Goal: Transaction & Acquisition: Purchase product/service

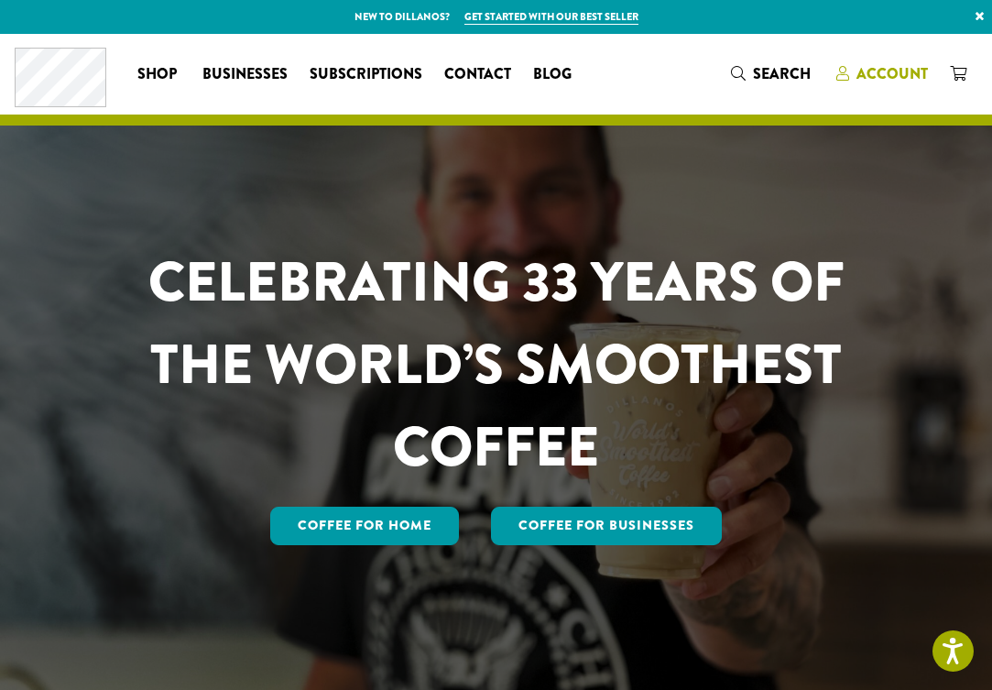
click at [876, 74] on span "Account" at bounding box center [891, 73] width 71 height 21
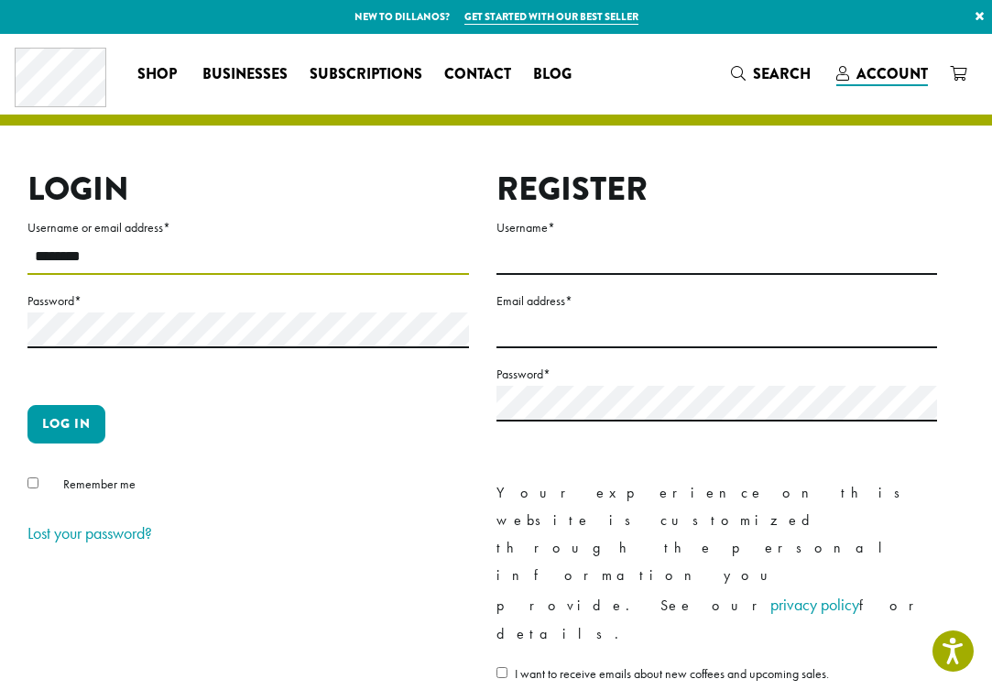
type input "********"
click at [66, 423] on button "Log in" at bounding box center [66, 424] width 78 height 38
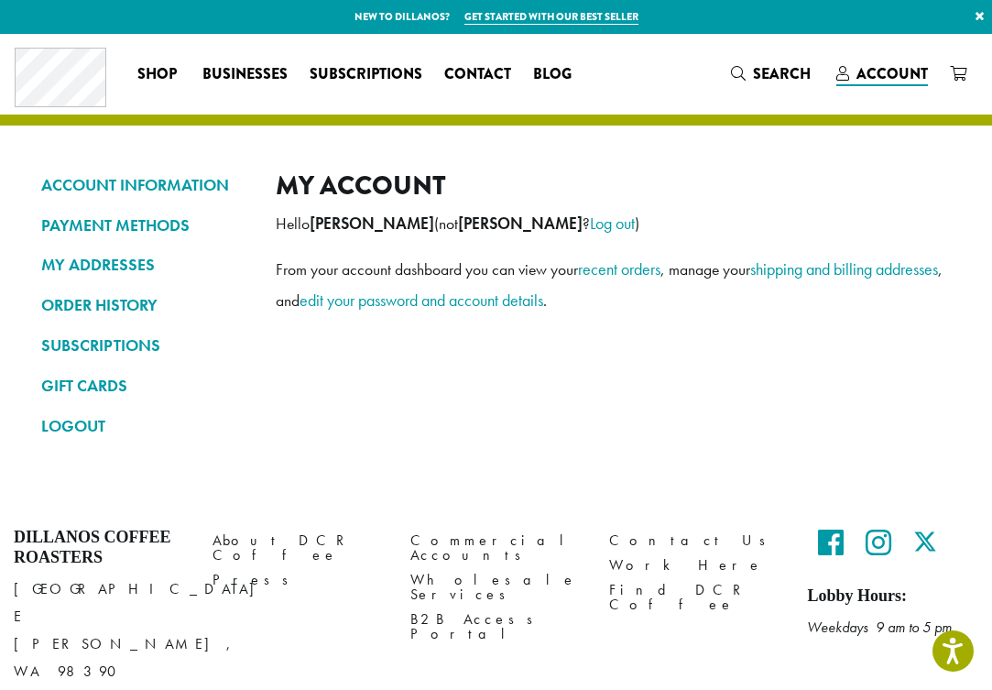
scroll to position [17, 0]
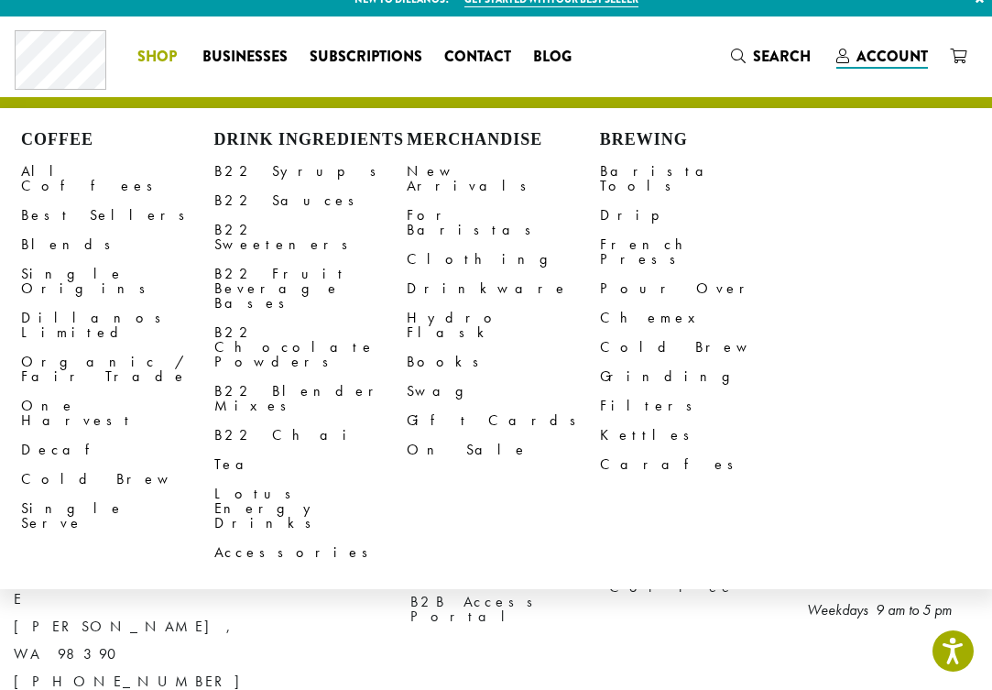
click at [168, 59] on span "Shop" at bounding box center [156, 57] width 39 height 23
click at [70, 170] on link "All Coffees" at bounding box center [117, 179] width 193 height 44
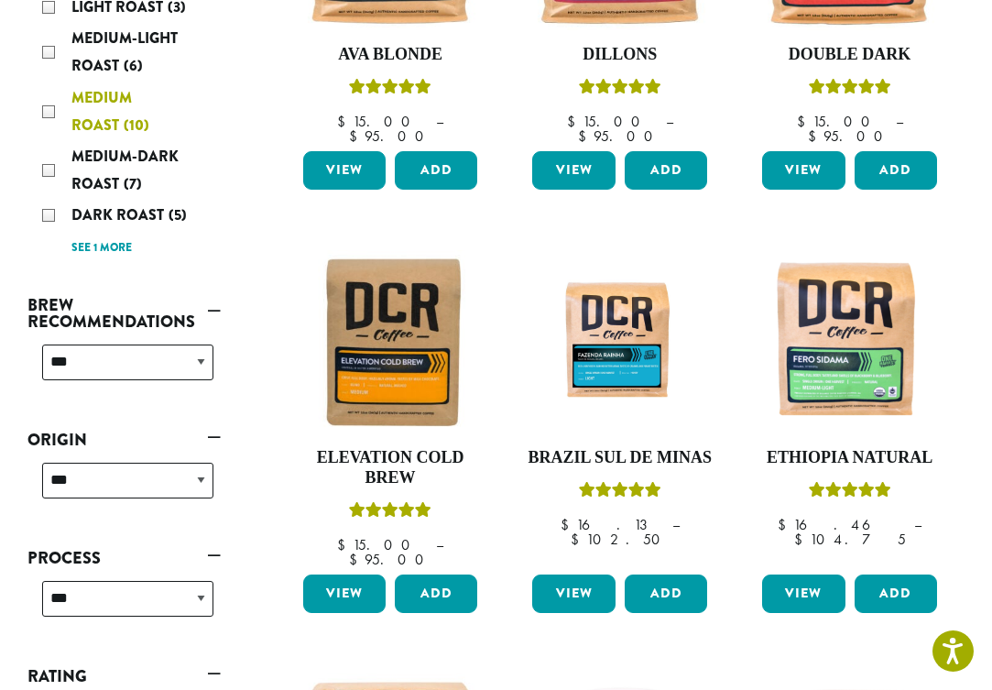
scroll to position [470, 0]
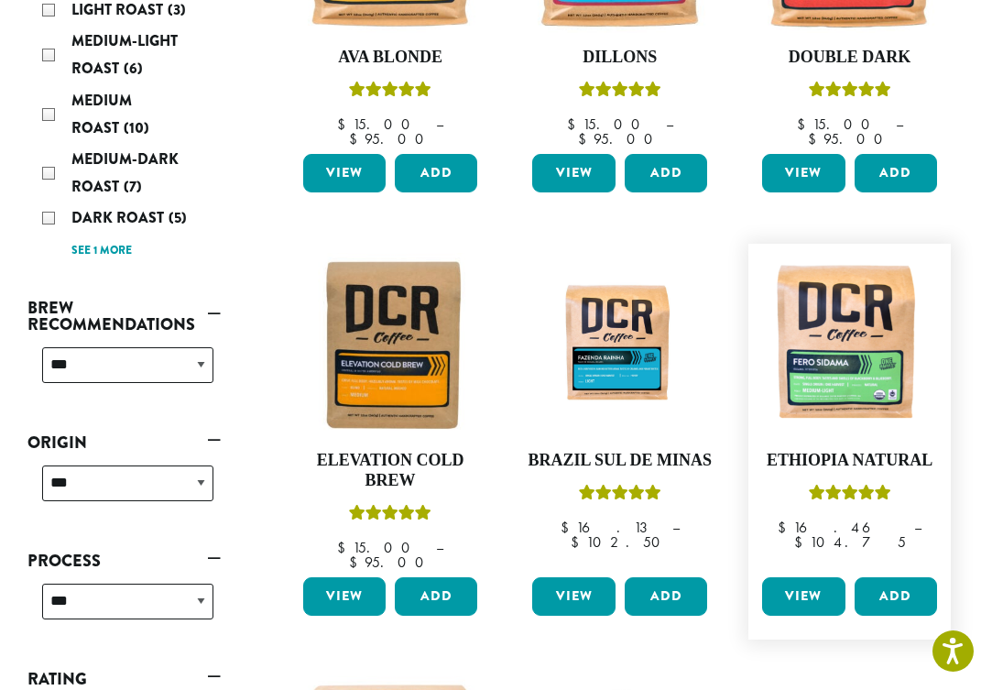
click at [809, 577] on link "View" at bounding box center [803, 596] width 82 height 38
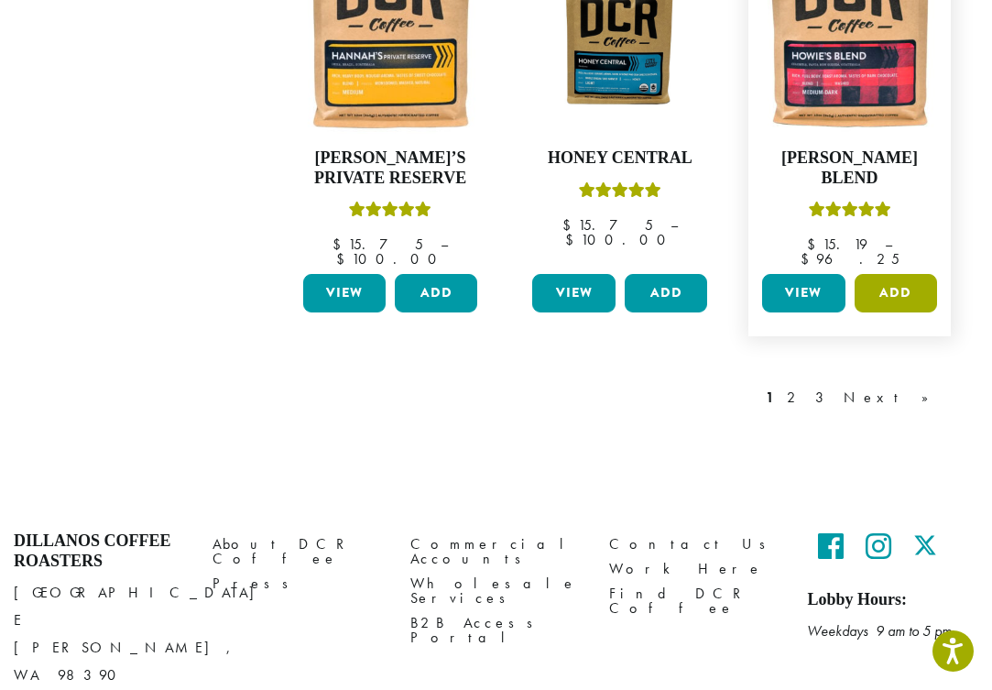
scroll to position [1617, 0]
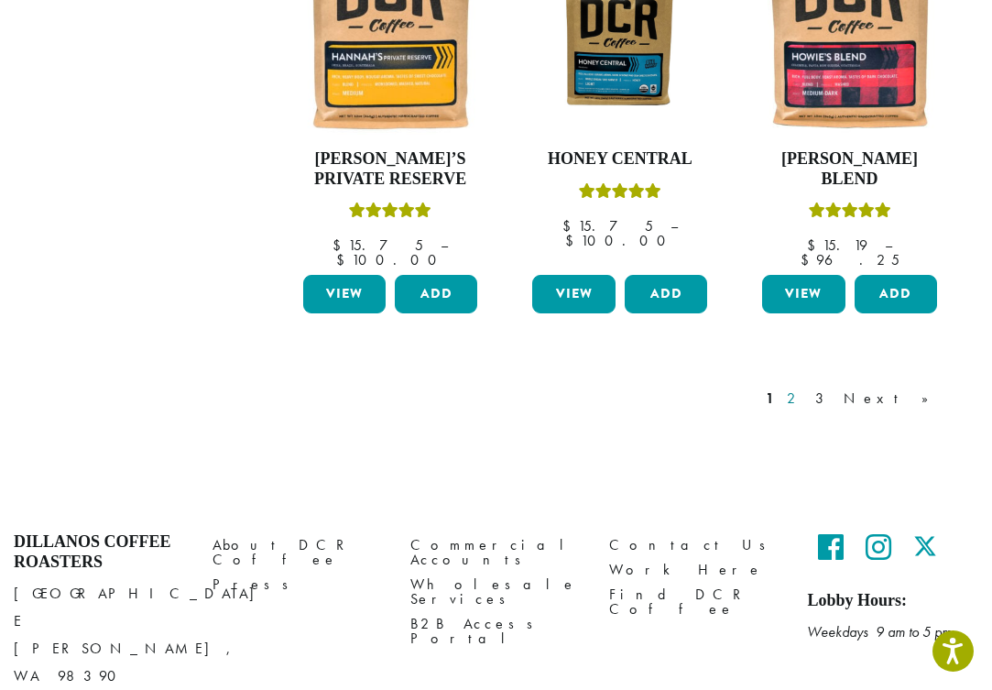
click at [806, 387] on link "2" at bounding box center [794, 398] width 23 height 22
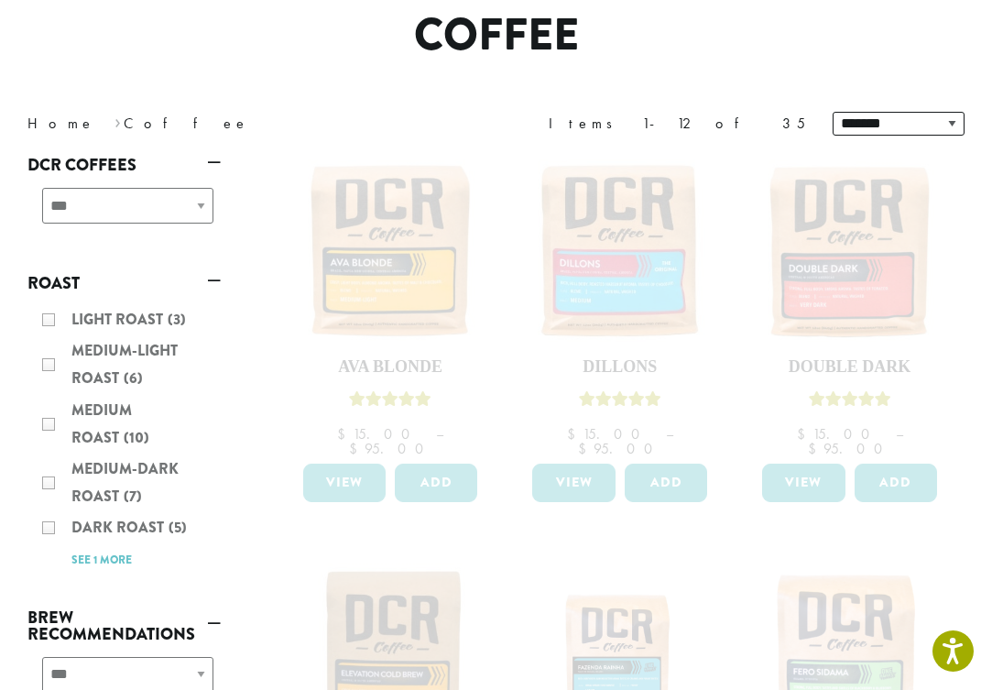
scroll to position [45, 0]
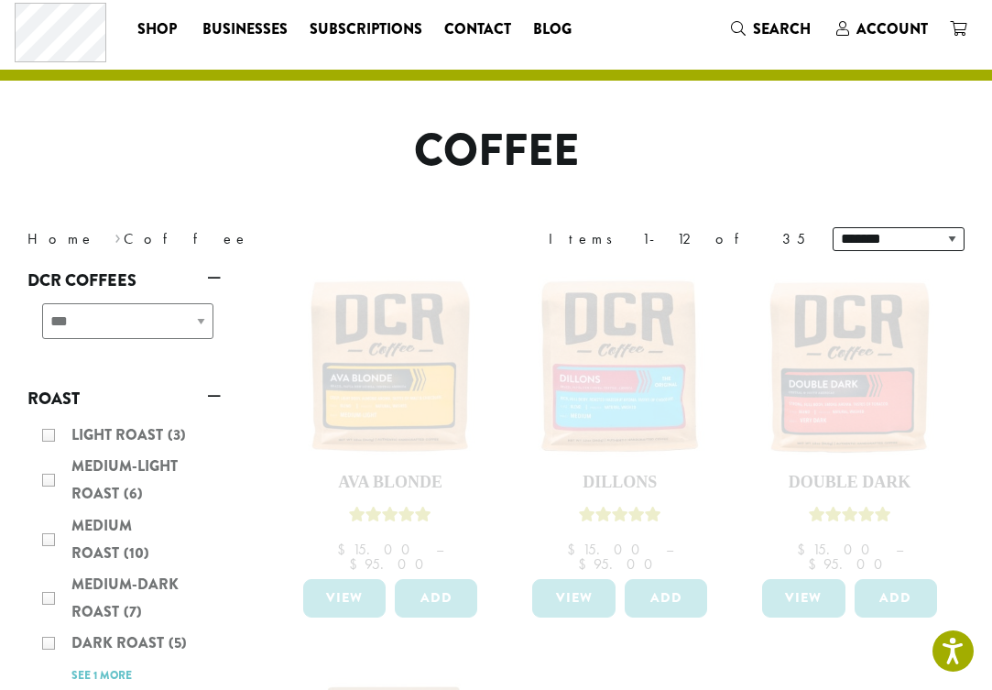
scroll to position [1617, 0]
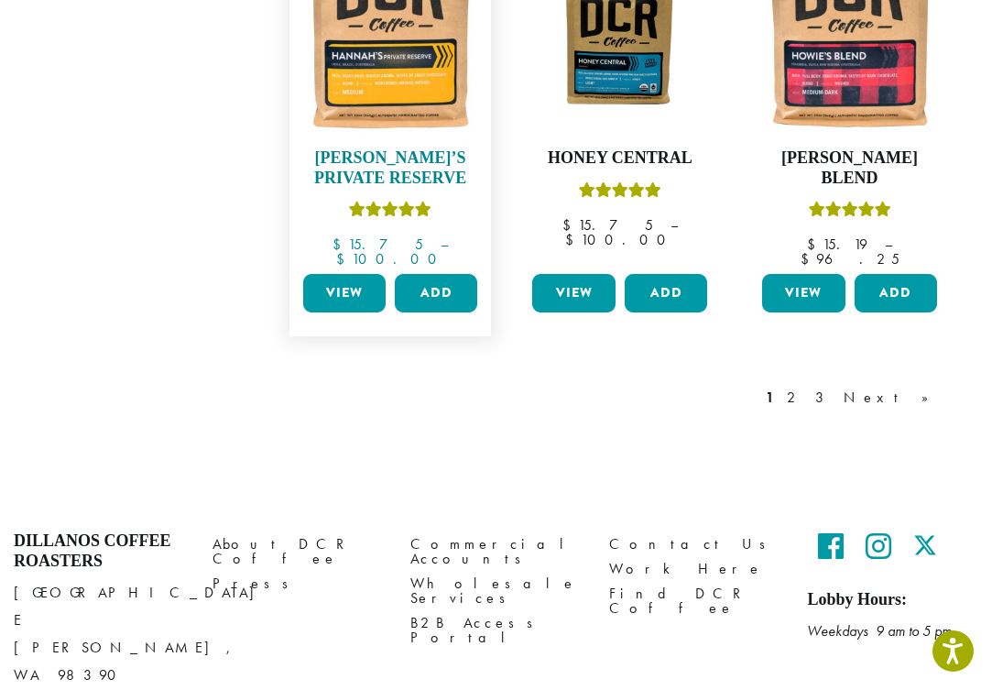
scroll to position [1617, 0]
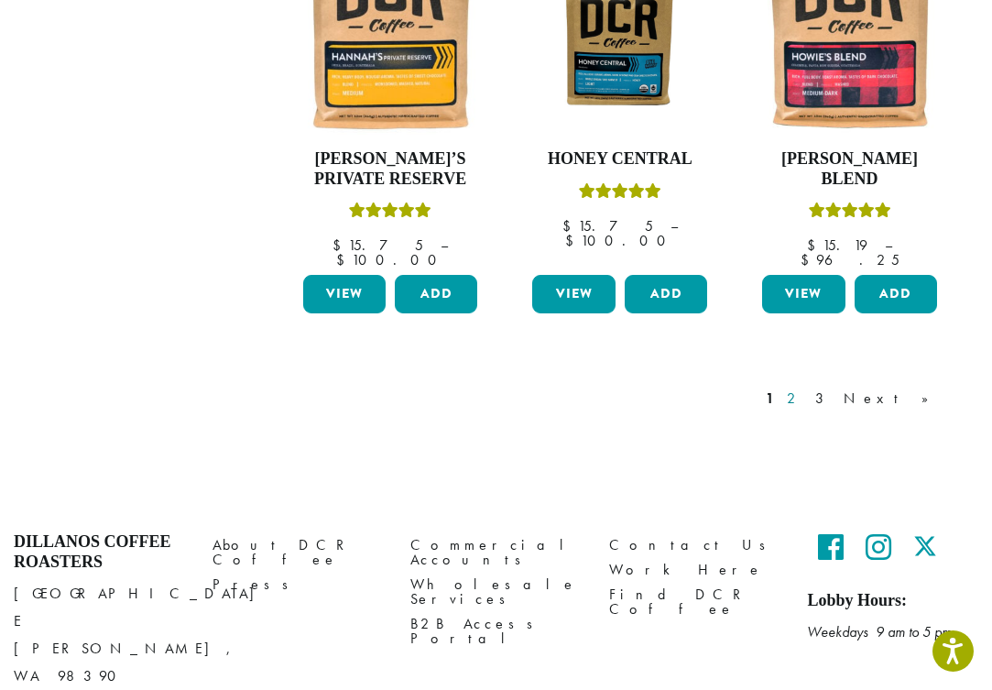
click at [806, 387] on link "2" at bounding box center [794, 398] width 23 height 22
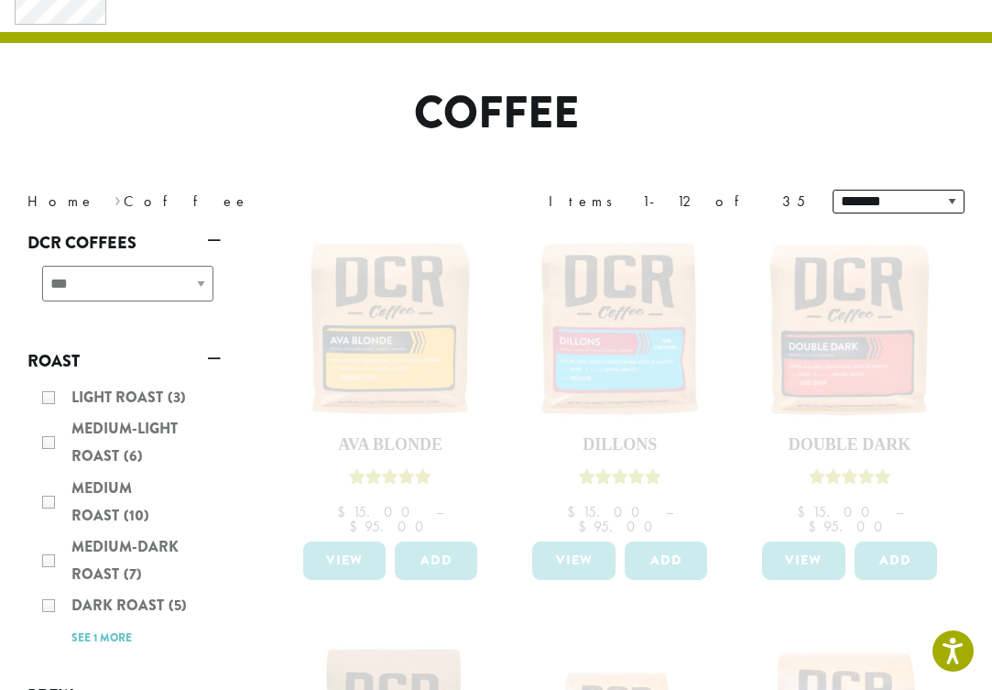
scroll to position [88, 0]
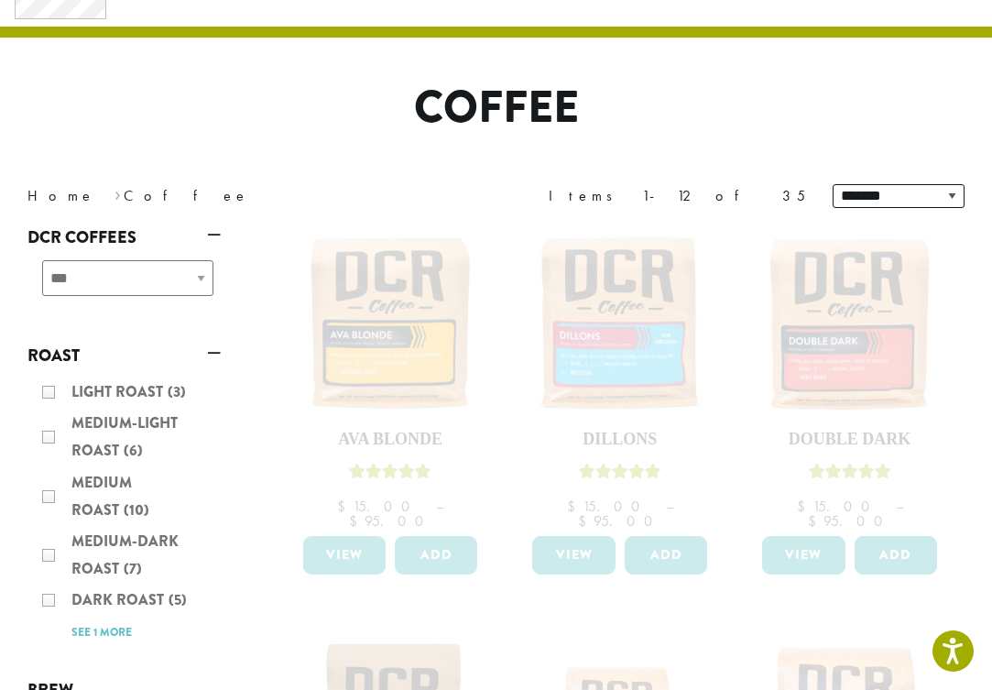
click at [52, 570] on div "Light Roast (3) Medium-Light Roast (6) Medium Roast (10) Medium-Dark Roast (7) …" at bounding box center [123, 511] width 193 height 281
click at [42, 572] on div "Light Roast (3) Medium-Light Roast (6) Medium Roast (10) Medium-Dark Roast (7) …" at bounding box center [123, 511] width 193 height 281
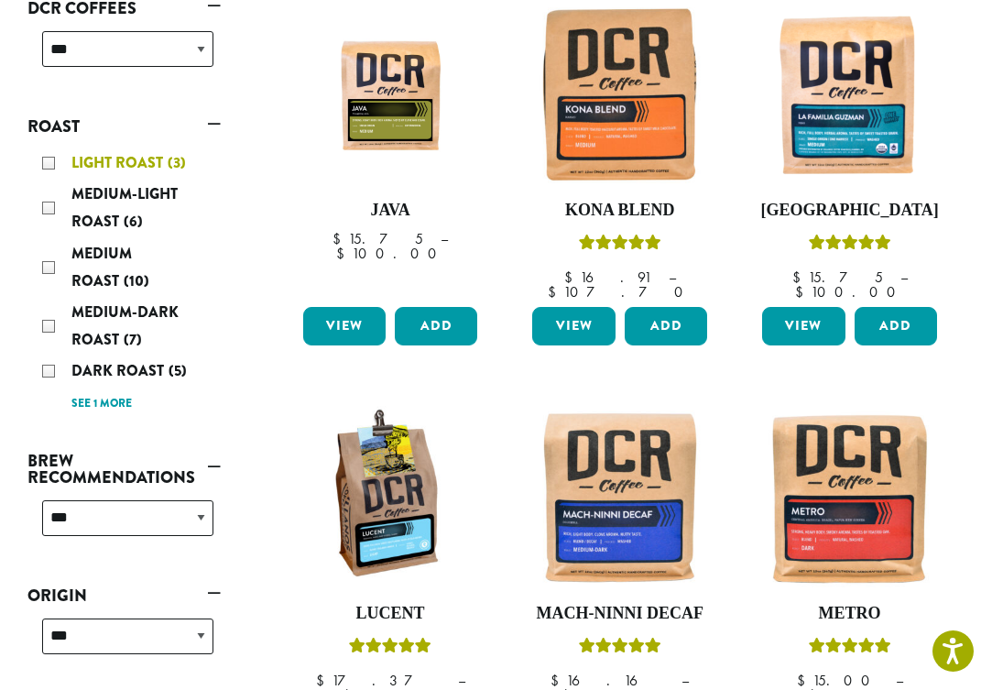
scroll to position [324, 0]
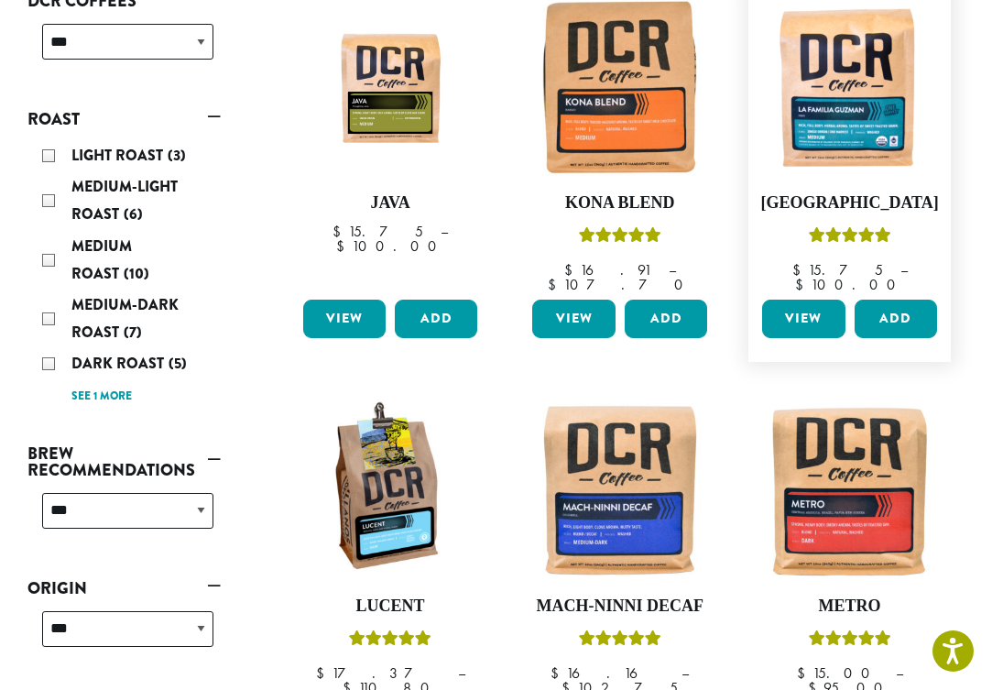
click at [810, 299] on link "View" at bounding box center [803, 318] width 82 height 38
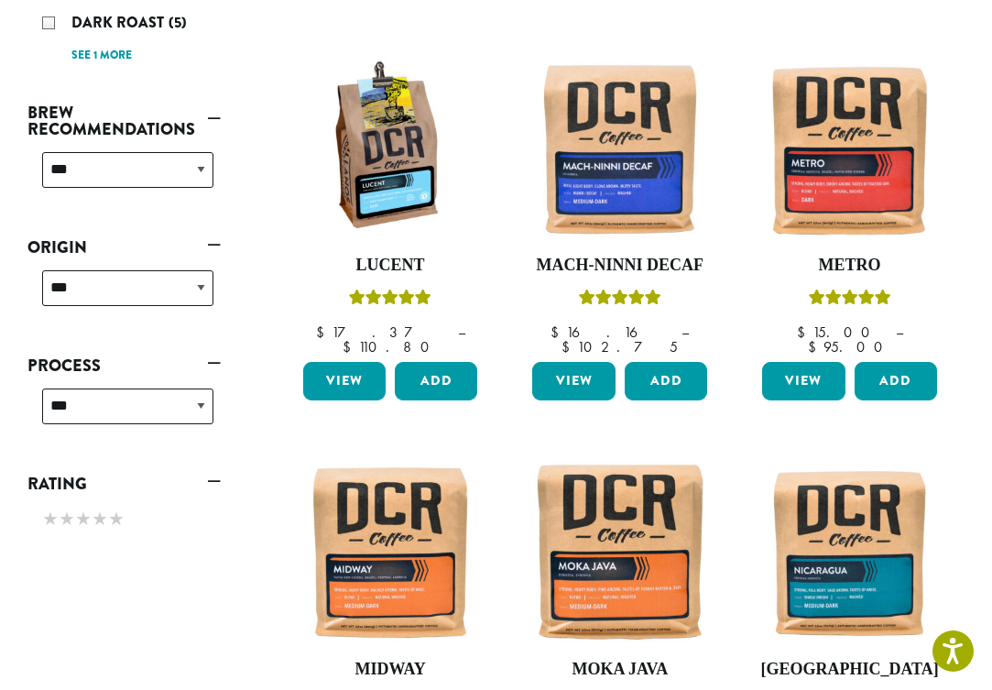
scroll to position [670, 0]
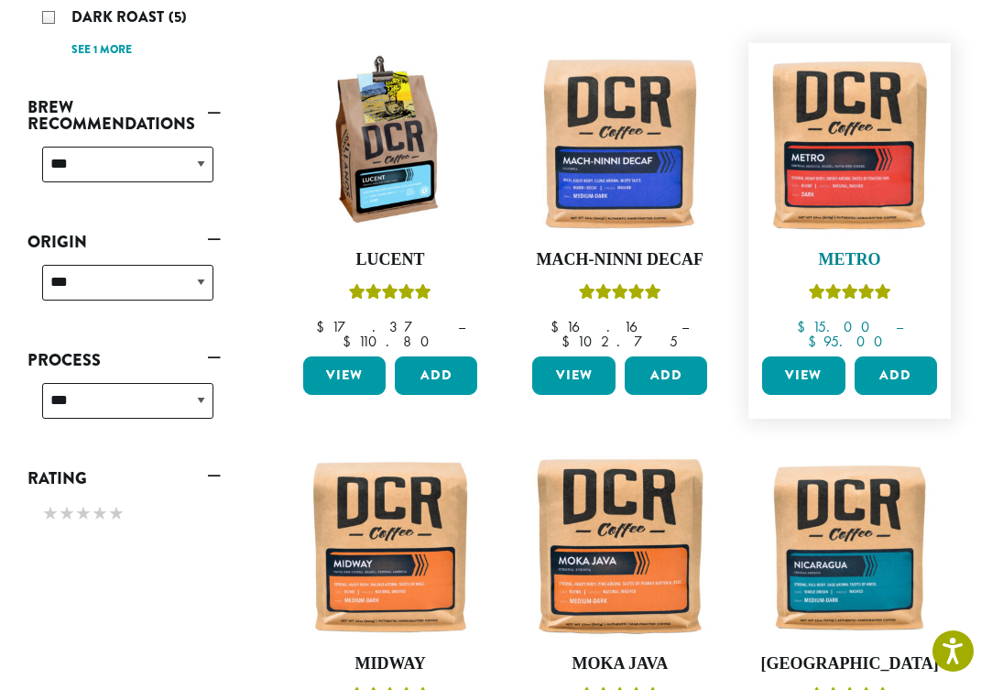
click at [860, 250] on h4 "Metro" at bounding box center [849, 260] width 184 height 20
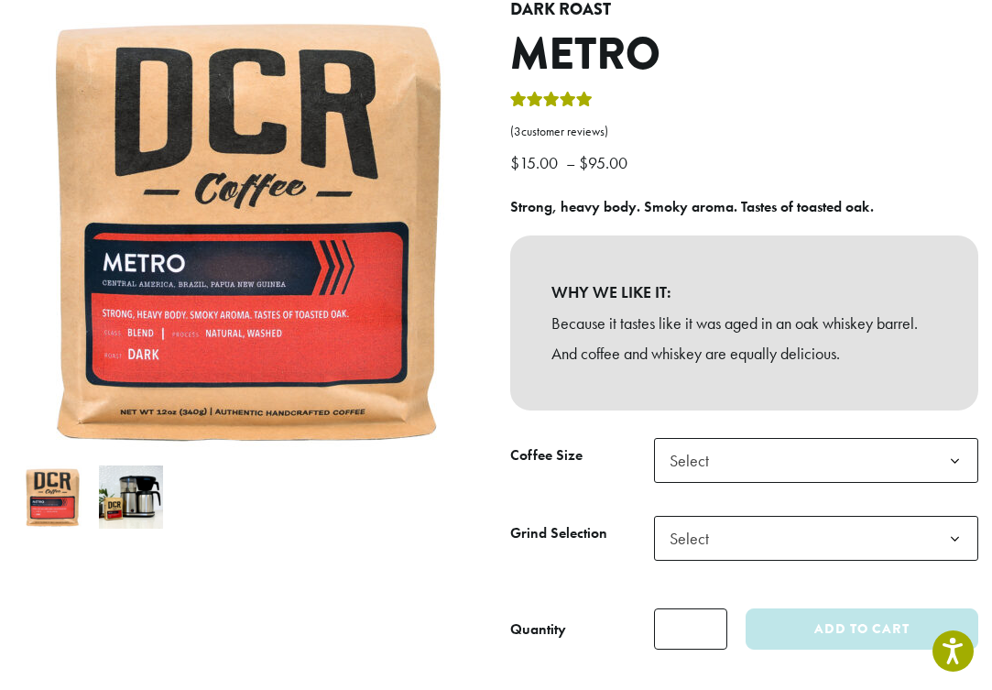
scroll to position [208, 0]
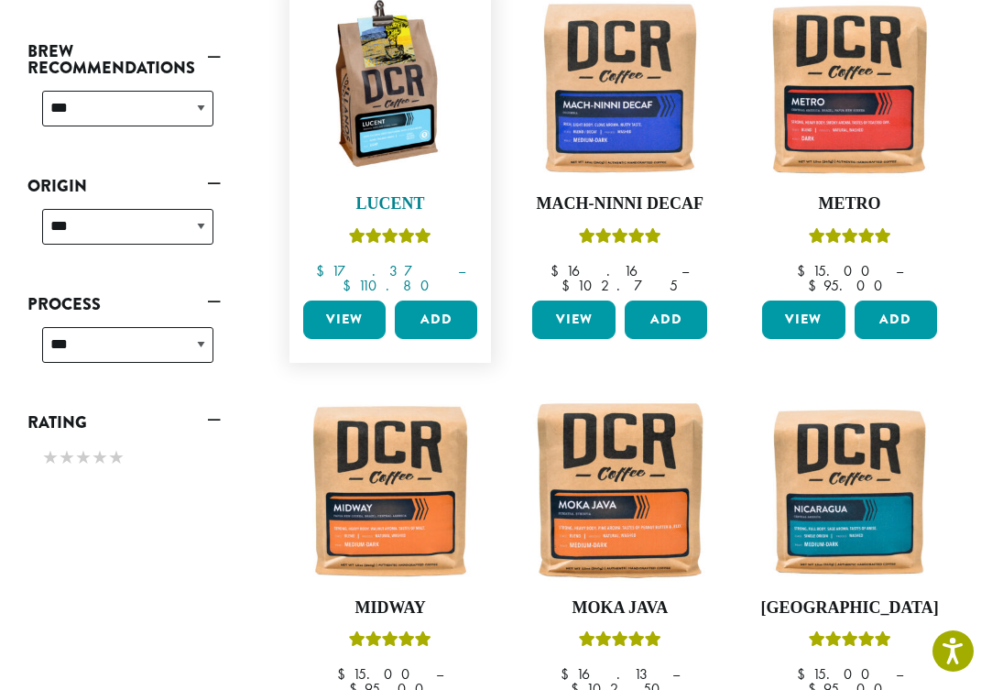
scroll to position [728, 0]
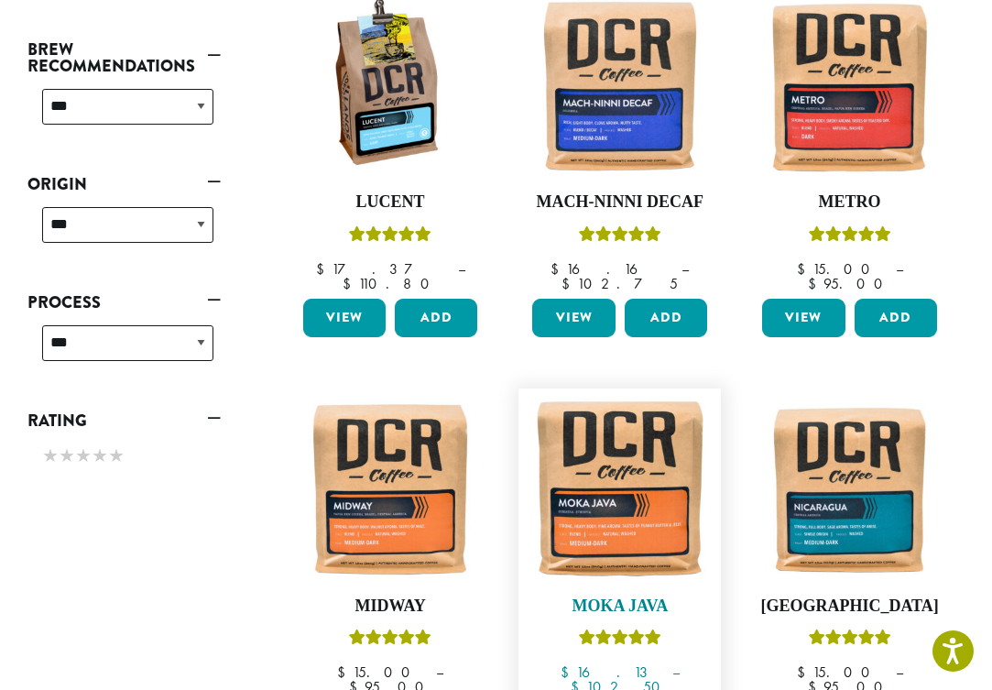
click at [616, 596] on h4 "Moka Java" at bounding box center [619, 606] width 184 height 20
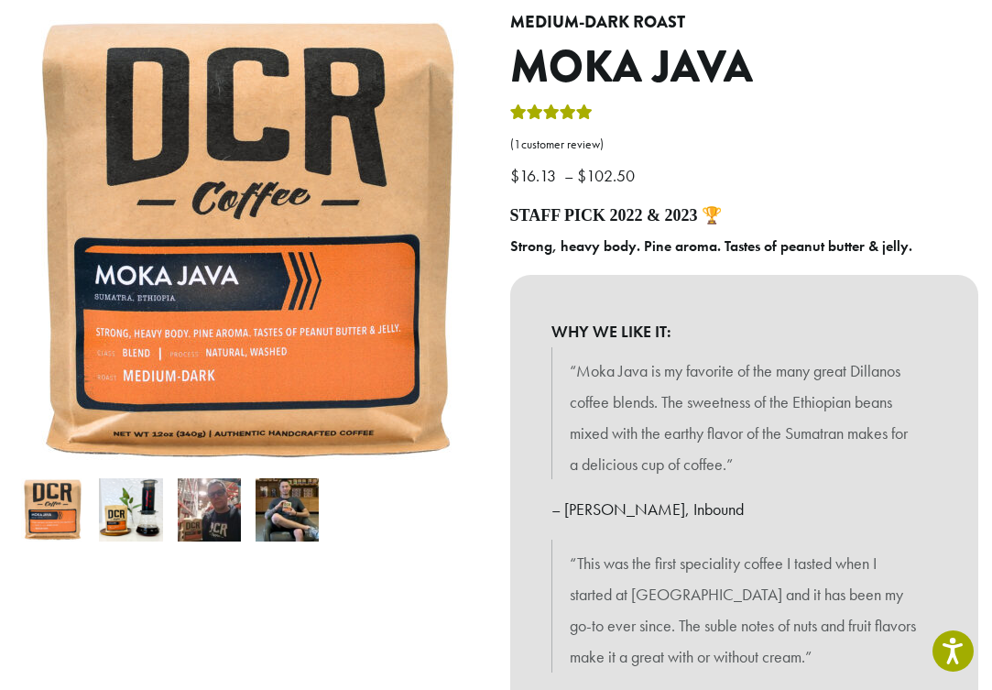
scroll to position [194, 0]
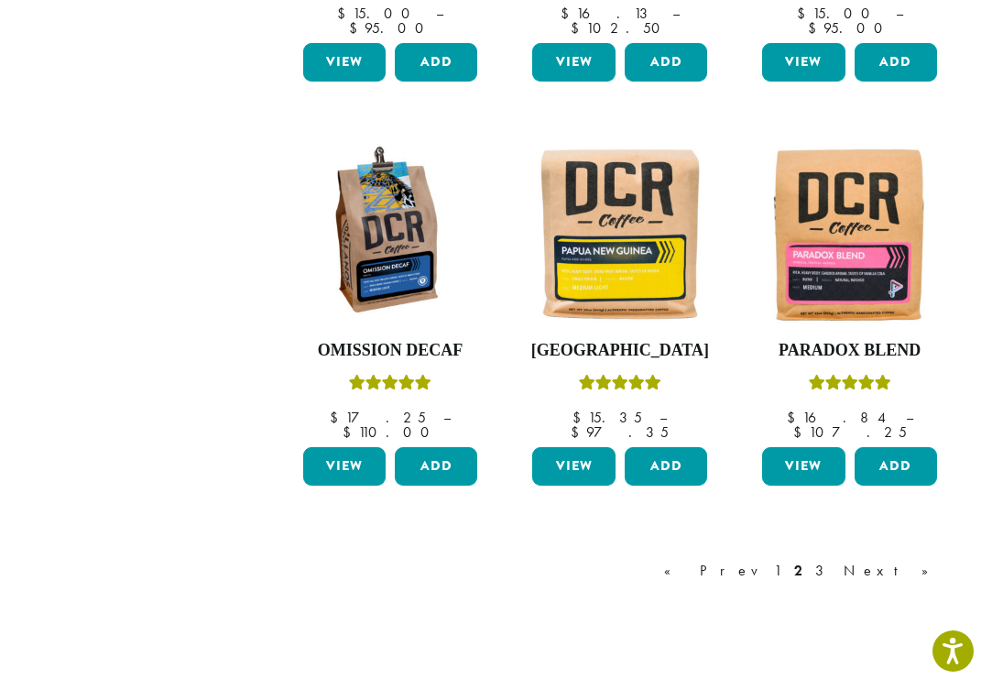
scroll to position [1388, 0]
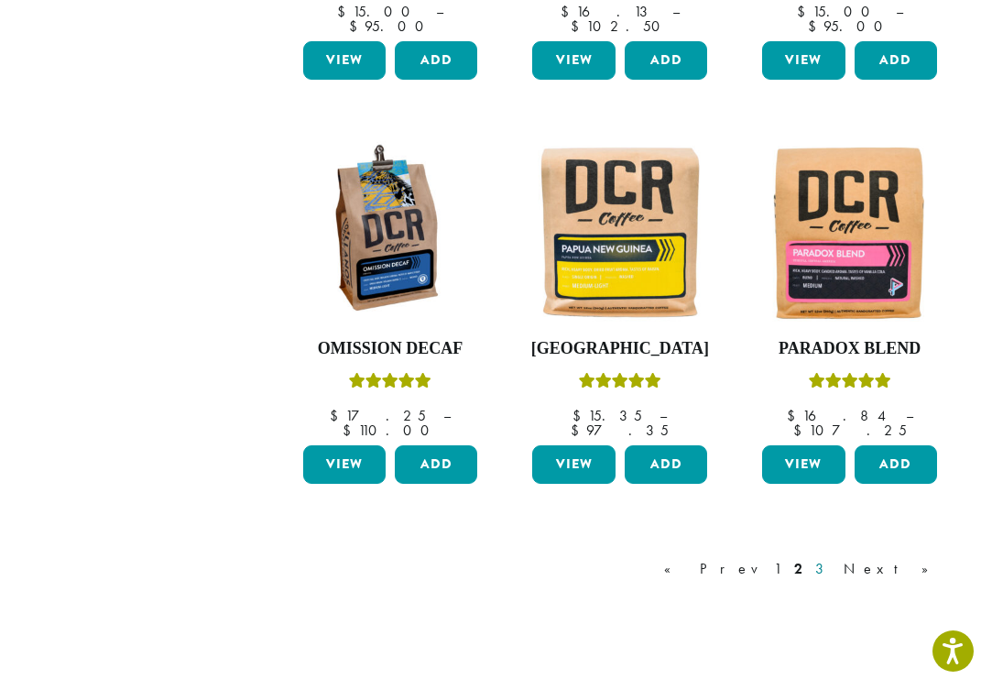
click at [834, 558] on link "3" at bounding box center [822, 569] width 23 height 22
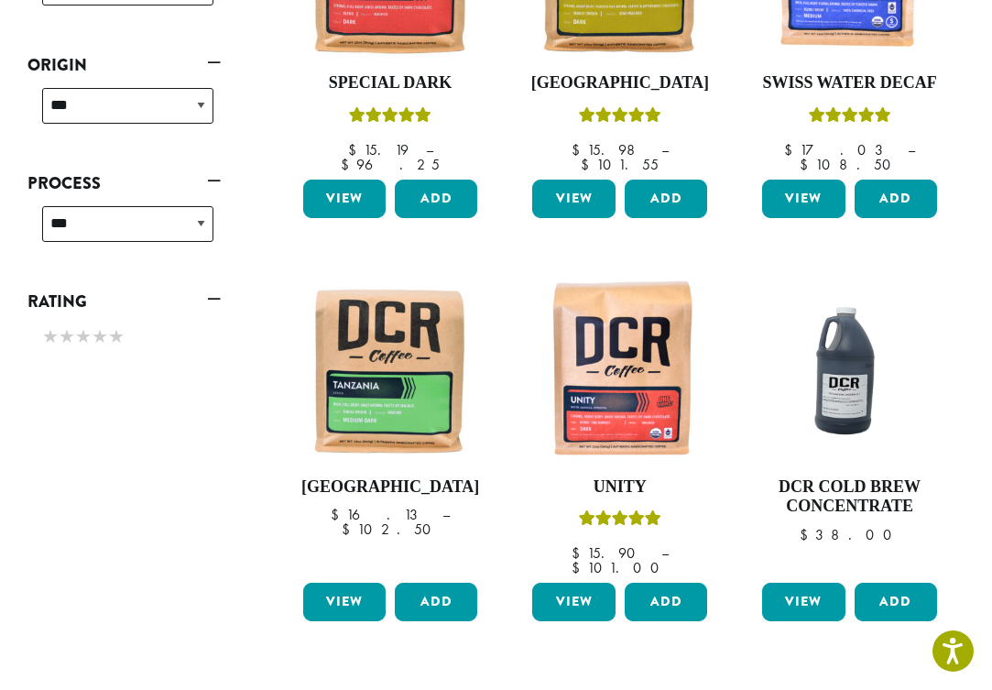
scroll to position [848, 0]
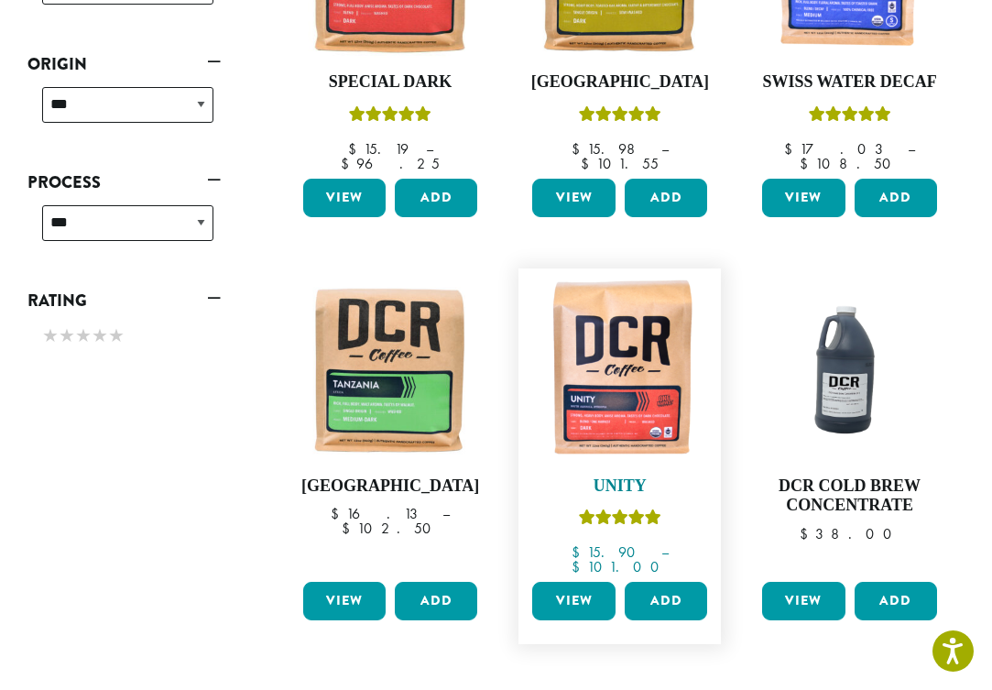
click at [626, 392] on img at bounding box center [619, 369] width 184 height 184
click at [418, 405] on img at bounding box center [391, 369] width 184 height 184
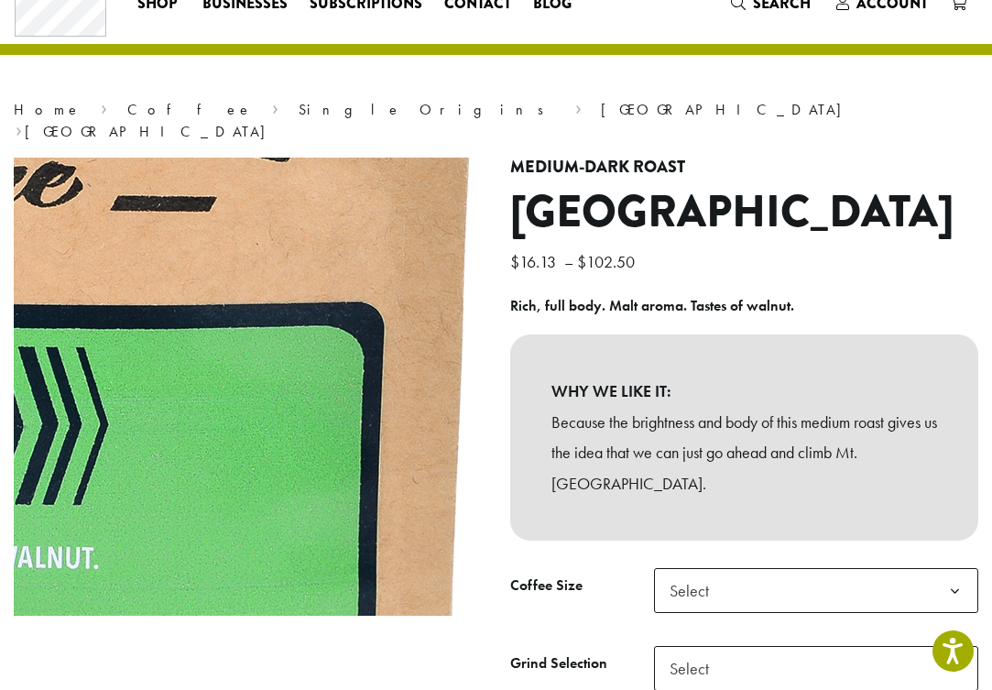
scroll to position [70, 0]
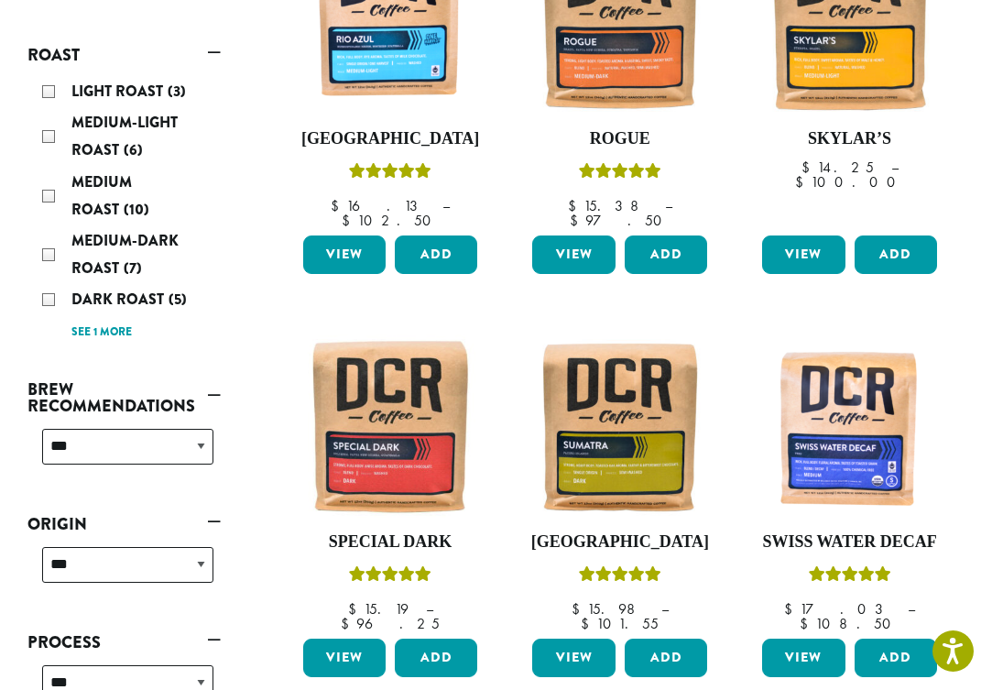
scroll to position [386, 0]
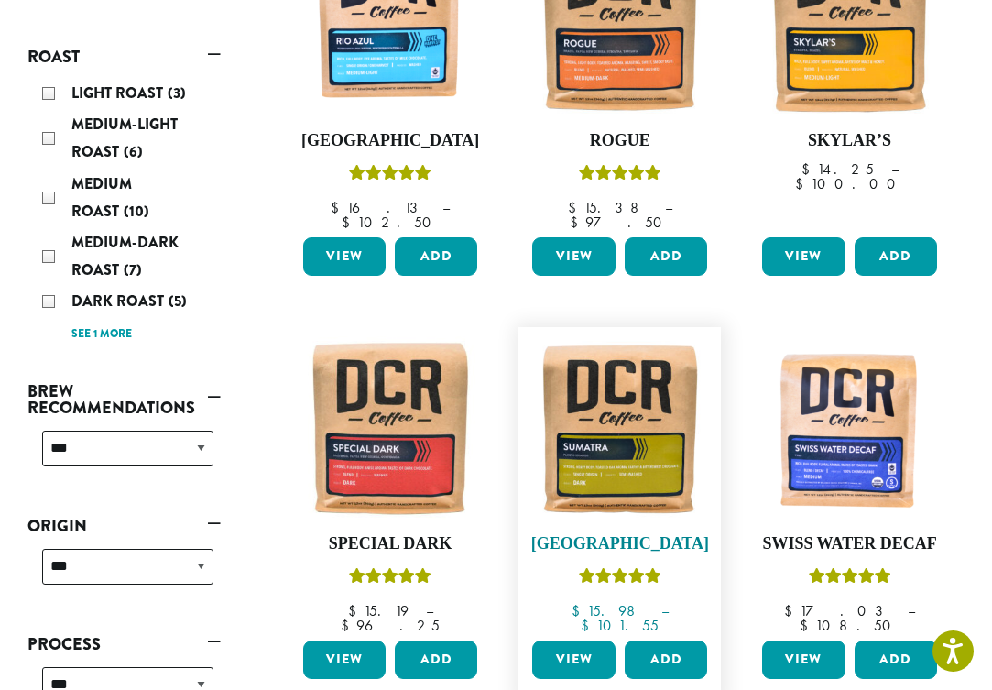
click at [636, 452] on img at bounding box center [619, 428] width 184 height 184
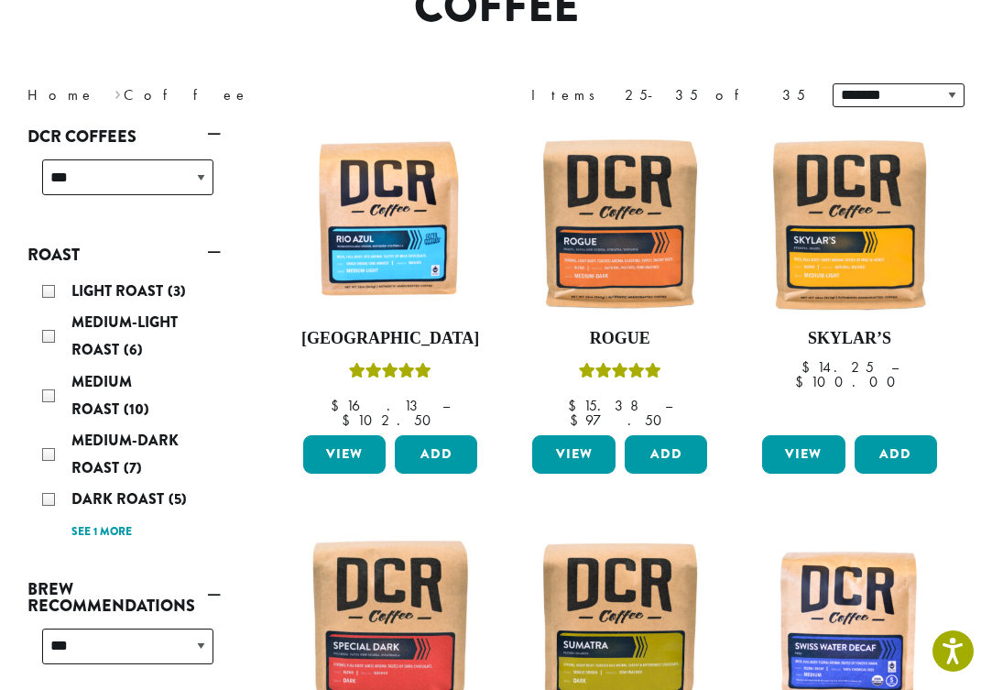
scroll to position [177, 0]
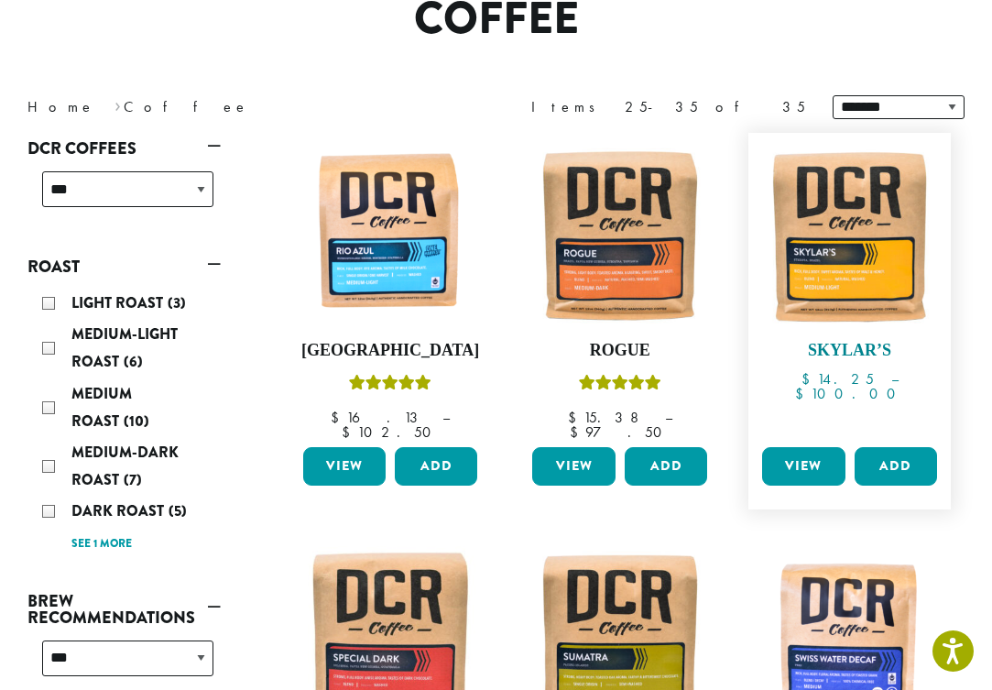
click at [842, 298] on img at bounding box center [849, 234] width 184 height 184
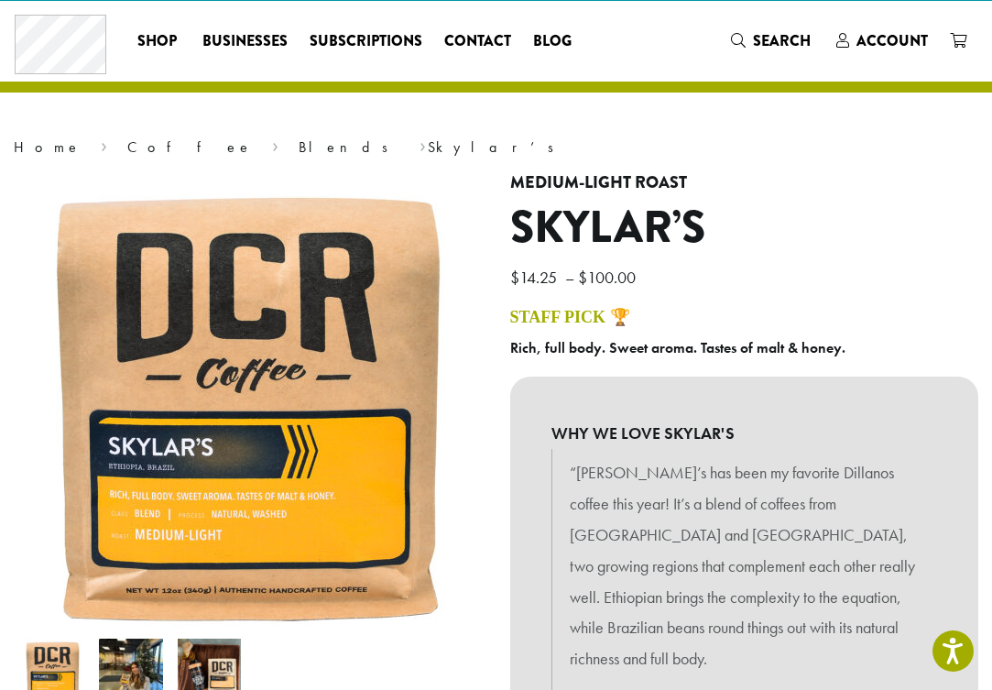
scroll to position [35, 0]
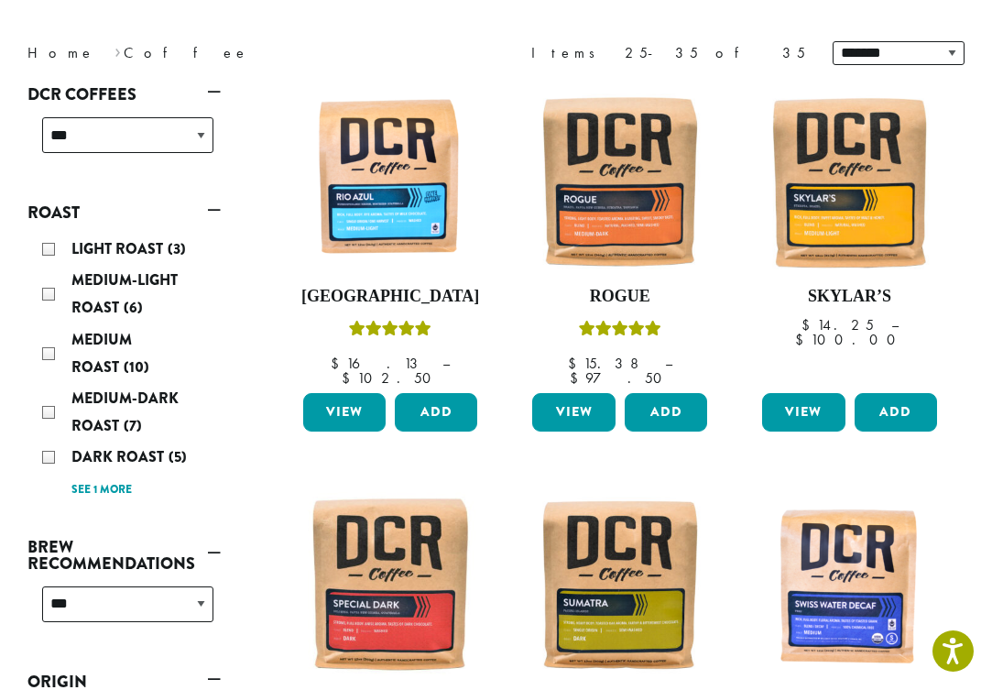
scroll to position [234, 0]
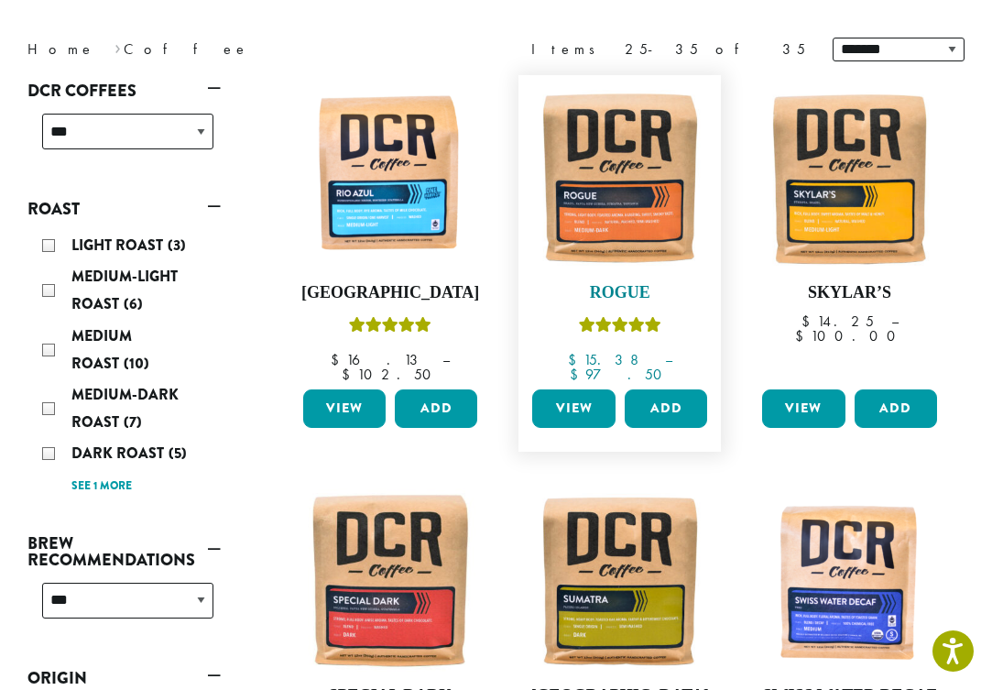
click at [608, 283] on h4 "Rogue" at bounding box center [619, 293] width 184 height 20
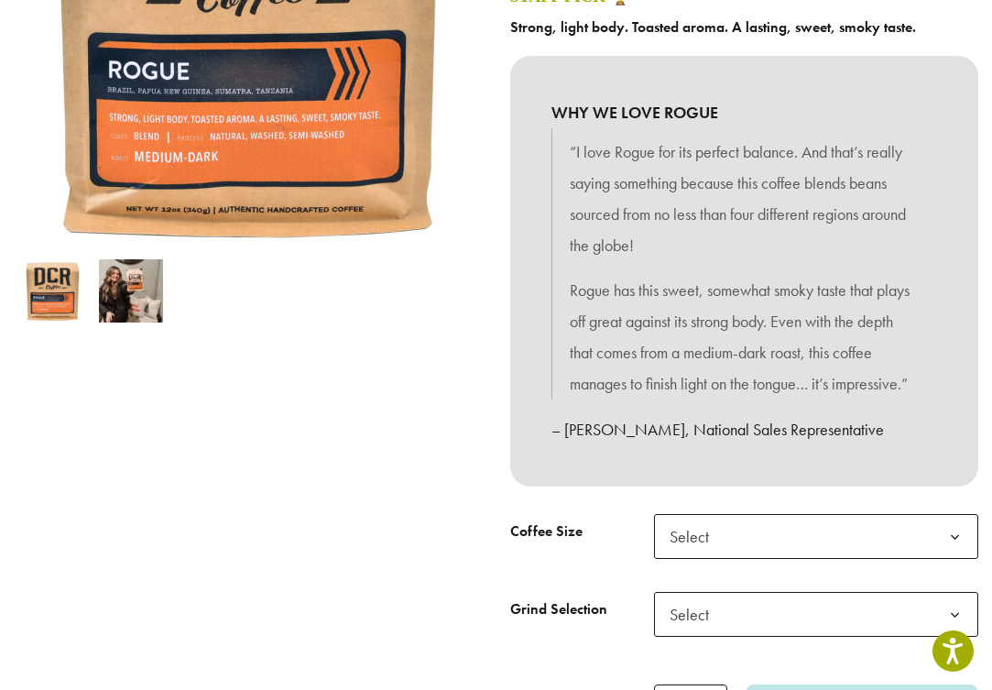
scroll to position [412, 0]
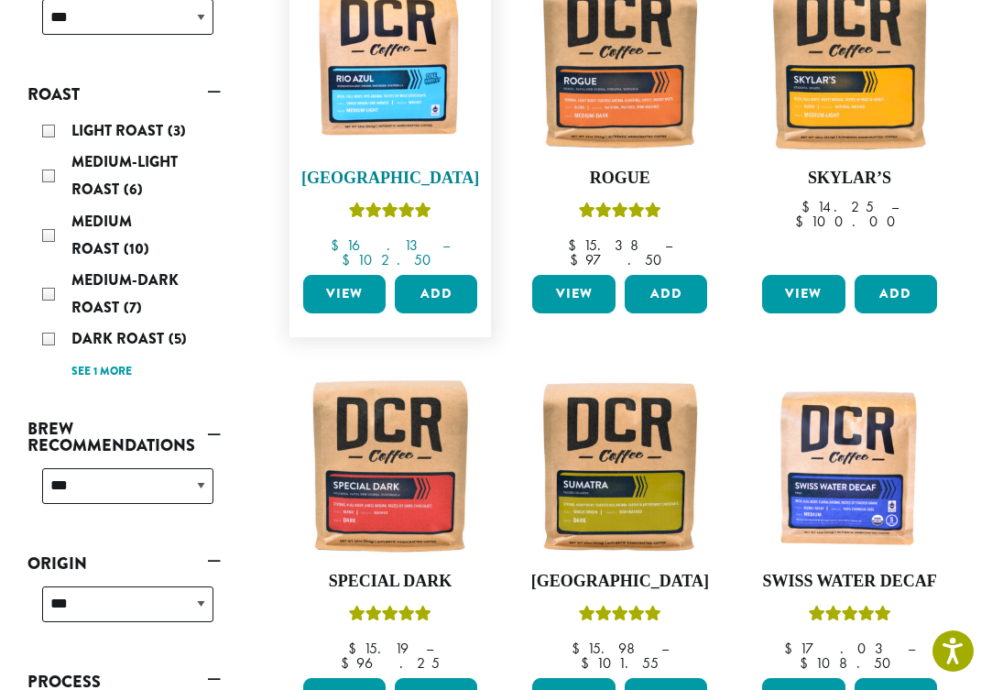
scroll to position [356, 0]
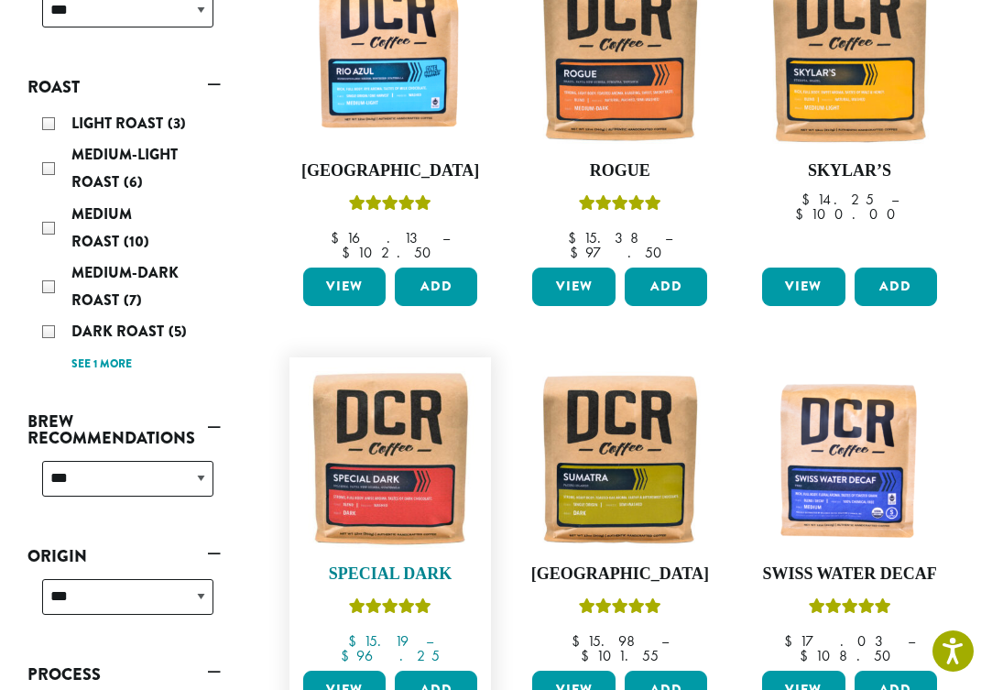
click at [387, 453] on img at bounding box center [391, 458] width 184 height 184
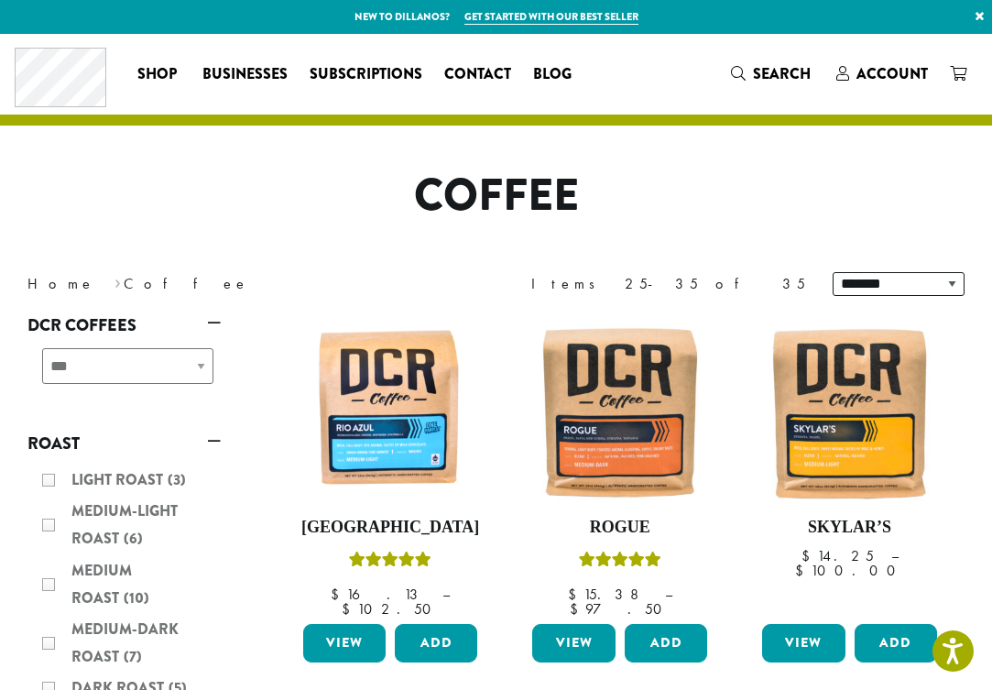
scroll to position [1388, 0]
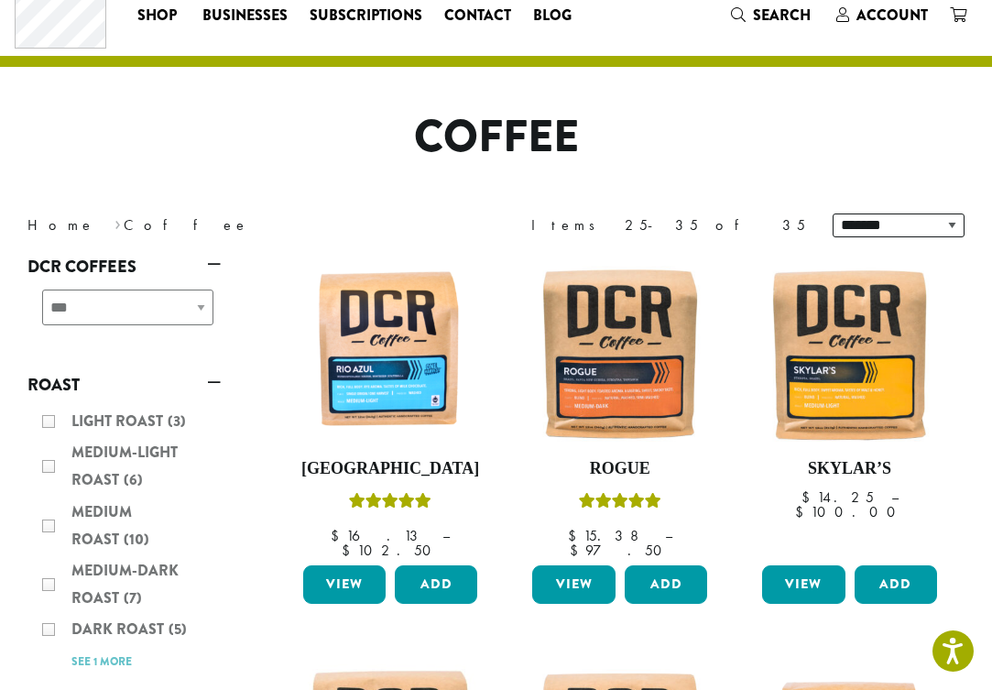
scroll to position [46, 0]
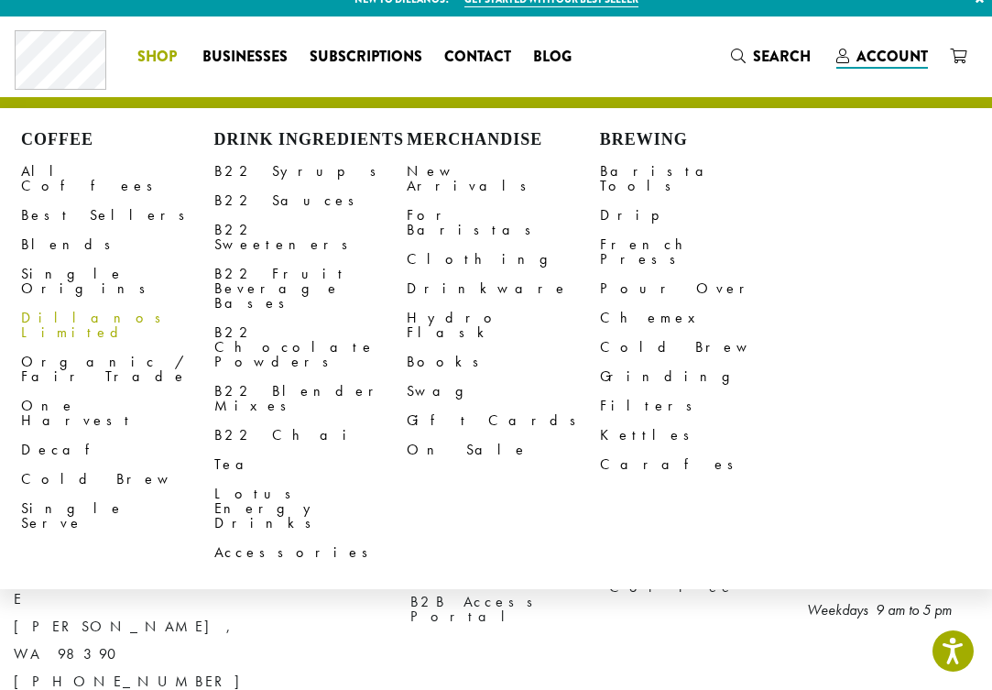
click at [86, 303] on link "Dillanos Limited" at bounding box center [117, 325] width 193 height 44
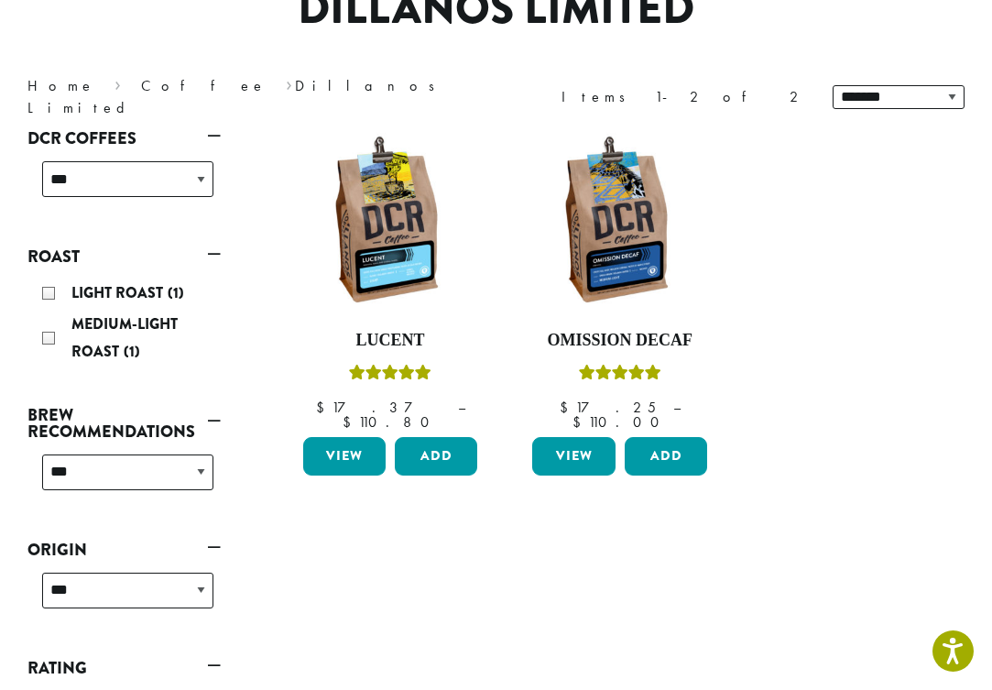
scroll to position [190, 0]
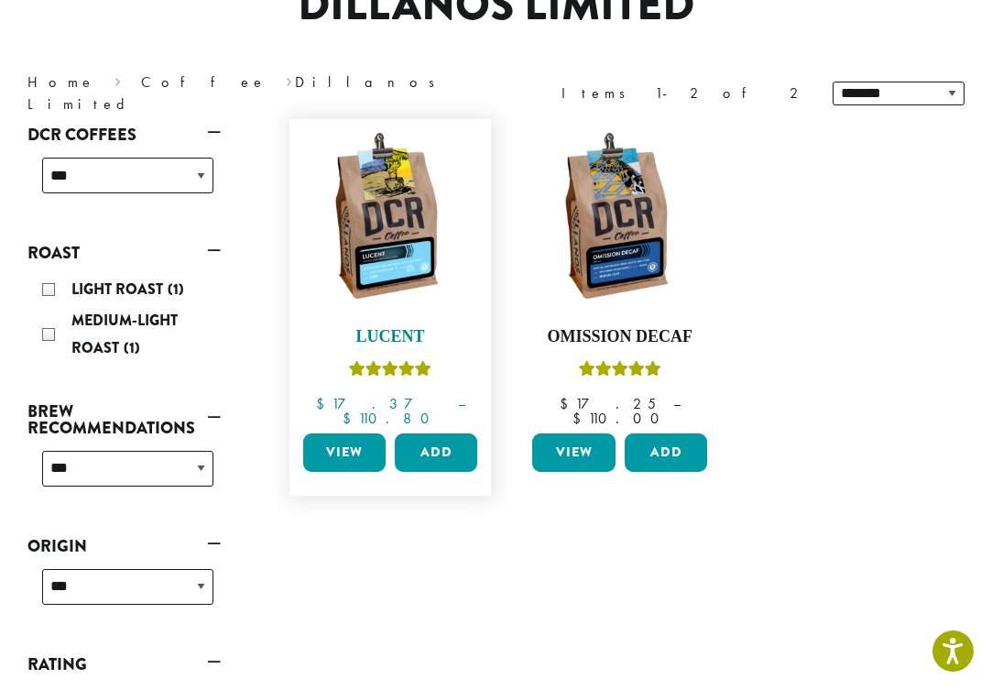
click at [412, 335] on h4 "Lucent" at bounding box center [391, 337] width 184 height 20
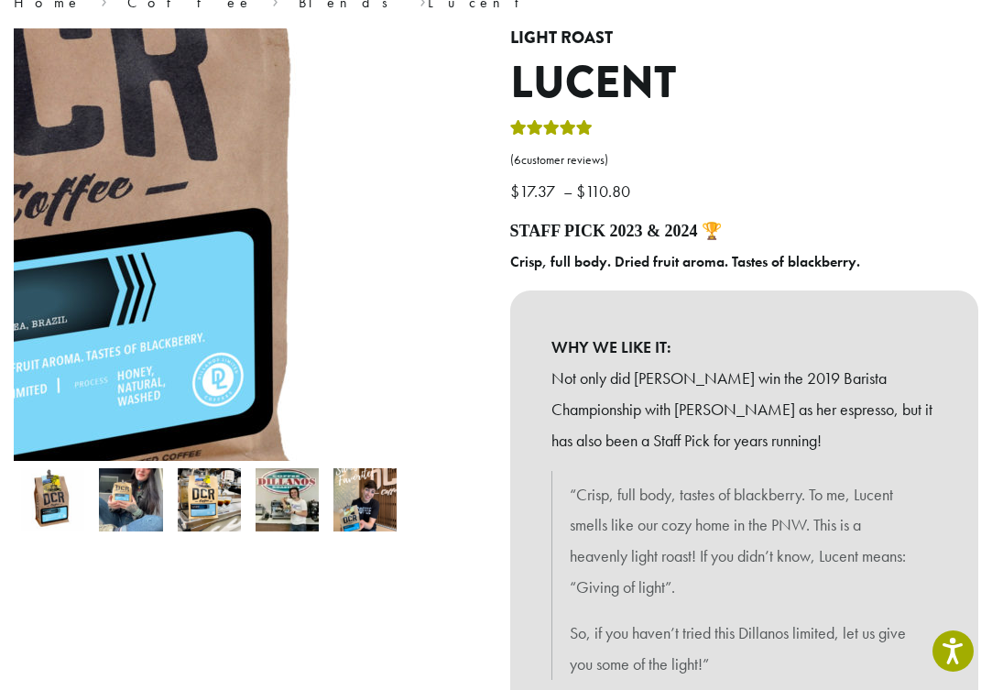
scroll to position [178, 0]
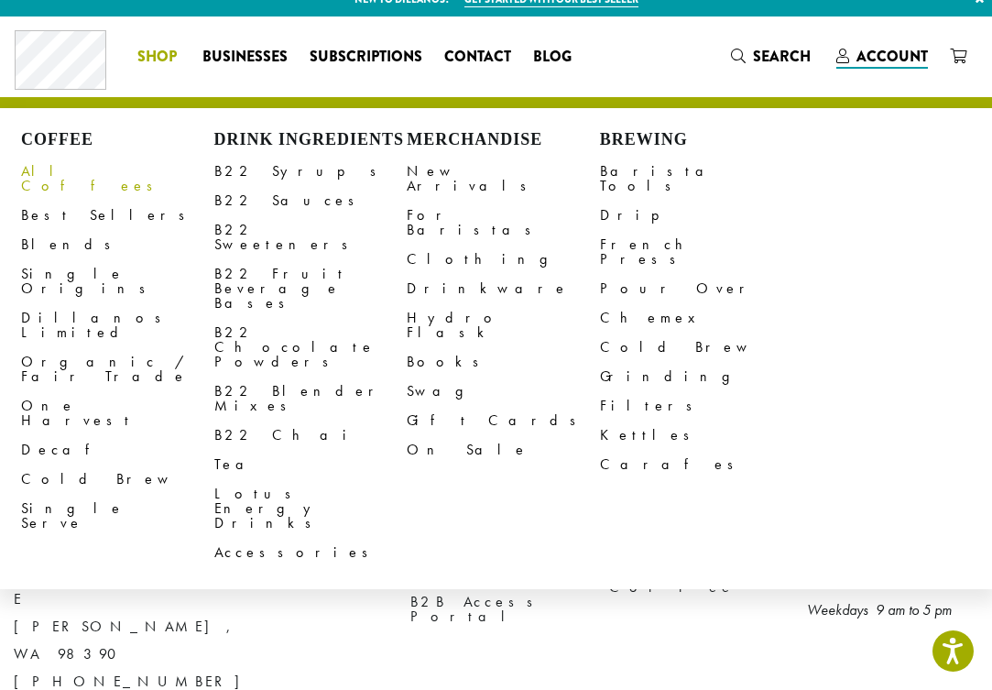
click at [72, 171] on link "All Coffees" at bounding box center [117, 179] width 193 height 44
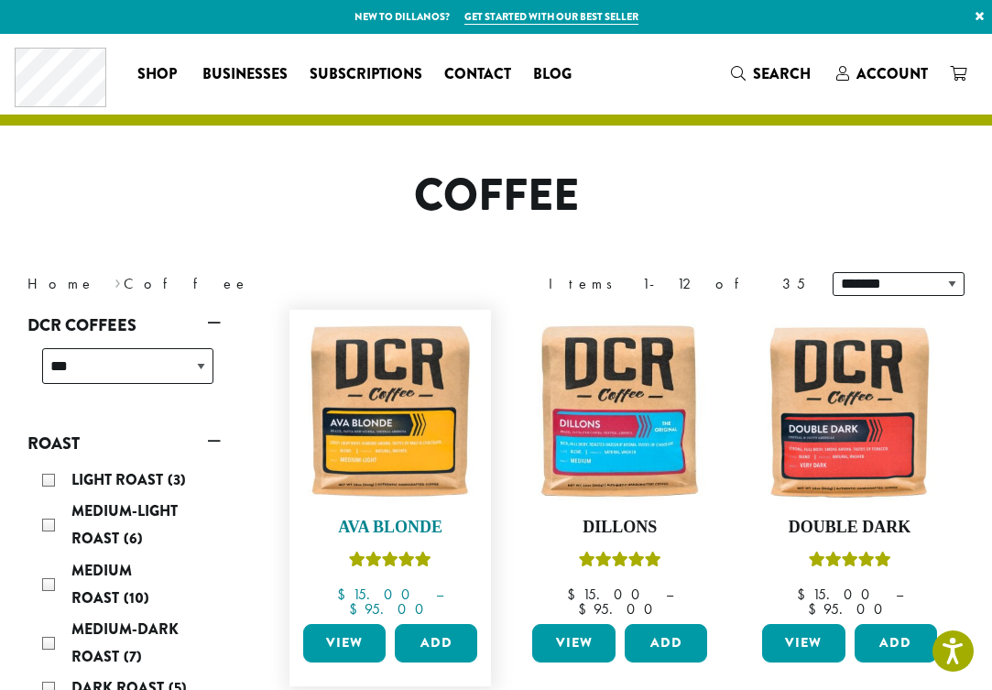
click at [404, 462] on img at bounding box center [391, 411] width 184 height 184
click at [627, 450] on img at bounding box center [619, 411] width 184 height 184
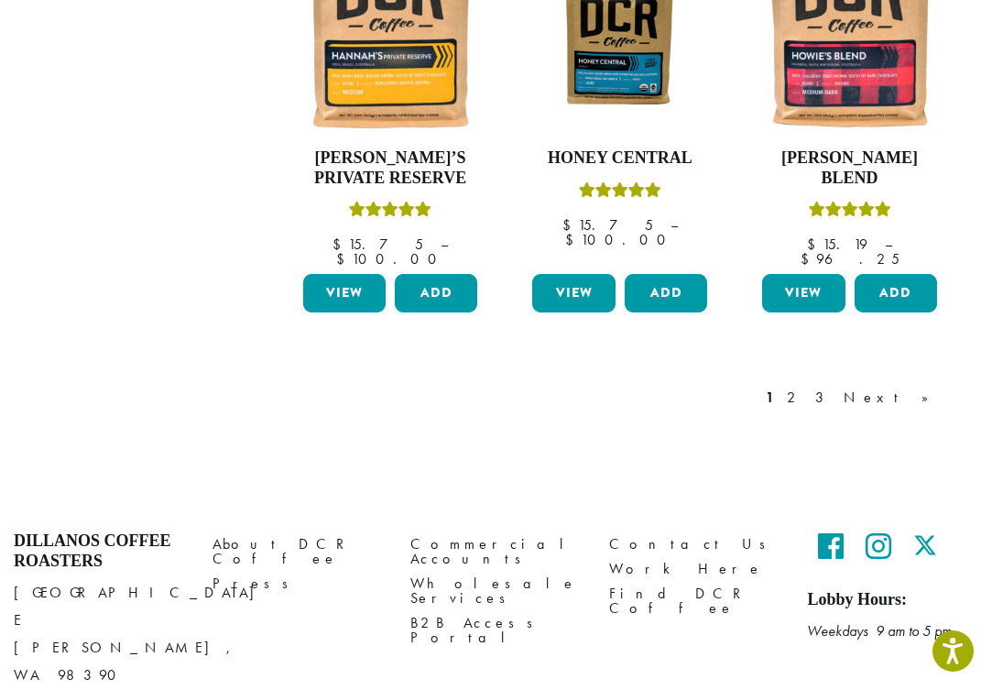
scroll to position [1617, 0]
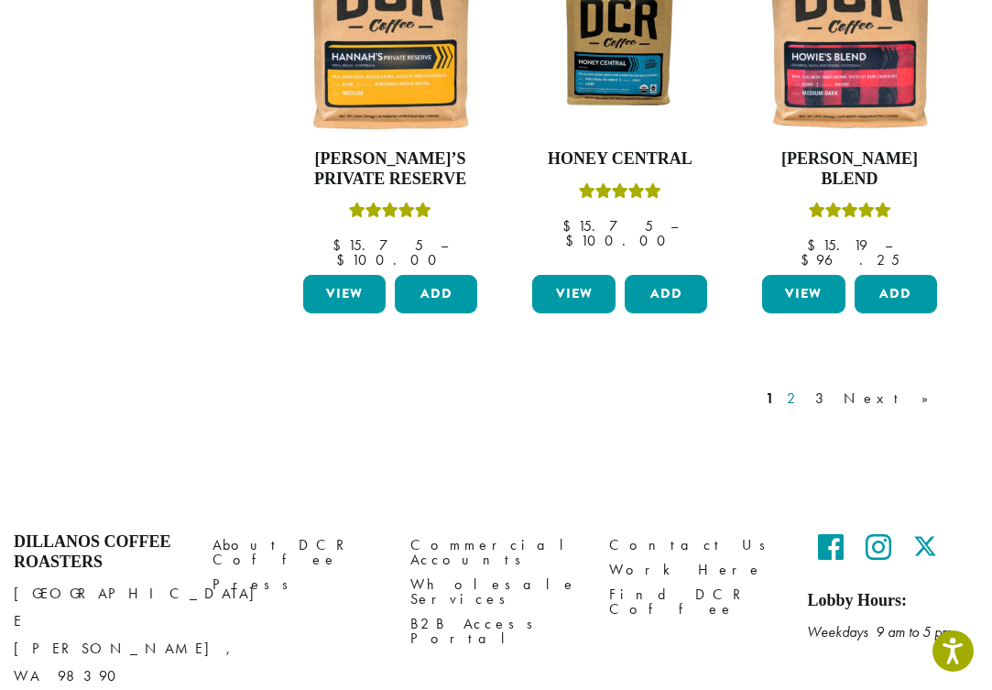
click at [806, 387] on link "2" at bounding box center [794, 398] width 23 height 22
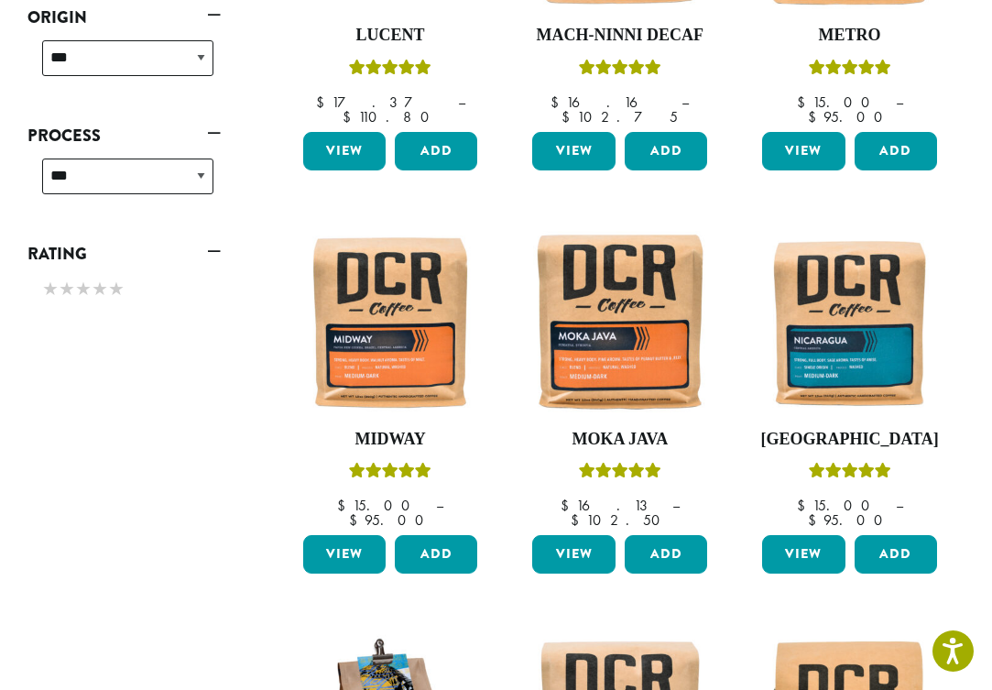
scroll to position [887, 0]
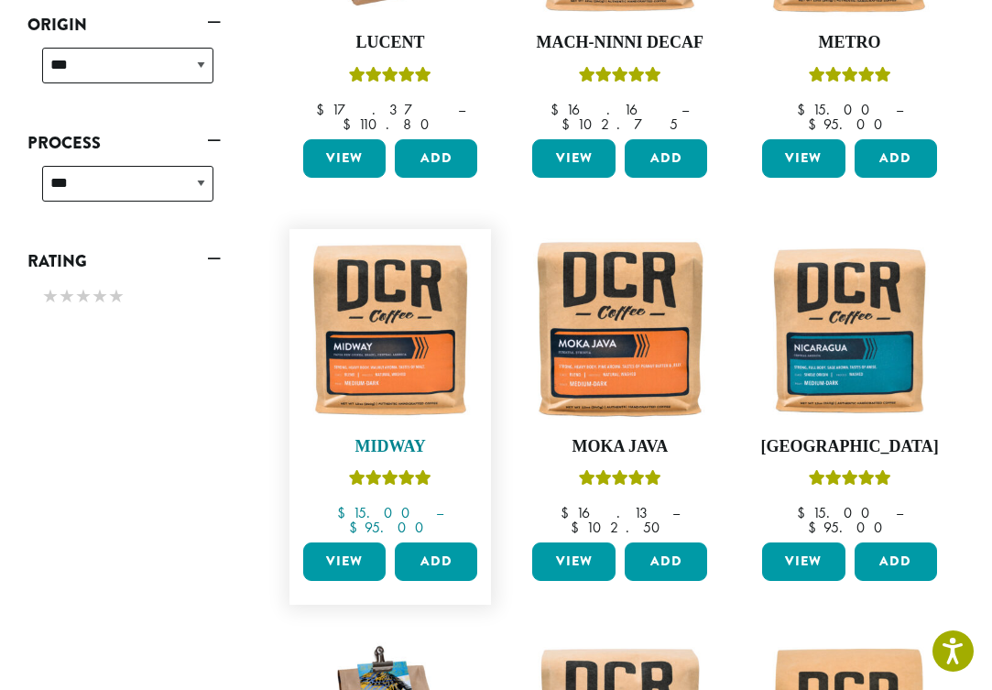
click at [404, 304] on img at bounding box center [391, 330] width 184 height 184
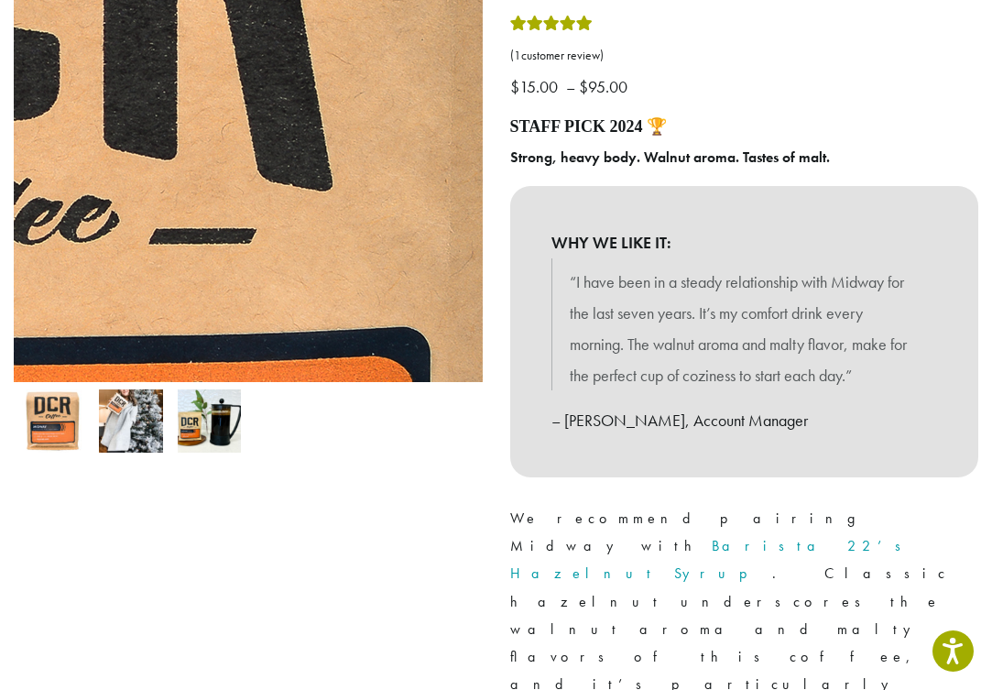
scroll to position [317, 0]
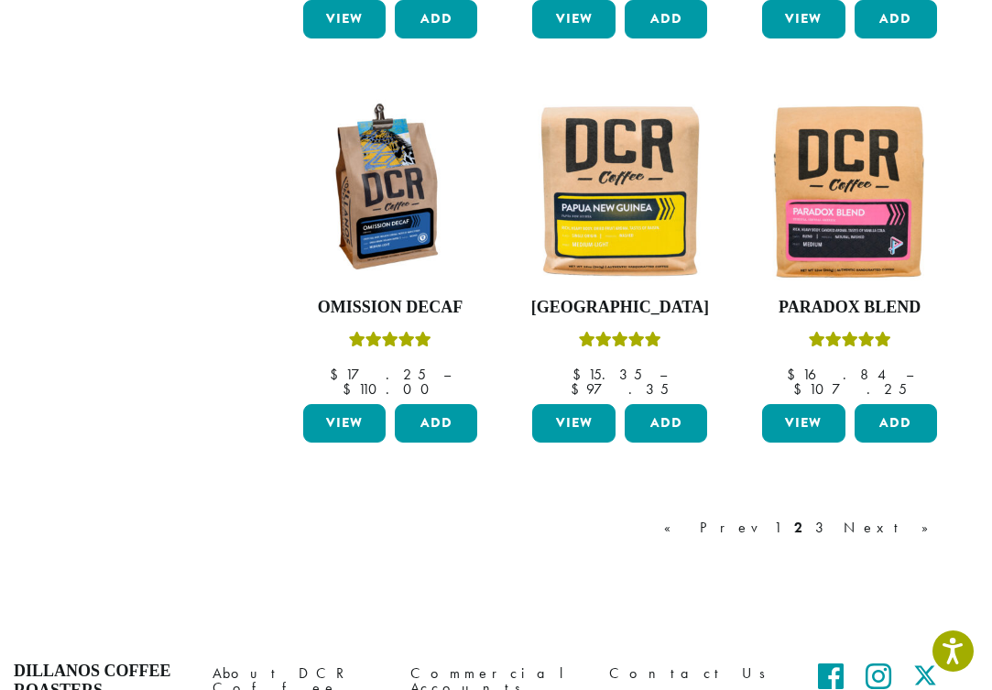
scroll to position [1430, 0]
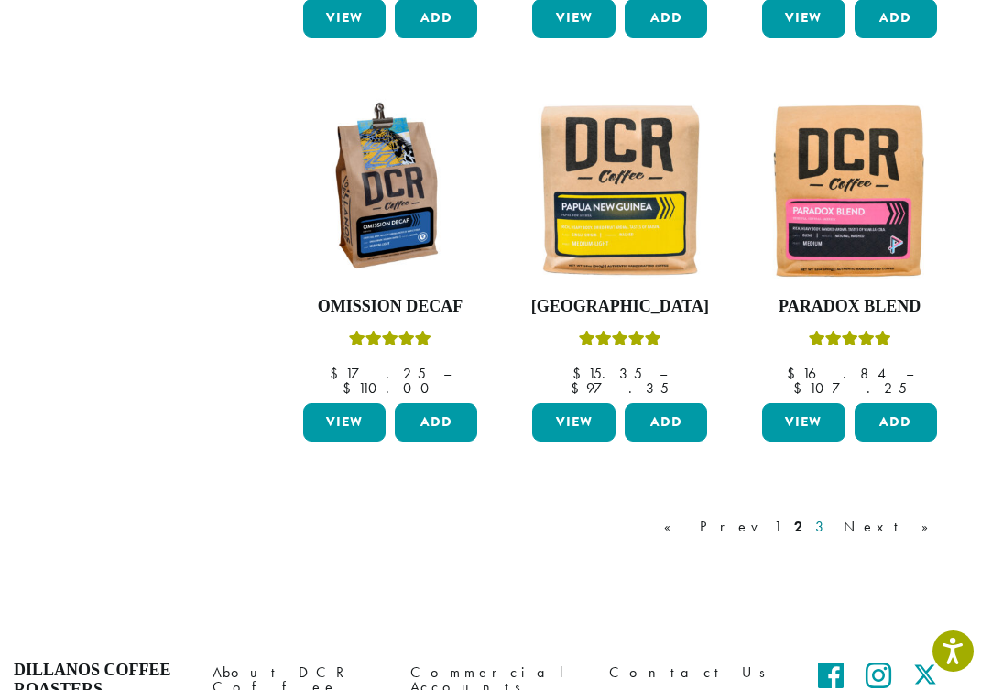
click at [834, 516] on link "3" at bounding box center [822, 527] width 23 height 22
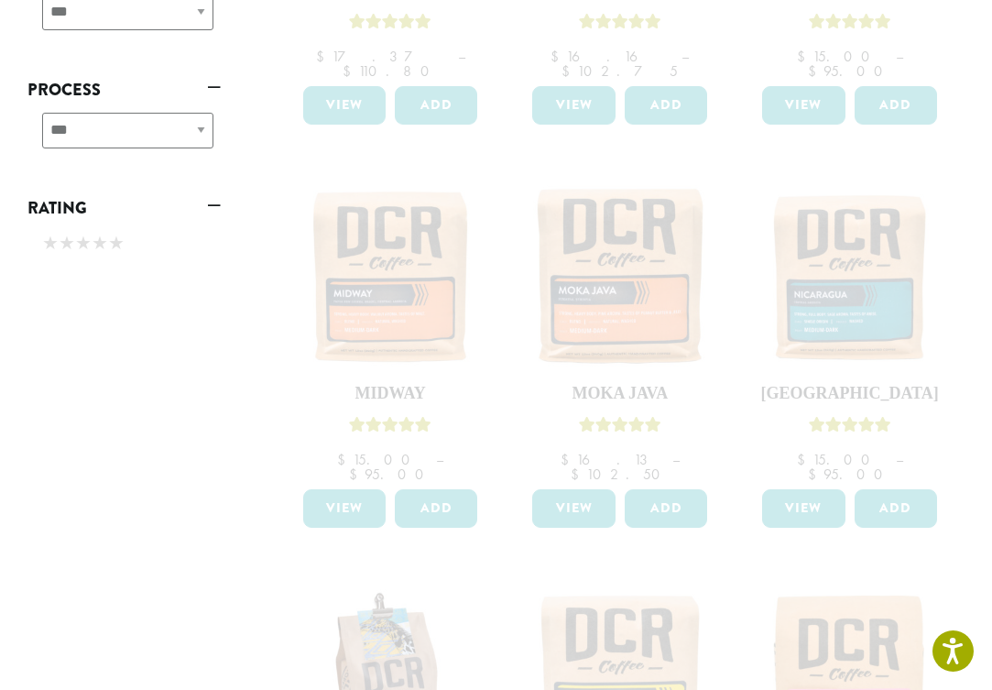
scroll to position [904, 0]
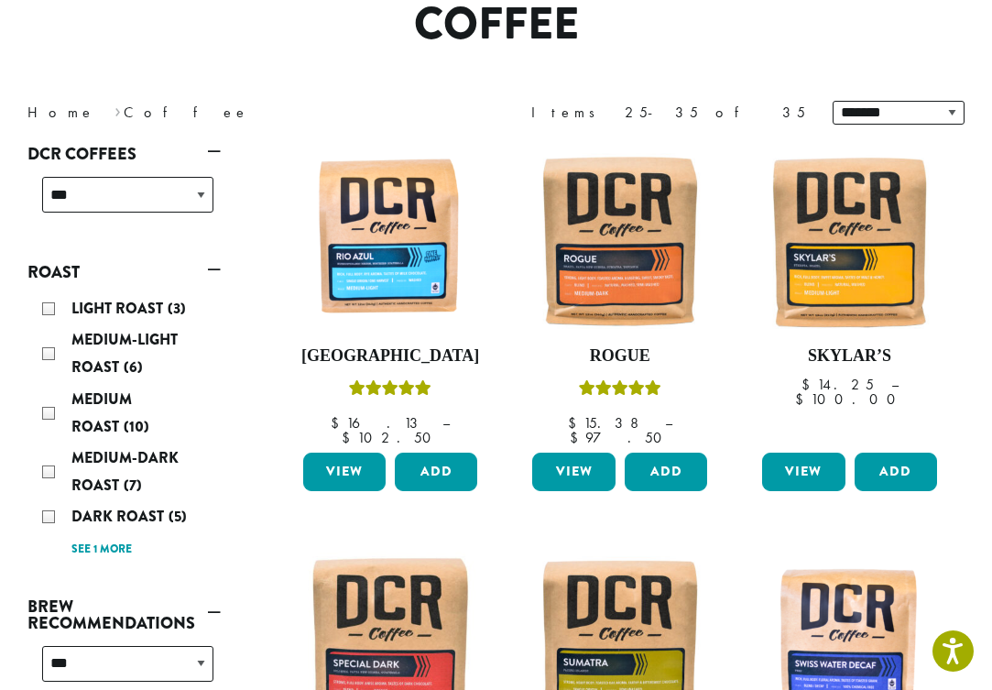
scroll to position [143, 0]
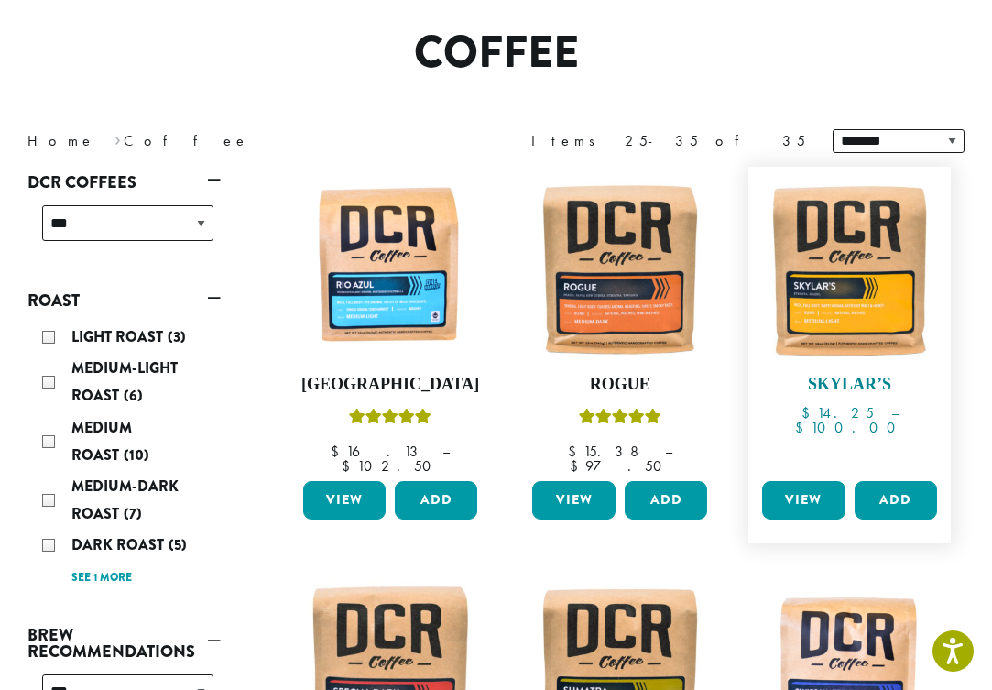
click at [853, 298] on img at bounding box center [849, 268] width 184 height 184
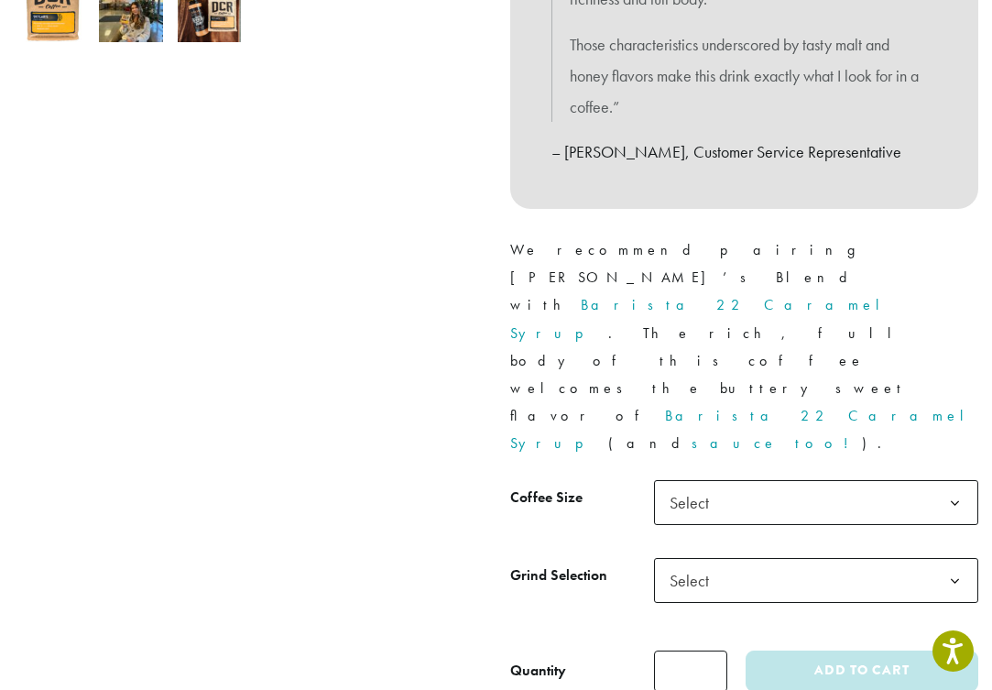
scroll to position [693, 0]
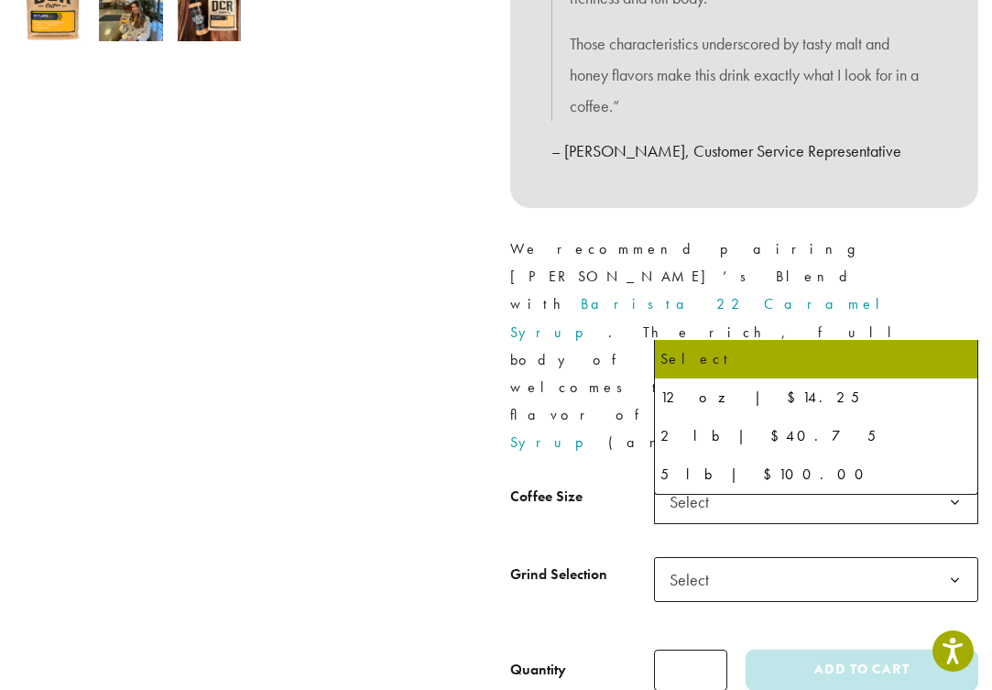
click at [917, 479] on span "Select" at bounding box center [816, 501] width 325 height 45
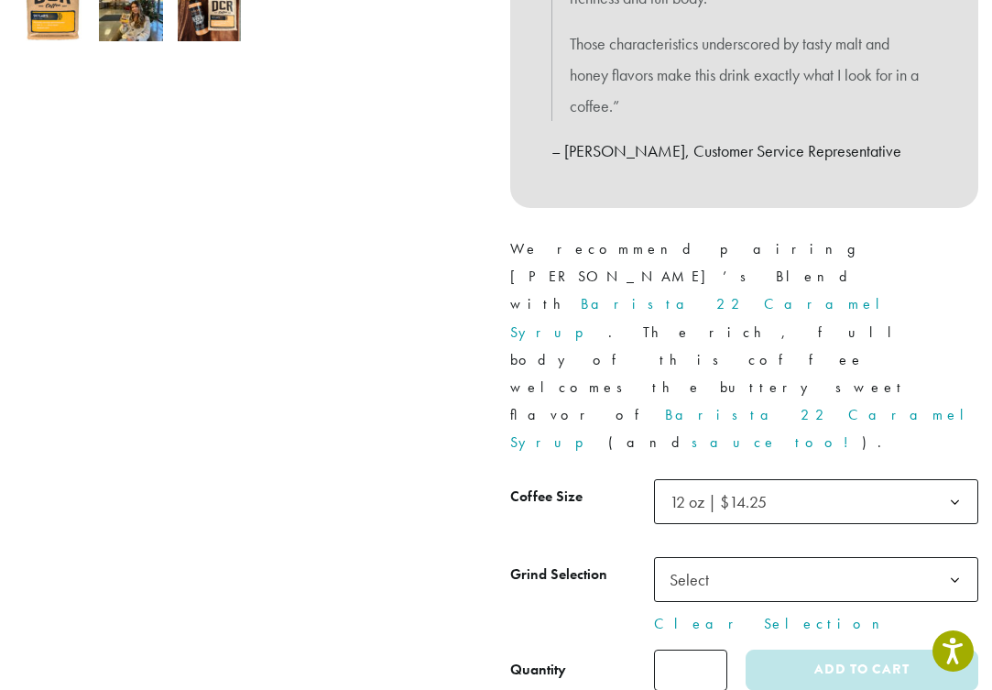
click at [820, 557] on span "Select" at bounding box center [816, 579] width 325 height 45
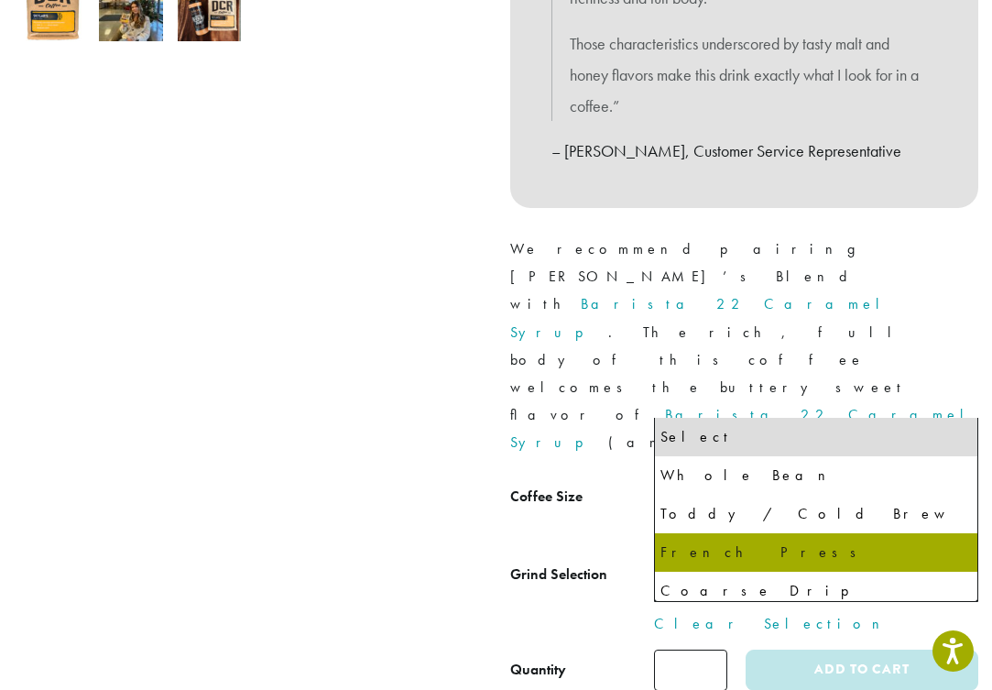
select select "*********"
select select "**********"
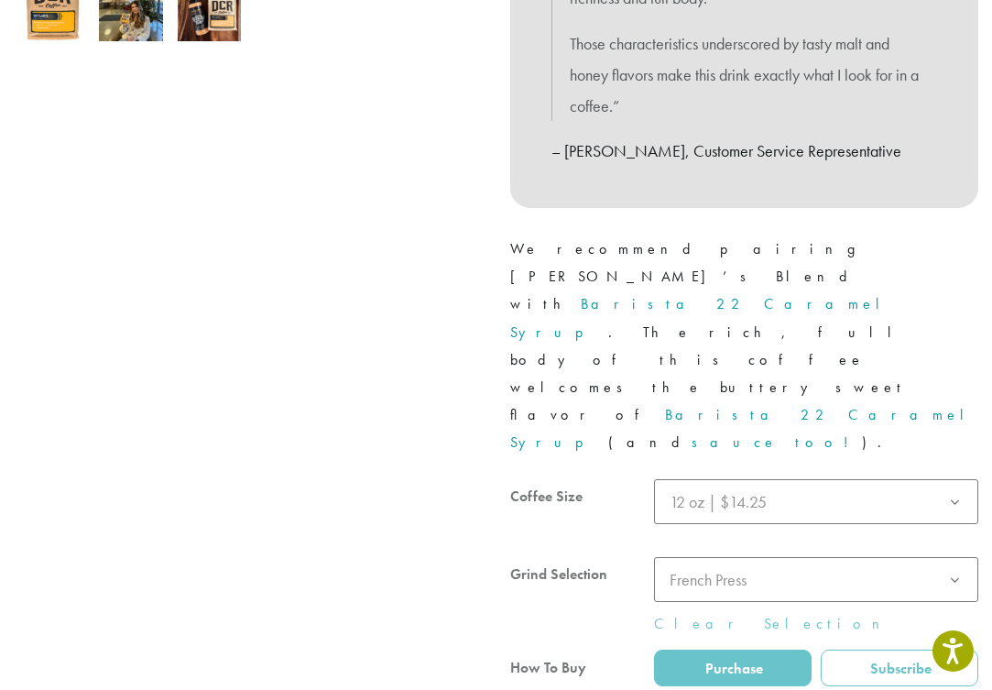
click at [861, 537] on div at bounding box center [744, 610] width 469 height 263
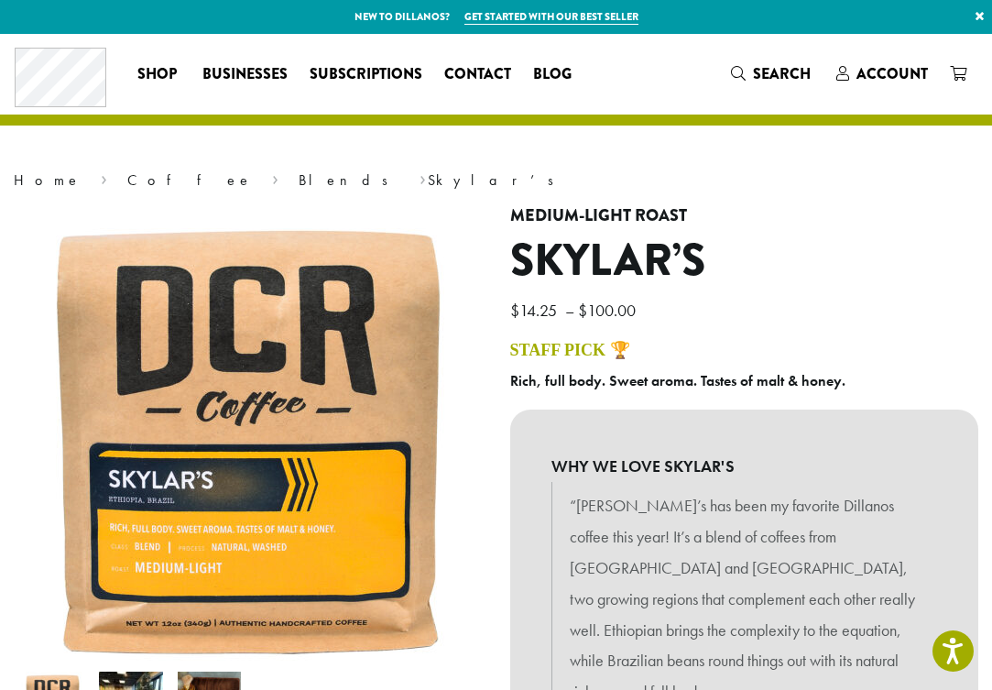
scroll to position [0, 0]
click at [889, 71] on span "Account" at bounding box center [891, 73] width 71 height 21
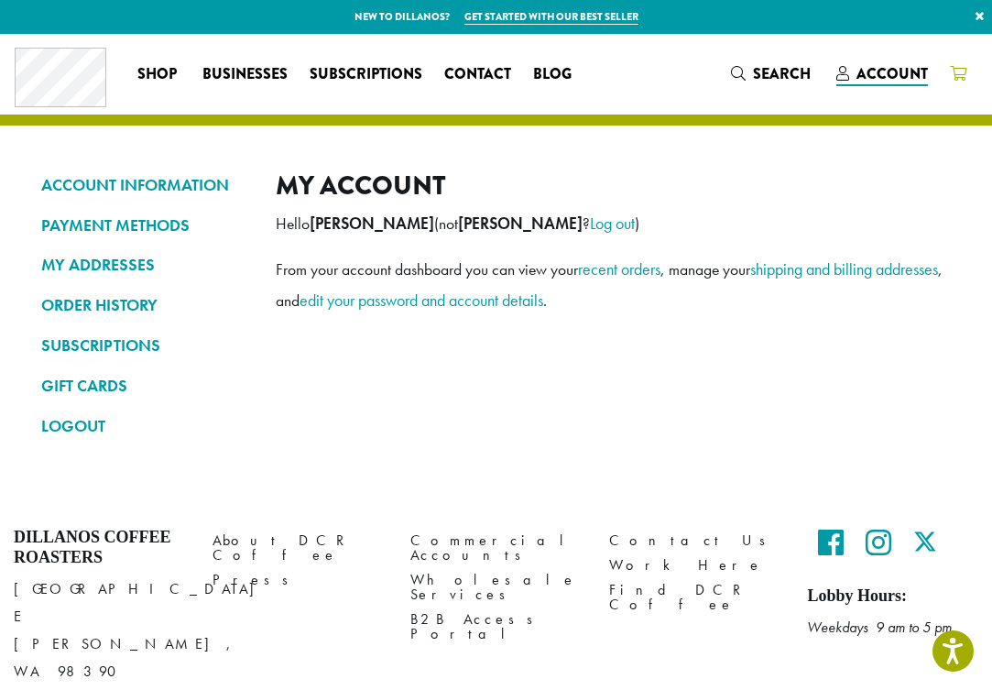
click at [957, 77] on icon at bounding box center [958, 73] width 16 height 15
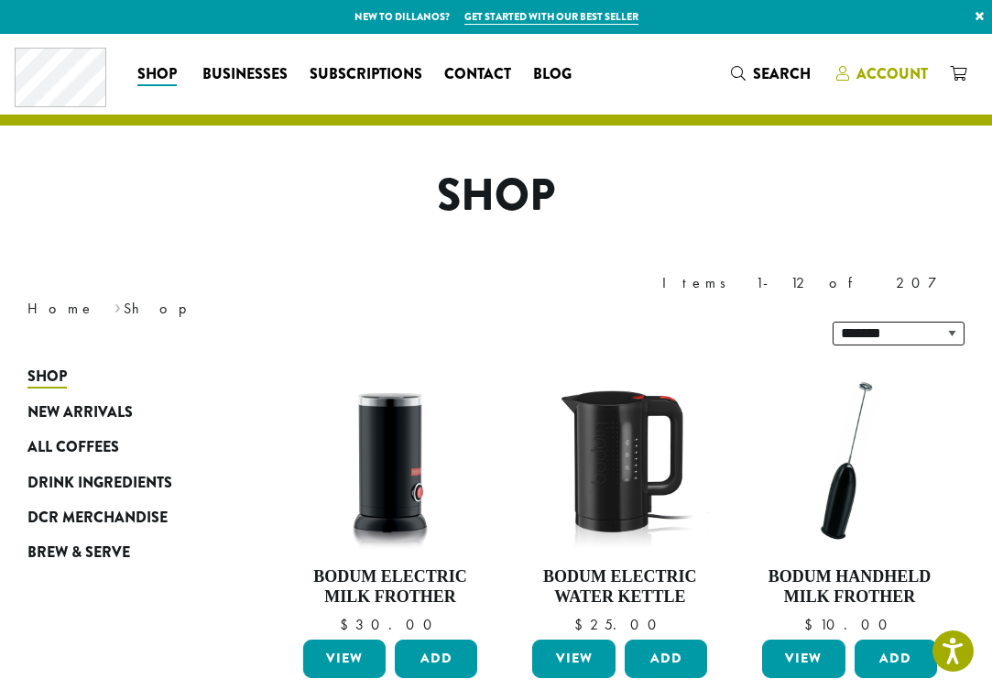
click at [892, 73] on span "Account" at bounding box center [891, 73] width 71 height 21
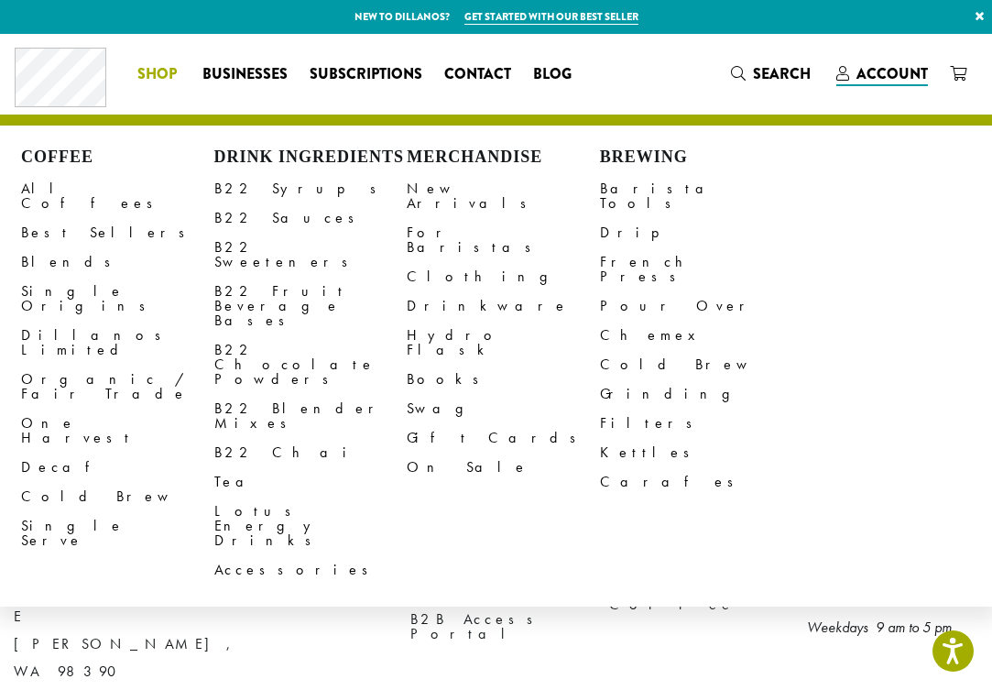
click at [856, 368] on div "Coffee All Coffees Best Sellers Blends Single Origins Dillanos Limited Organic …" at bounding box center [503, 366] width 964 height 438
click at [153, 71] on span "Shop" at bounding box center [156, 74] width 39 height 23
click at [66, 186] on link "All Coffees" at bounding box center [117, 196] width 193 height 44
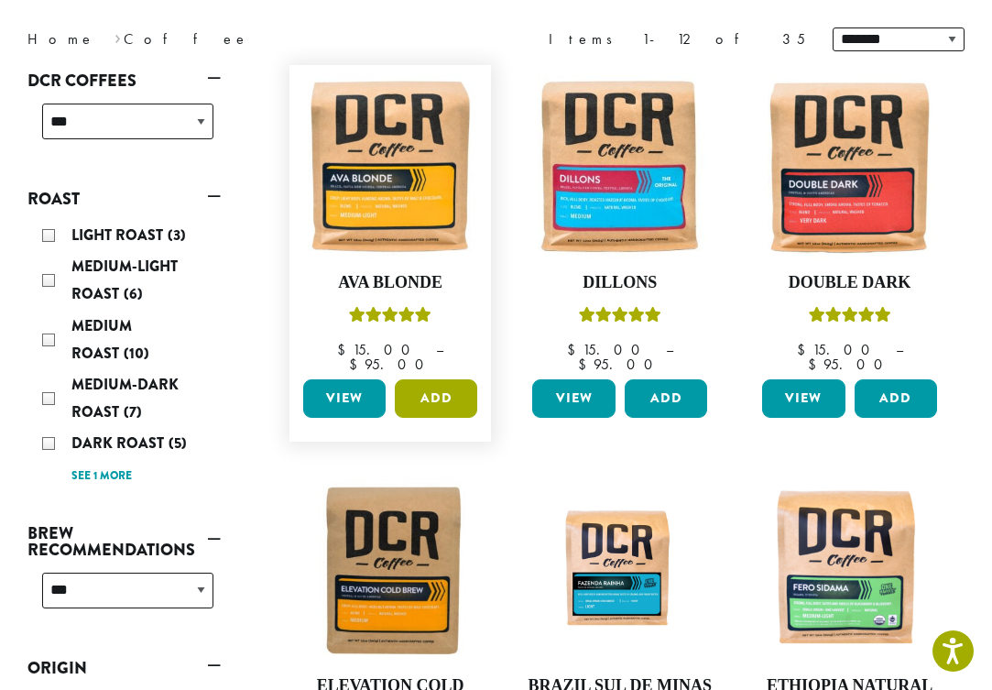
scroll to position [245, 0]
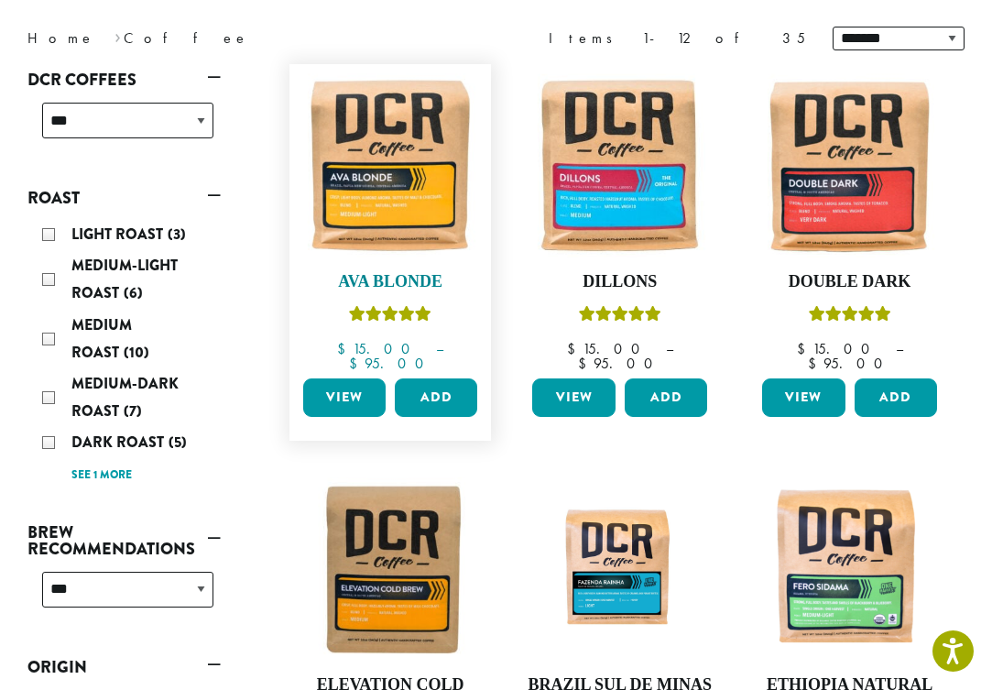
click at [422, 229] on img at bounding box center [391, 165] width 184 height 184
click at [440, 378] on button "Add" at bounding box center [436, 397] width 82 height 38
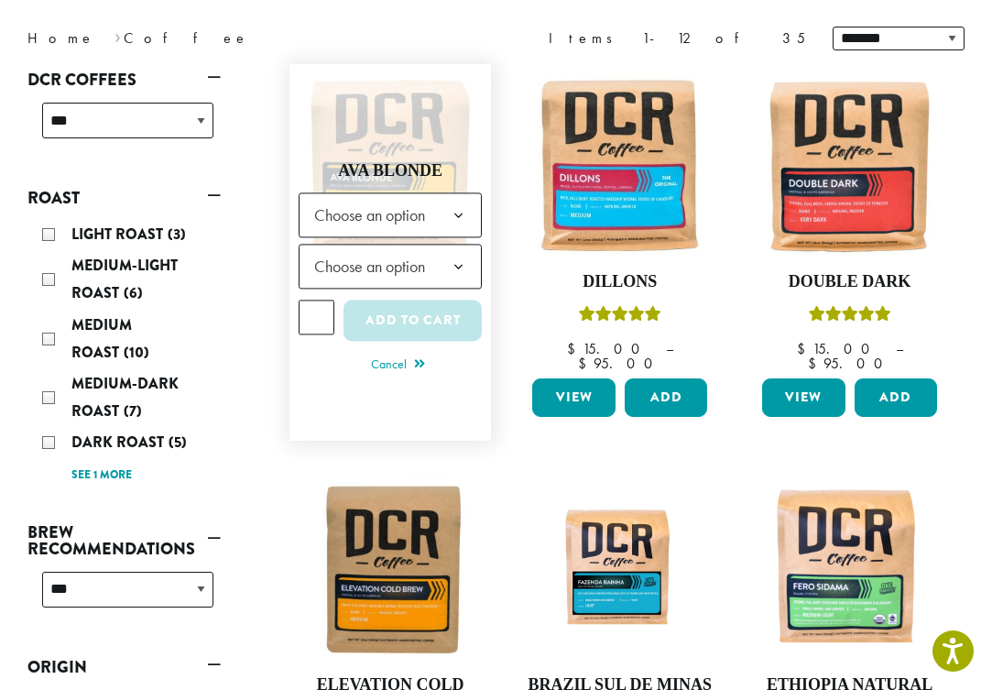
click at [462, 206] on b at bounding box center [458, 215] width 45 height 45
click at [466, 257] on b at bounding box center [458, 266] width 45 height 45
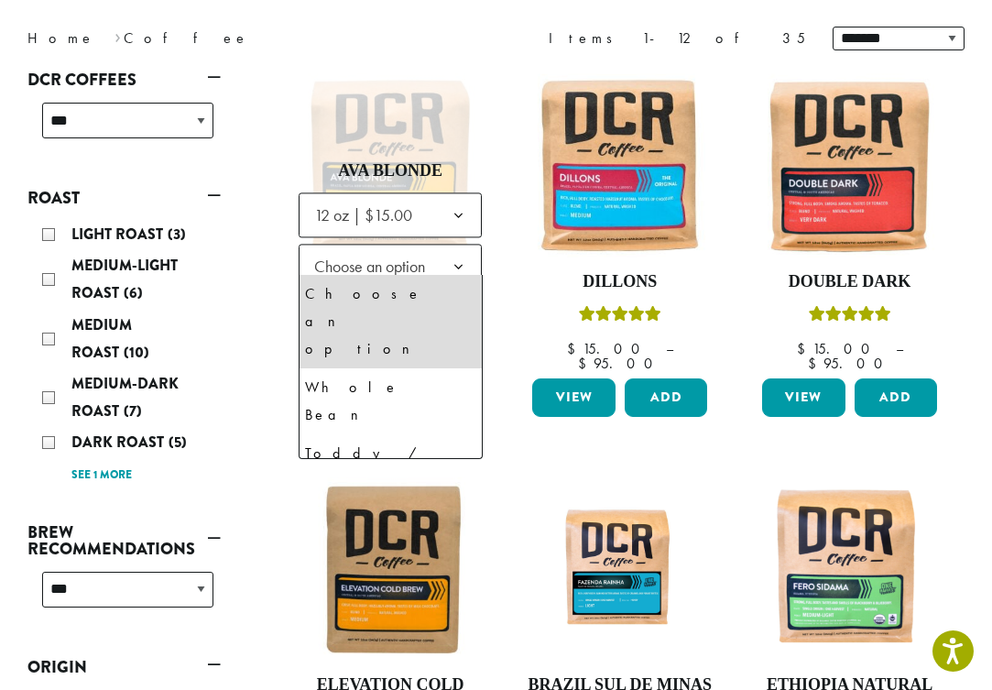
select select "*********"
select select "**********"
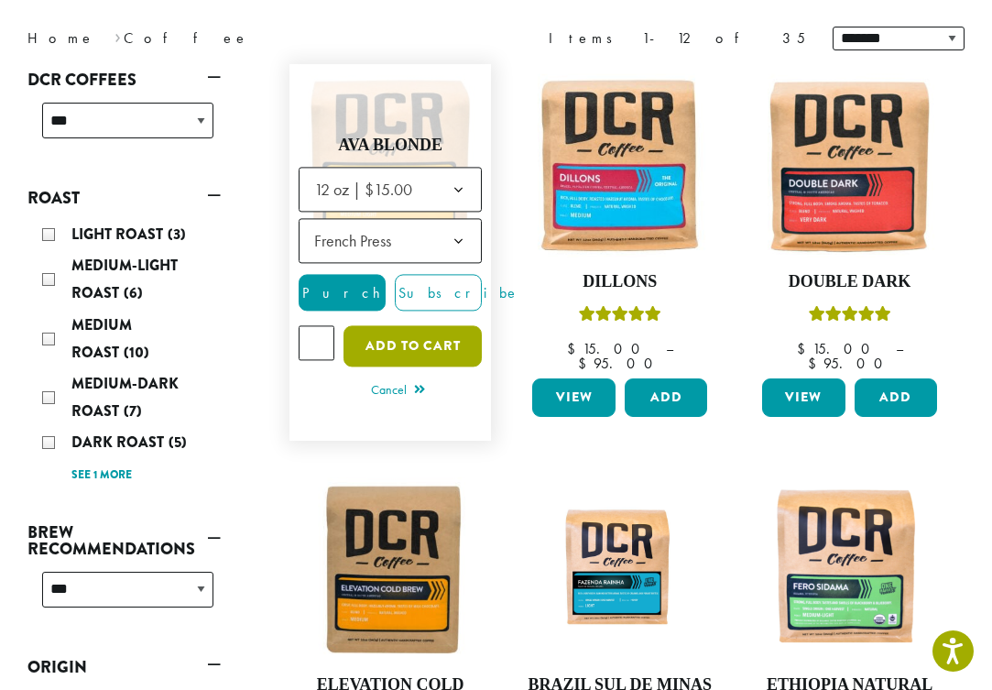
click at [425, 331] on button "Add to cart" at bounding box center [412, 345] width 139 height 41
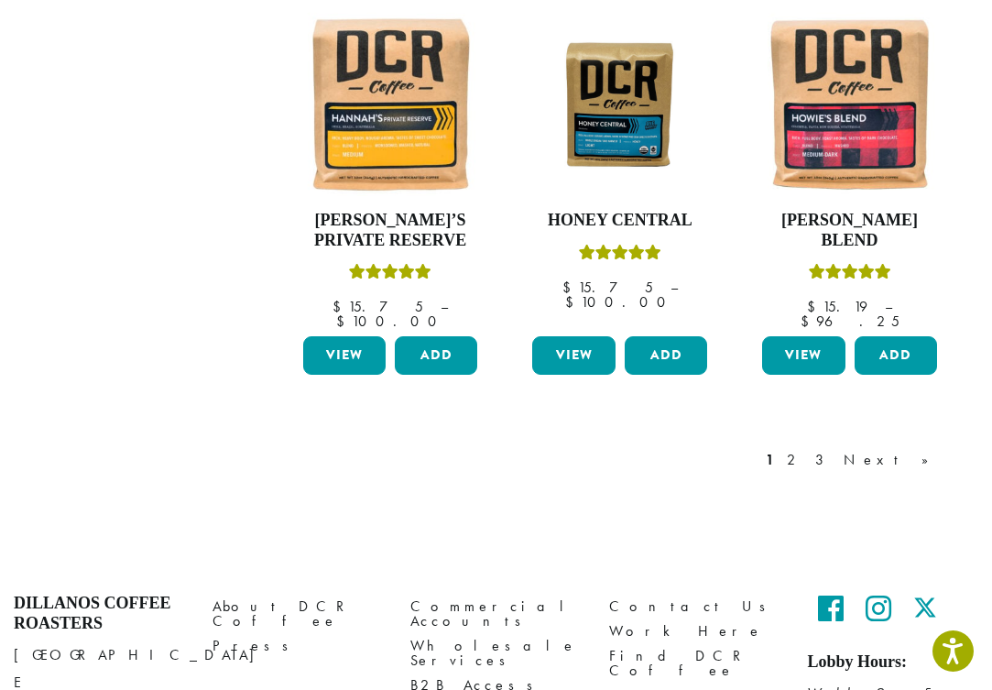
scroll to position [1586, 0]
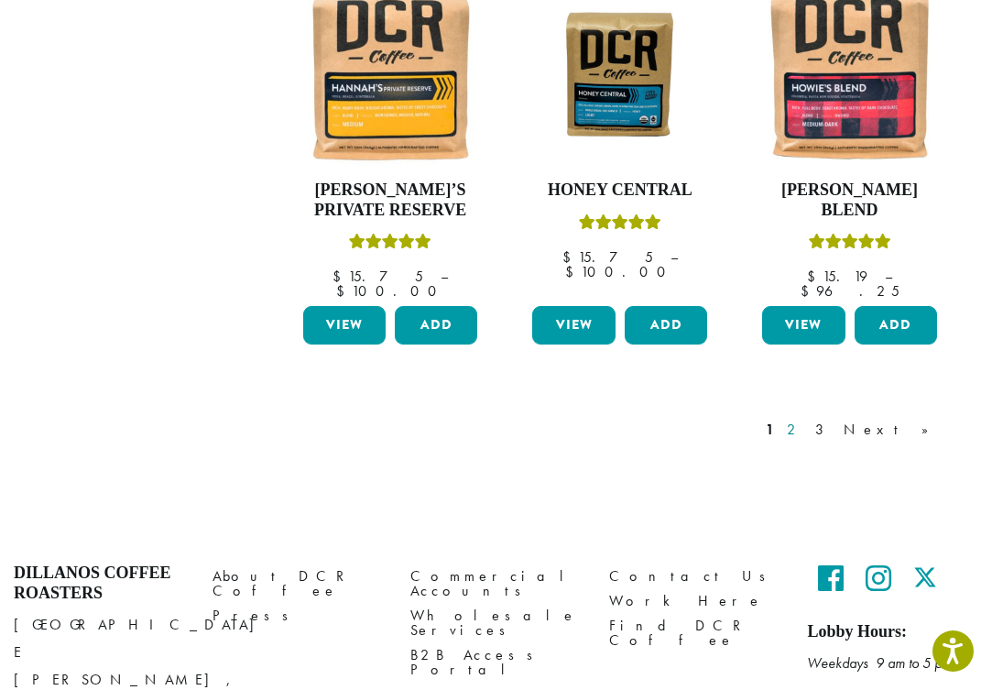
click at [806, 418] on link "2" at bounding box center [794, 429] width 23 height 22
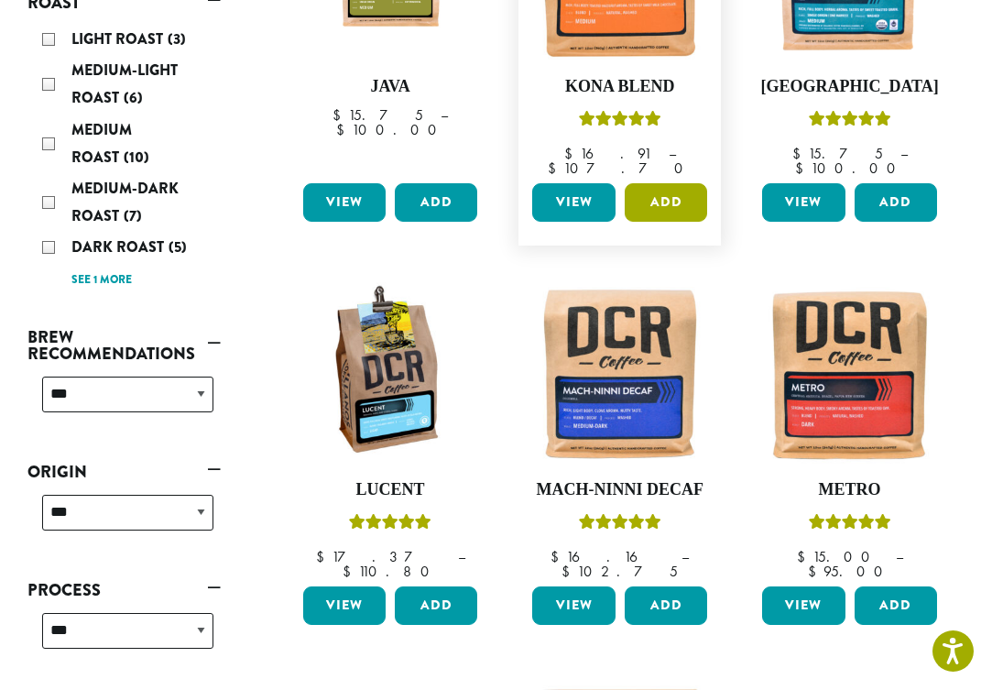
scroll to position [440, 0]
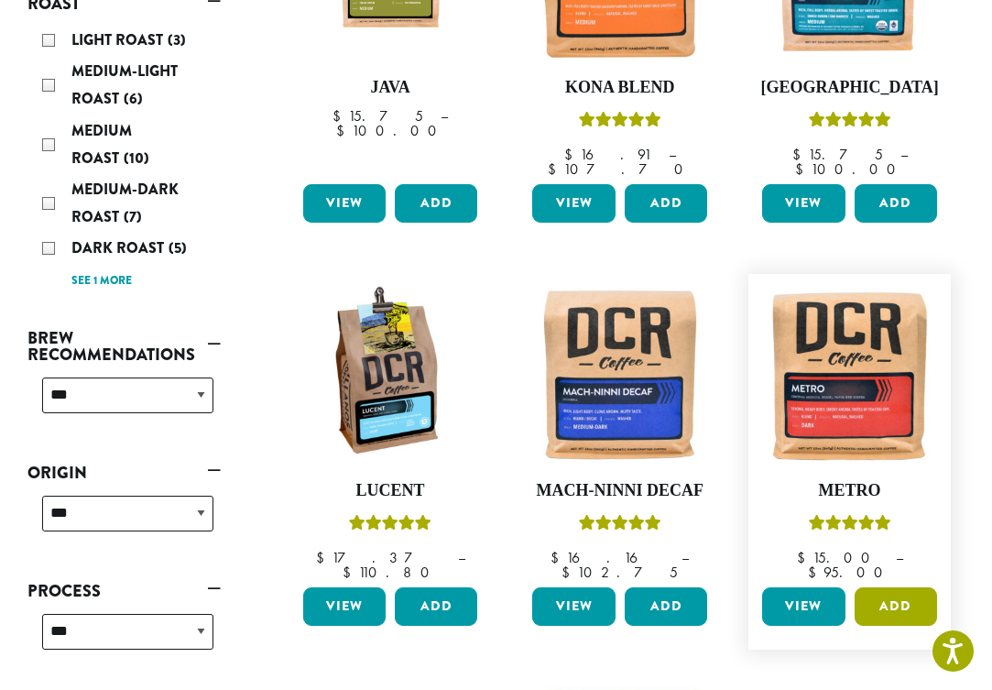
click at [896, 587] on button "Add" at bounding box center [895, 606] width 82 height 38
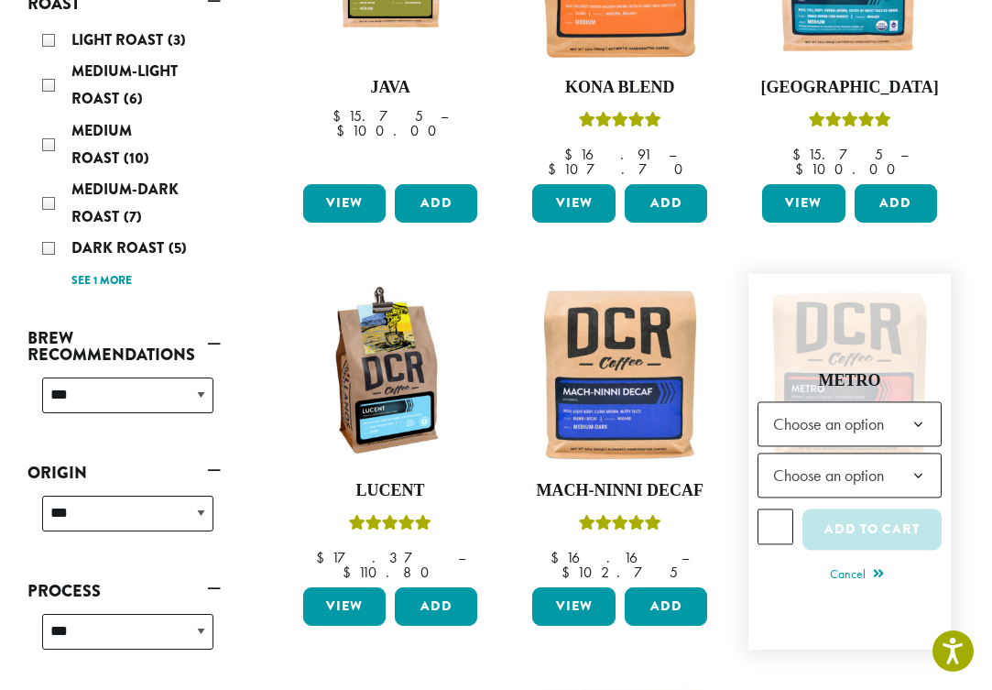
click at [885, 407] on span "Choose an option" at bounding box center [834, 425] width 136 height 36
click at [888, 458] on span "Choose an option" at bounding box center [834, 476] width 136 height 36
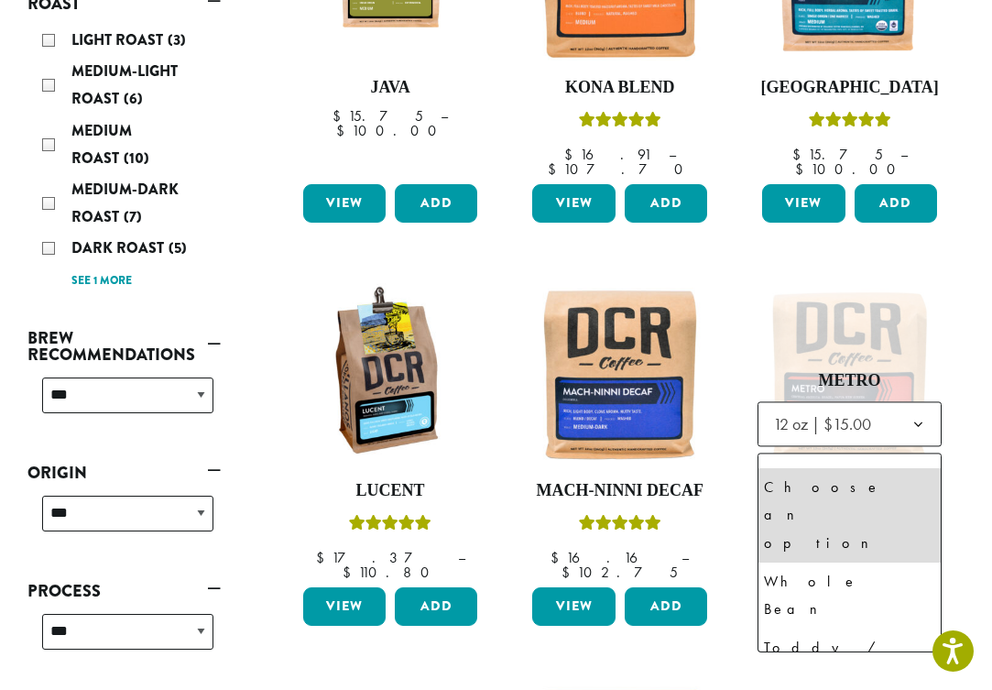
select select "*********"
select select "**********"
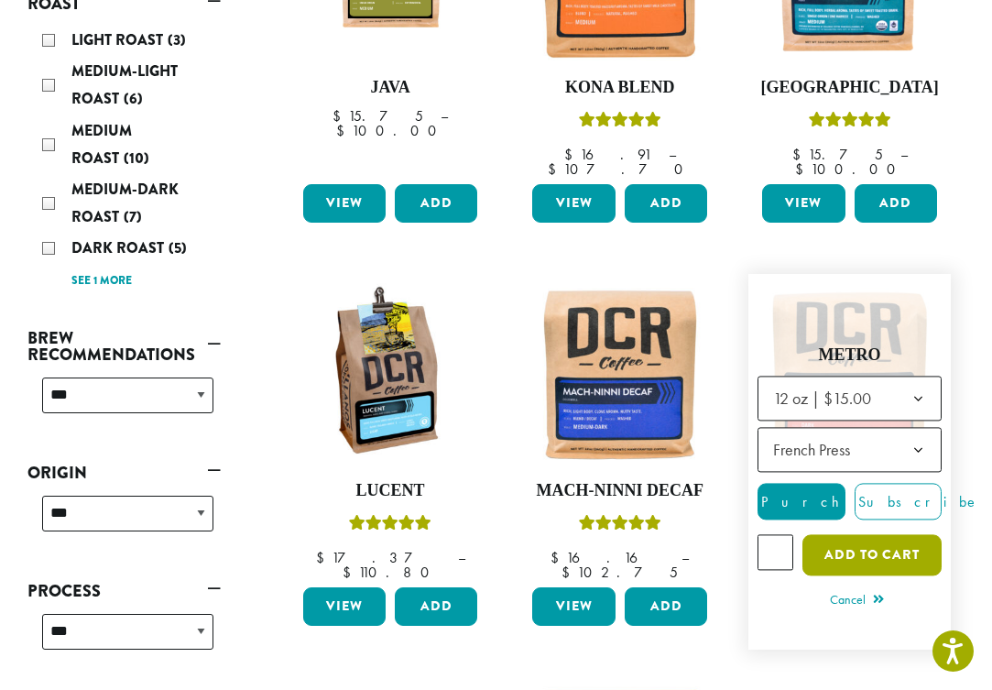
click at [887, 535] on button "Add to cart" at bounding box center [871, 555] width 139 height 41
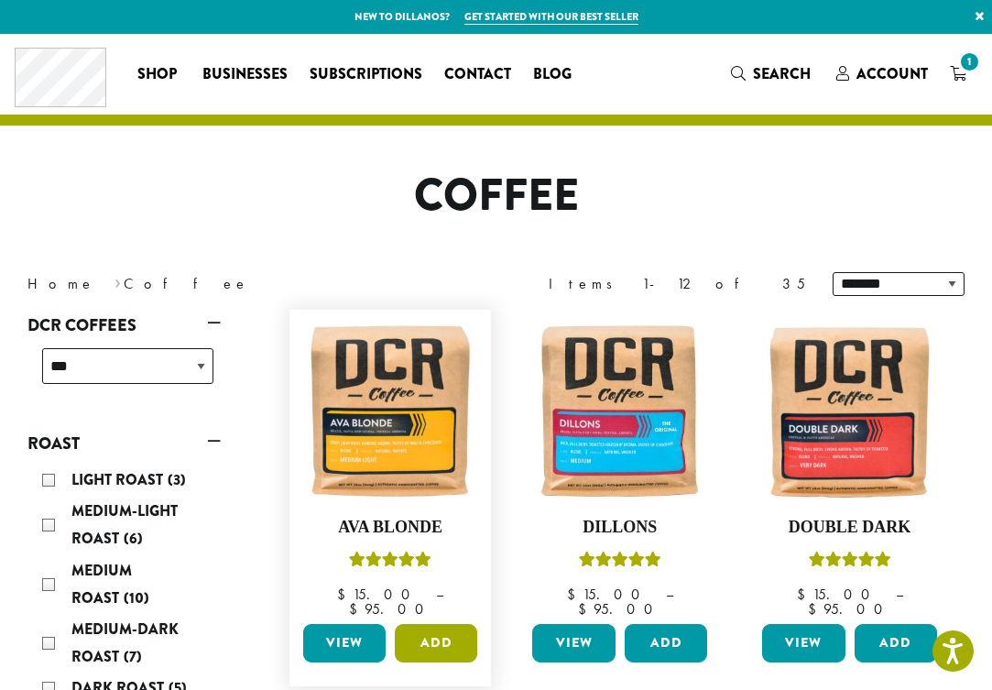
click at [446, 624] on button "Add" at bounding box center [436, 643] width 82 height 38
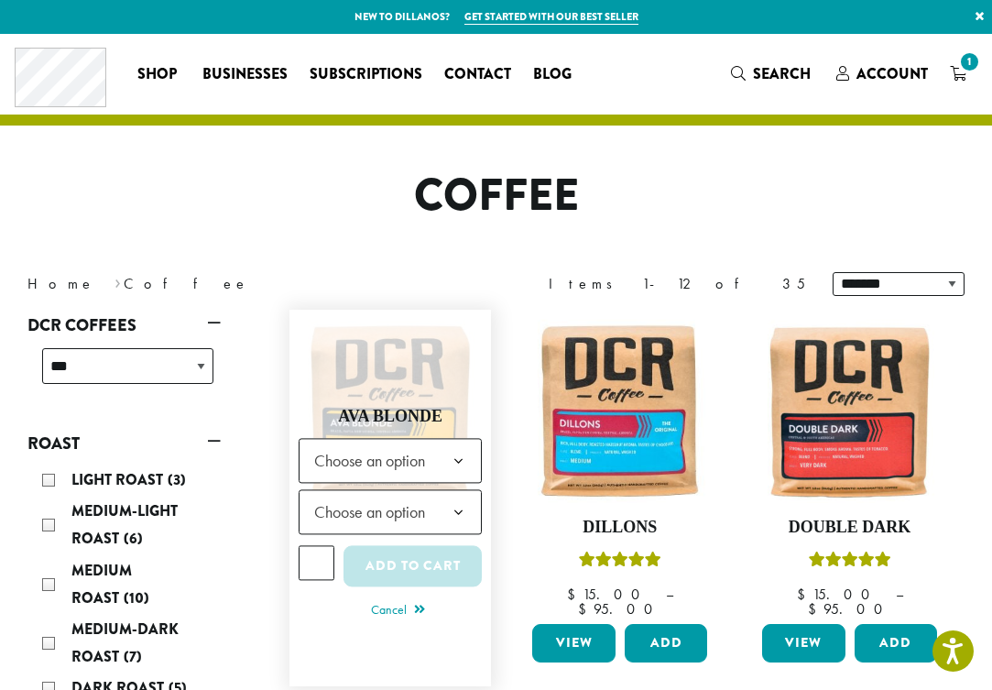
click at [460, 454] on b at bounding box center [458, 461] width 45 height 45
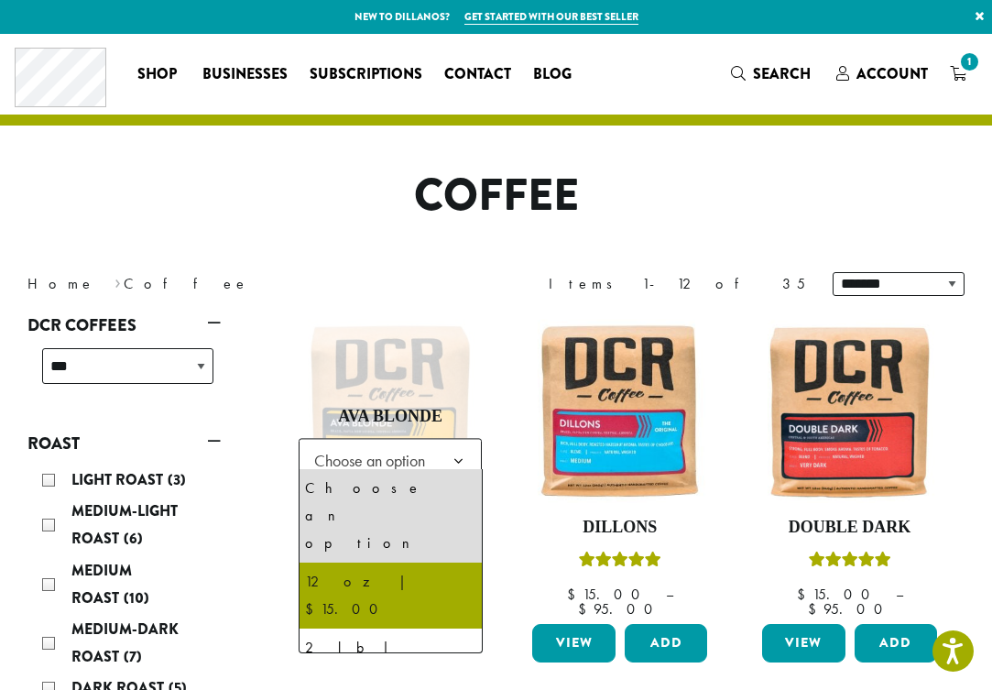
select select "*********"
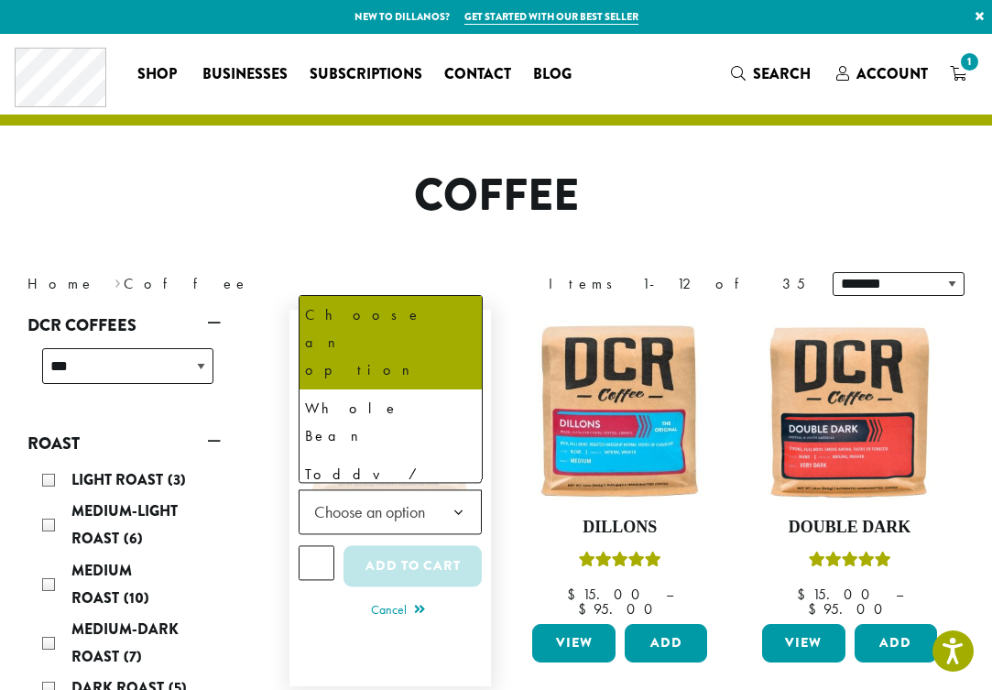
click at [454, 511] on b at bounding box center [458, 512] width 45 height 45
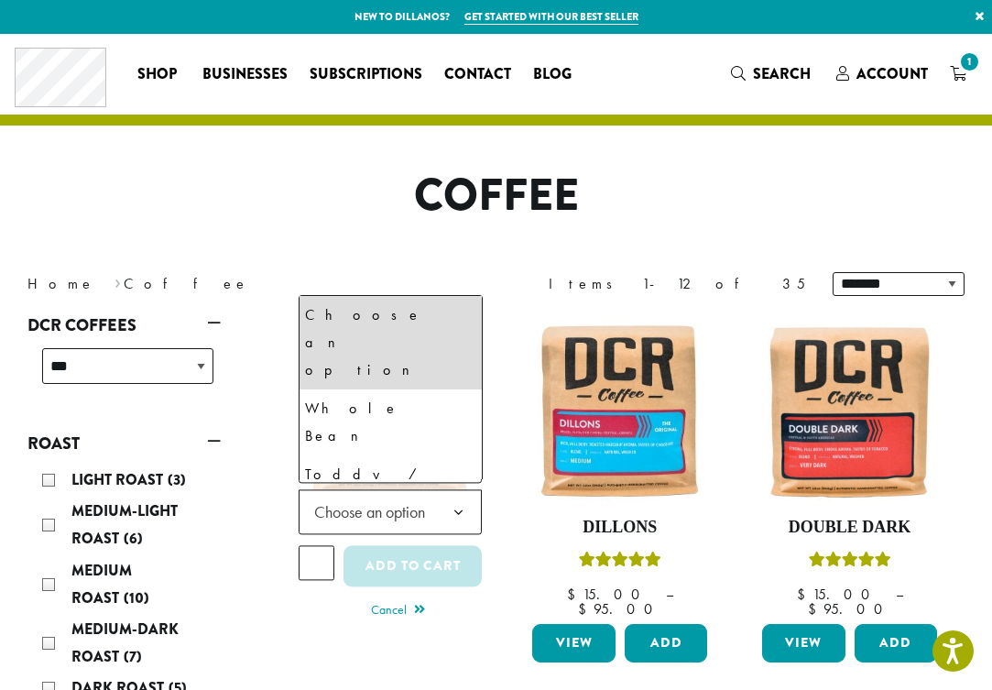
select select "**********"
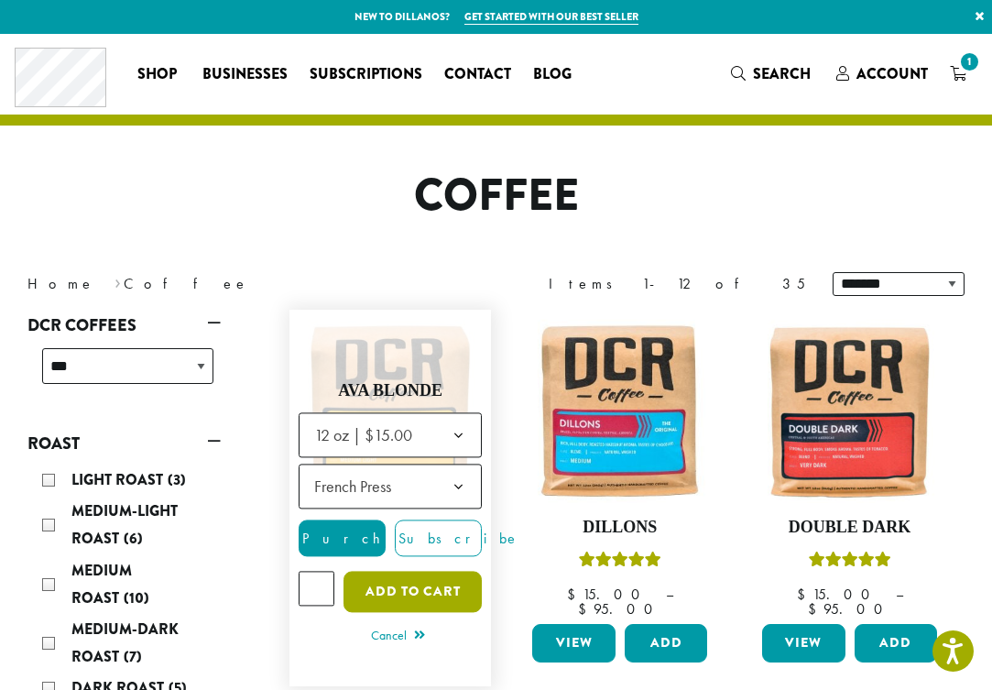
click at [429, 581] on button "Add to cart" at bounding box center [412, 590] width 139 height 41
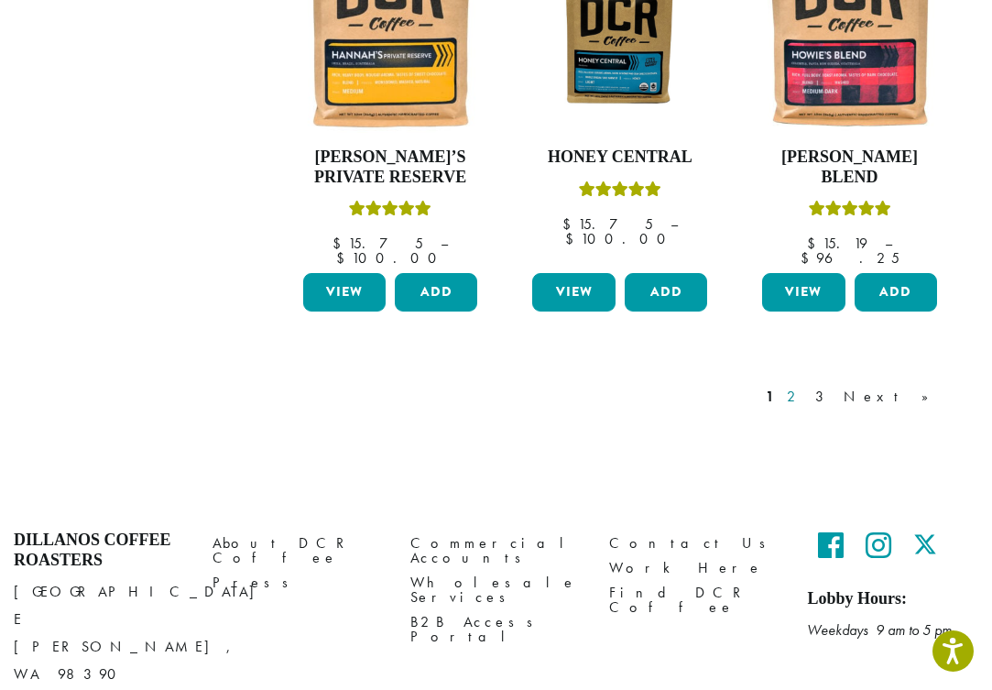
scroll to position [1617, 0]
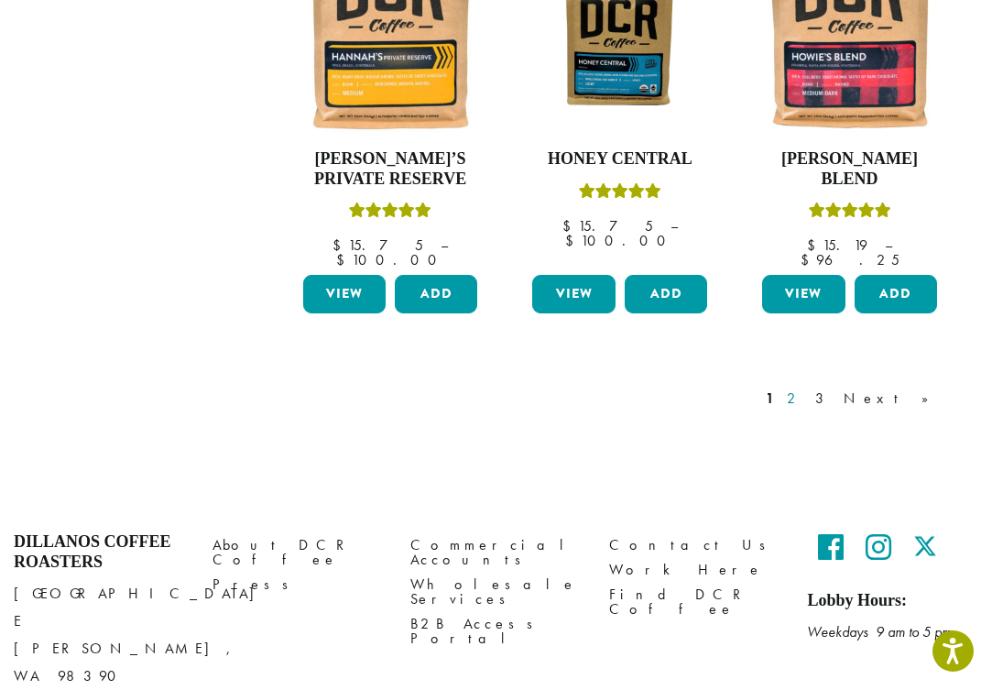
click at [806, 387] on link "2" at bounding box center [794, 398] width 23 height 22
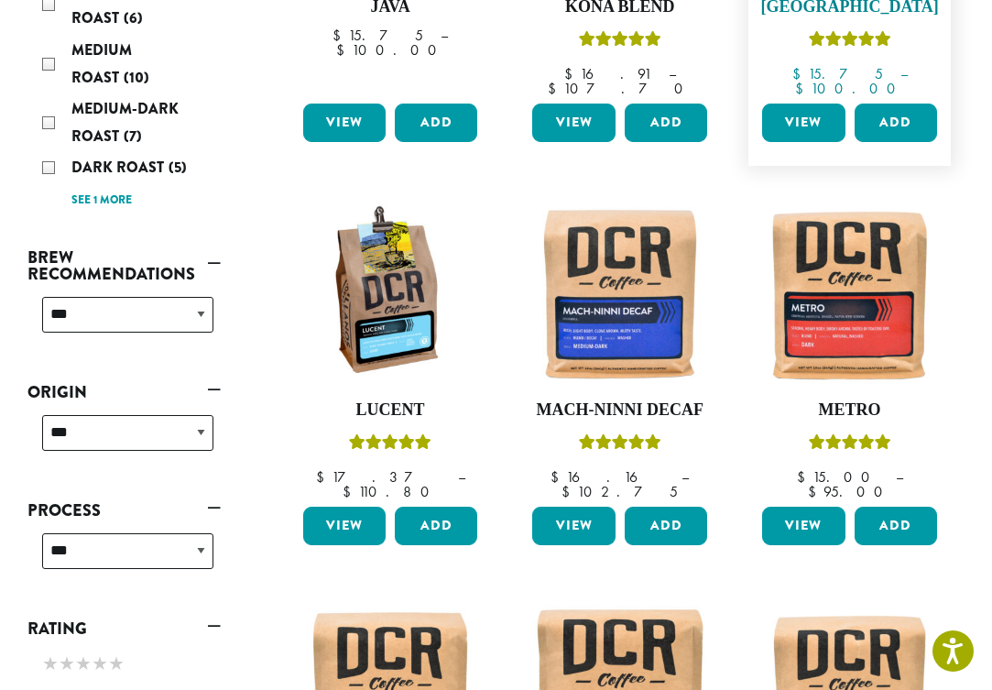
scroll to position [522, 0]
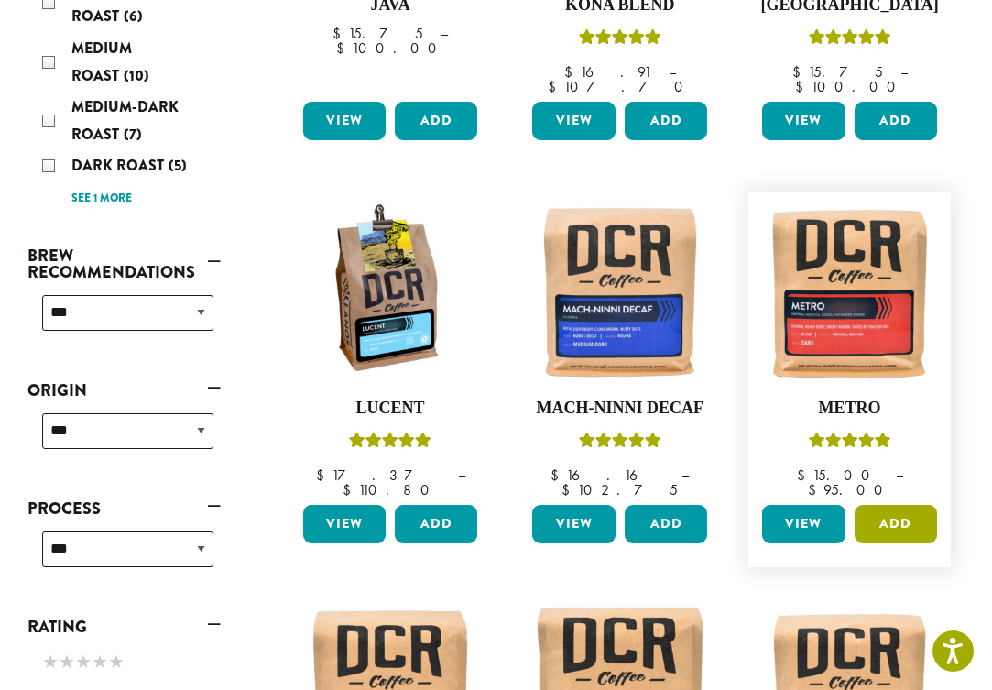
click at [894, 505] on button "Add" at bounding box center [895, 524] width 82 height 38
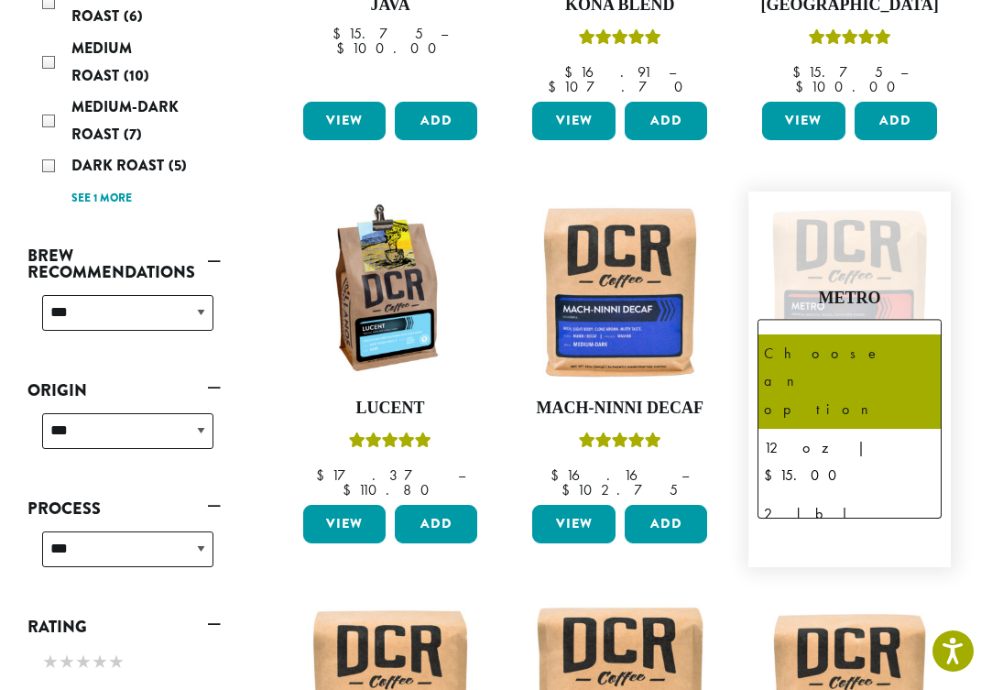
click at [913, 320] on b at bounding box center [918, 342] width 45 height 45
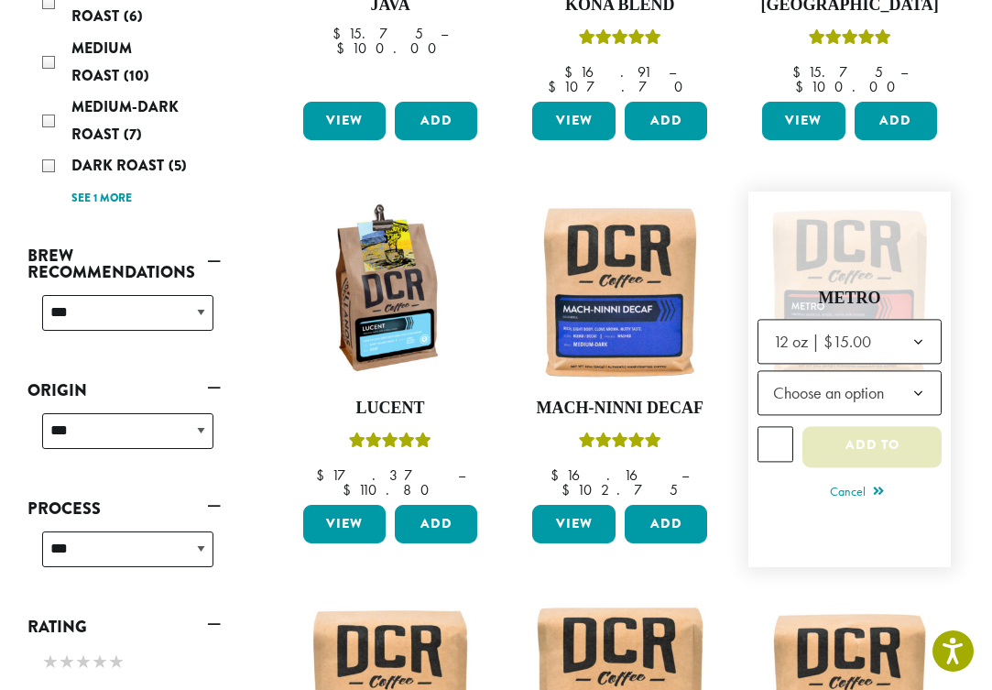
click at [902, 427] on button "Add to cart" at bounding box center [871, 447] width 139 height 41
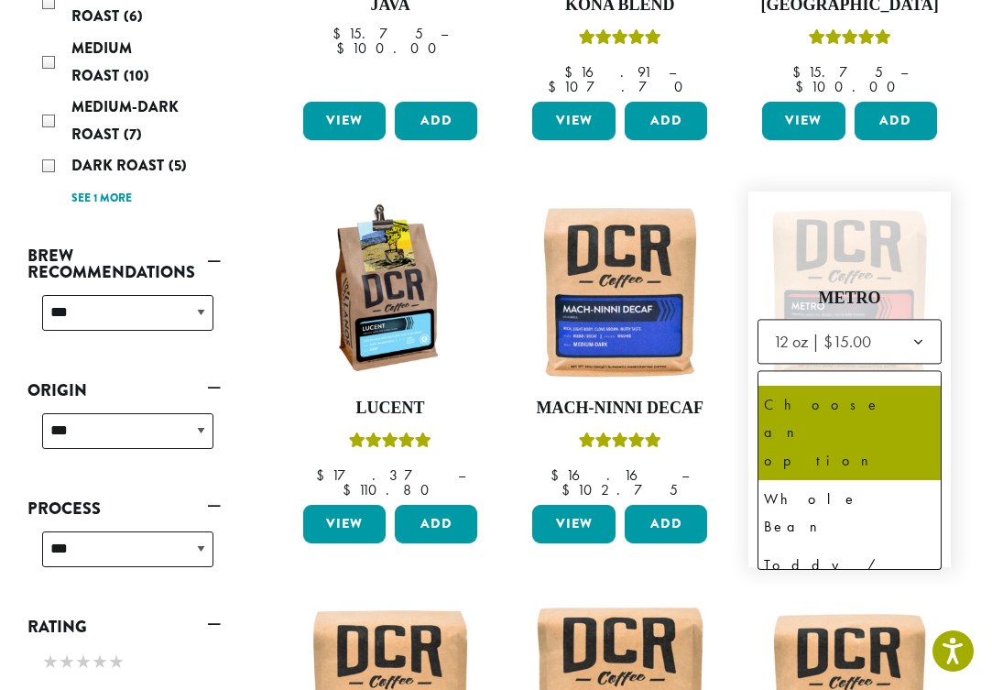
click at [915, 372] on b at bounding box center [918, 394] width 45 height 45
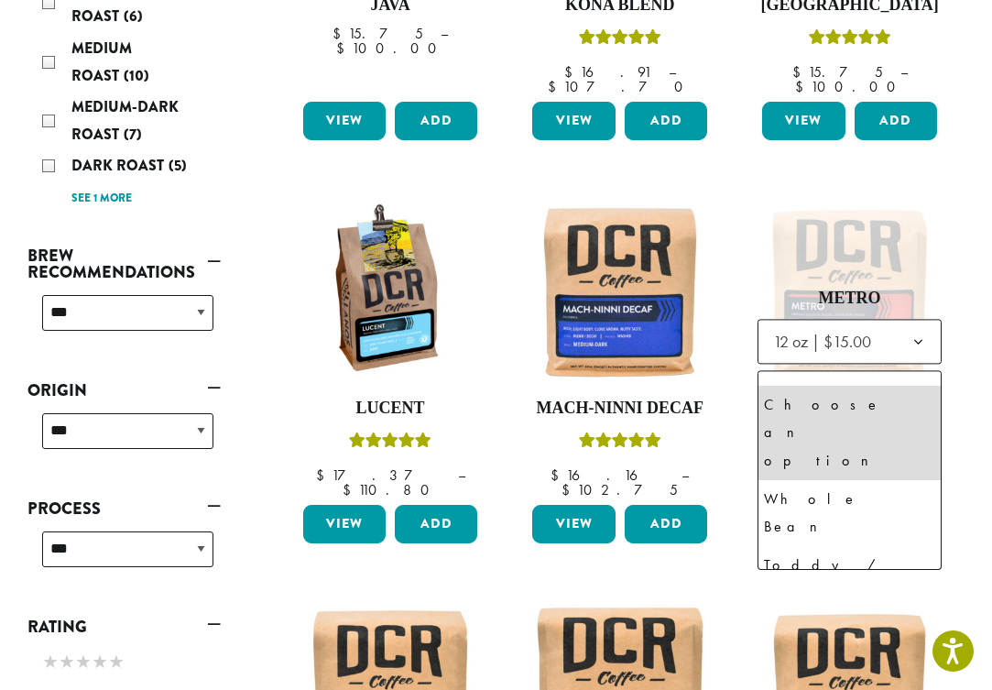
select select "*********"
select select "**********"
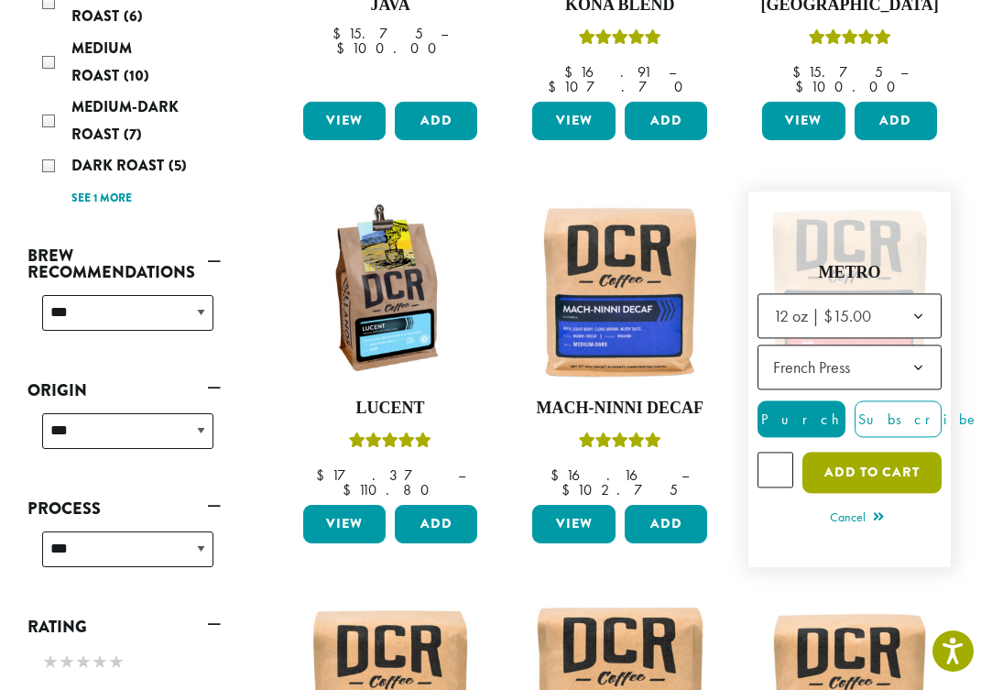
click at [869, 452] on button "Add to cart" at bounding box center [871, 472] width 139 height 41
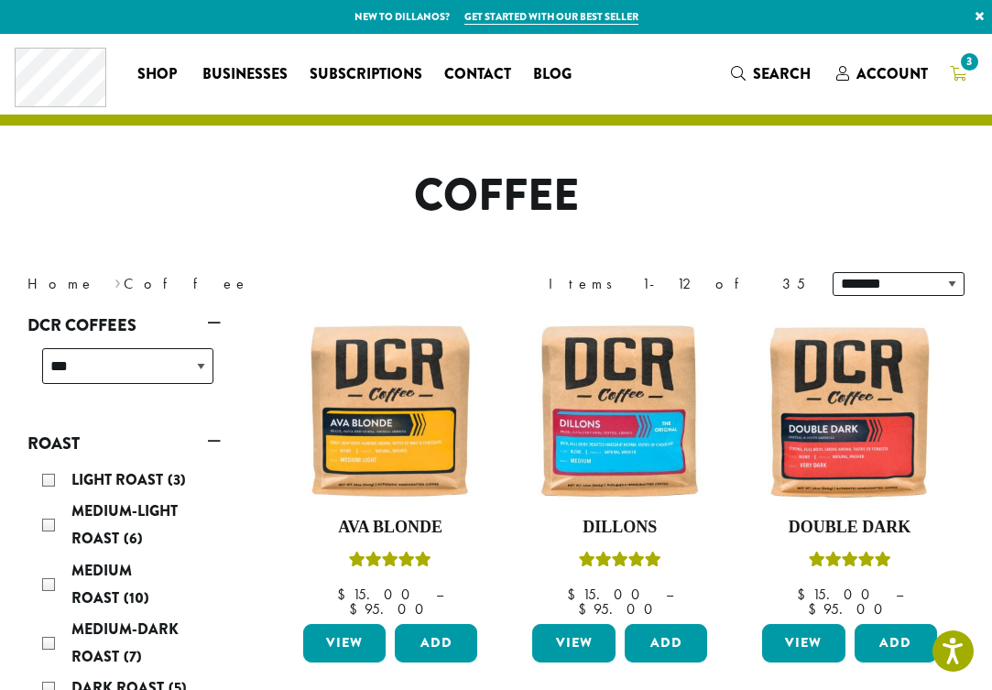
click at [968, 60] on span "3" at bounding box center [969, 61] width 25 height 25
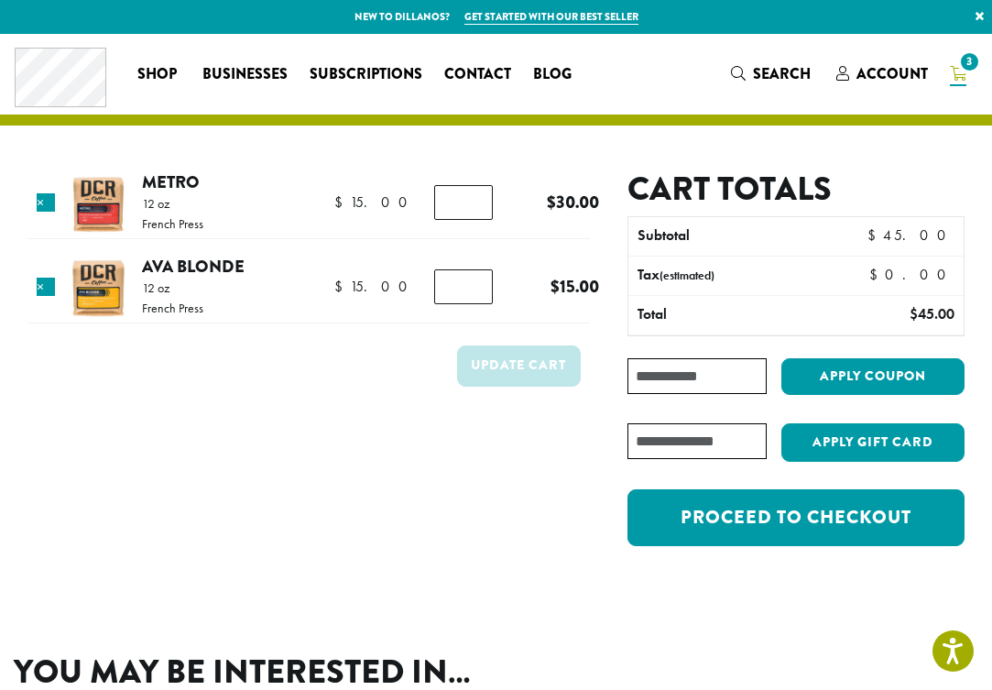
type input "*"
click at [471, 206] on input "*" at bounding box center [463, 202] width 59 height 35
click at [512, 357] on button "Update cart" at bounding box center [519, 365] width 124 height 41
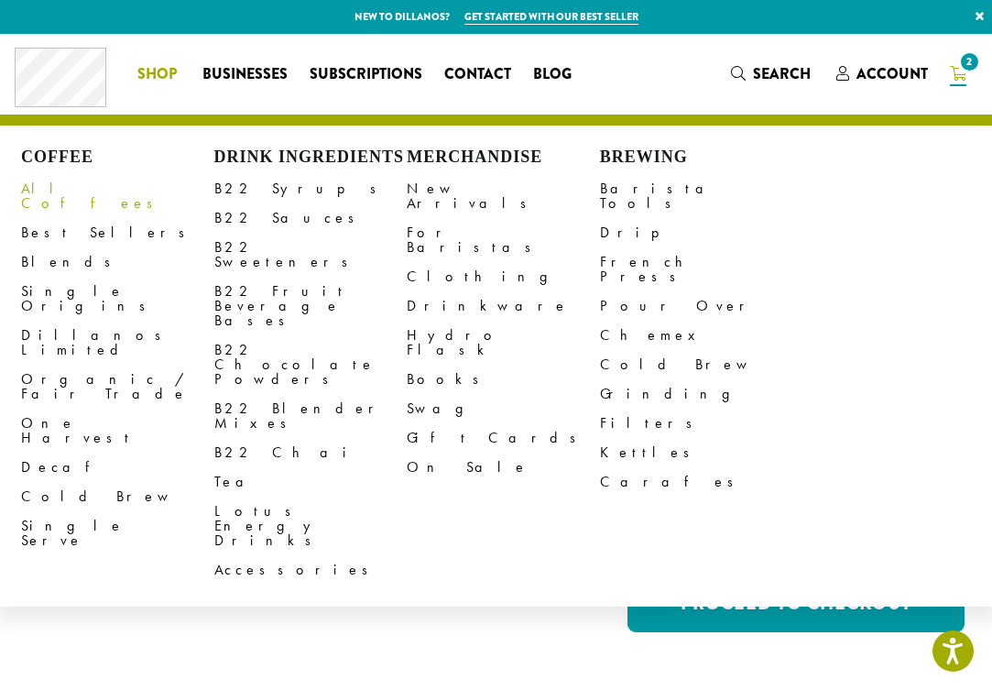
click at [80, 192] on link "All Coffees" at bounding box center [117, 196] width 193 height 44
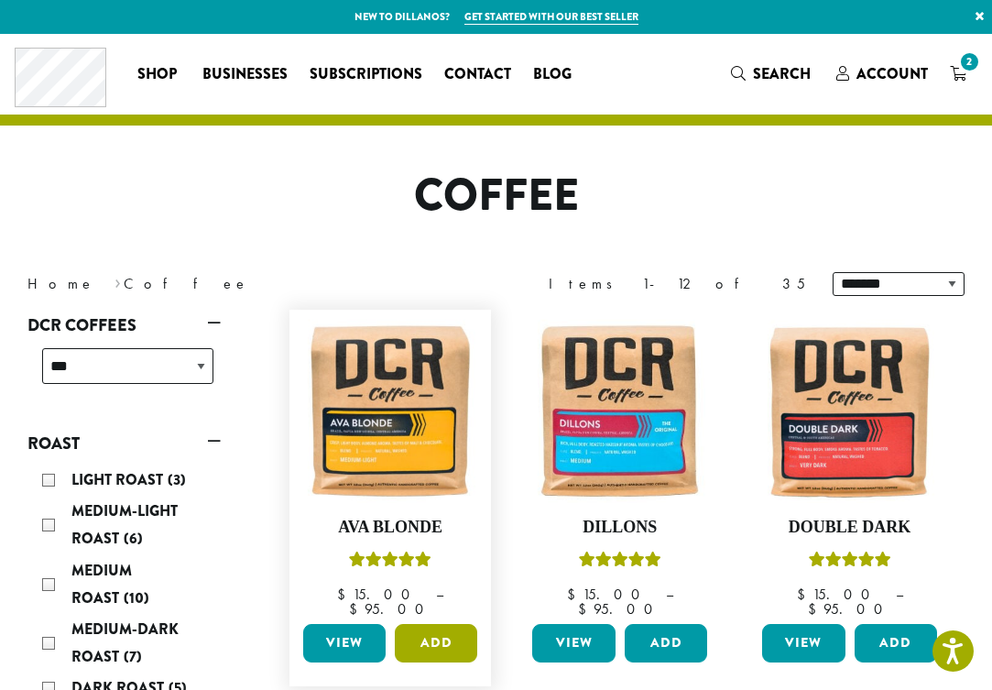
click at [430, 627] on button "Add" at bounding box center [436, 643] width 82 height 38
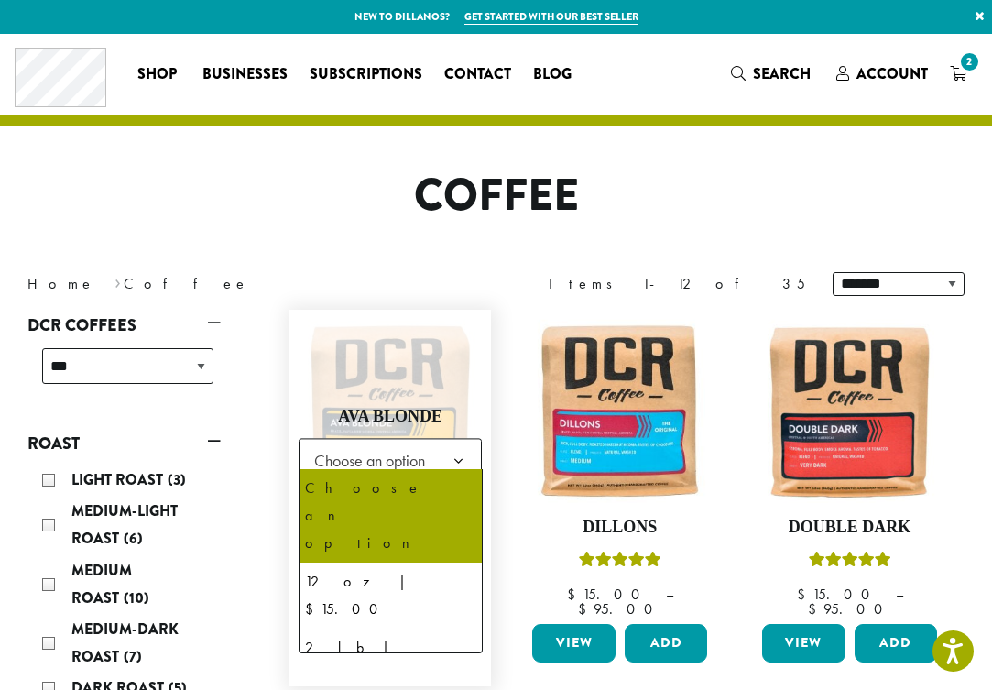
click at [463, 446] on b at bounding box center [458, 461] width 45 height 45
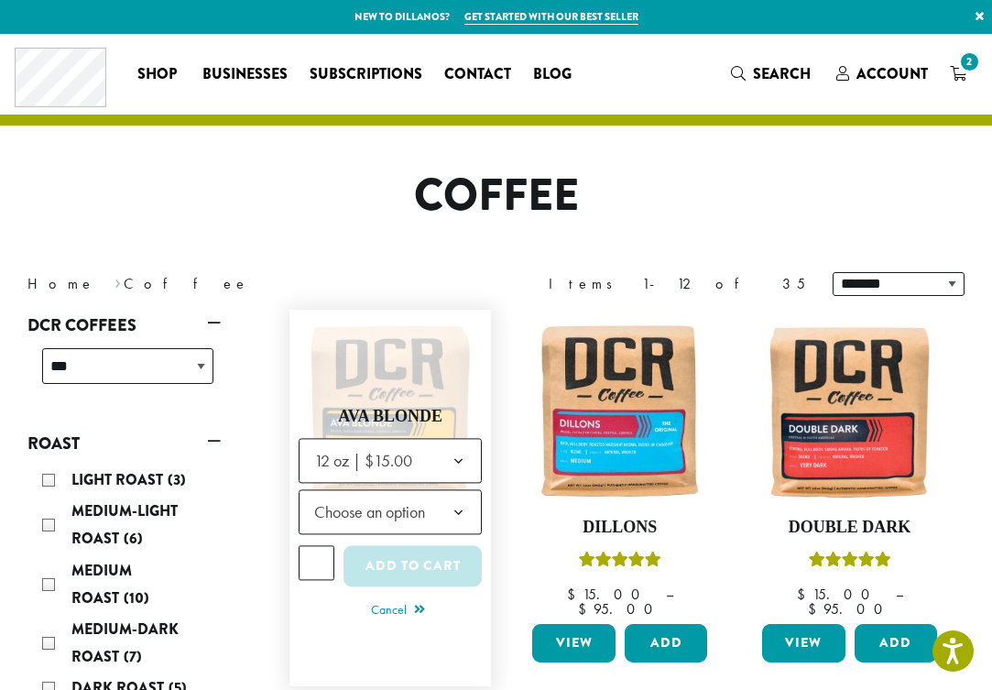
click at [441, 501] on b at bounding box center [458, 512] width 45 height 45
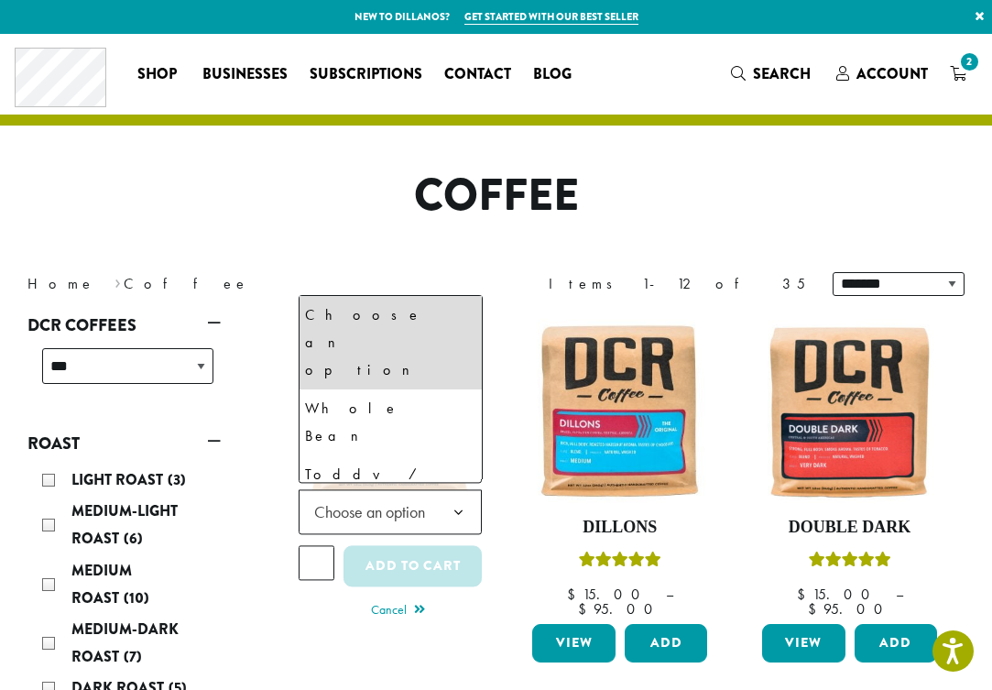
select select "*********"
select select "**********"
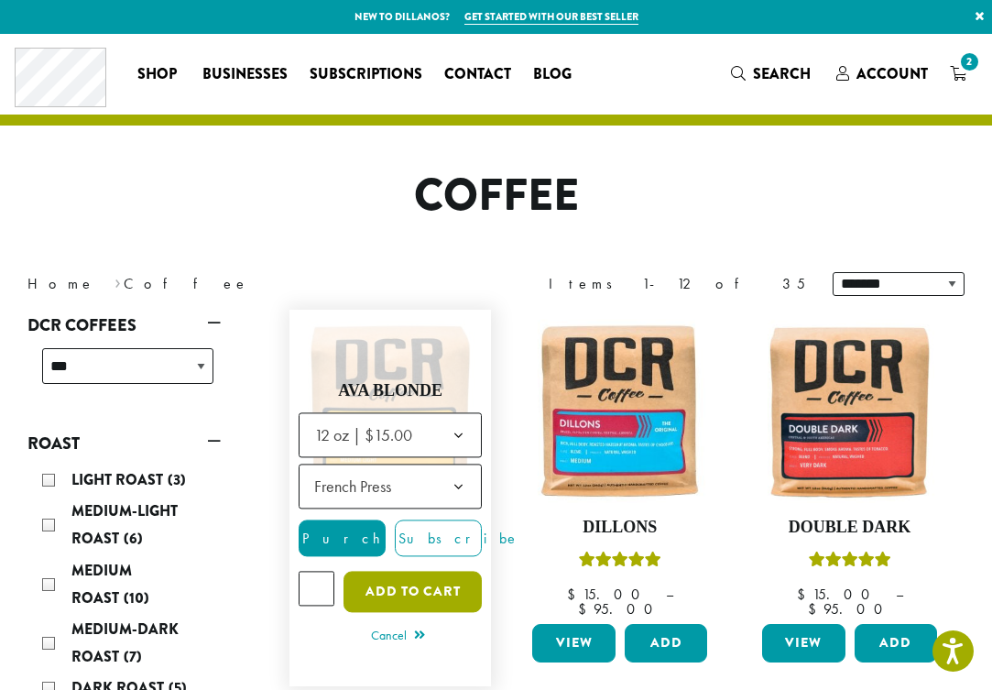
click at [439, 581] on button "Add to cart" at bounding box center [412, 590] width 139 height 41
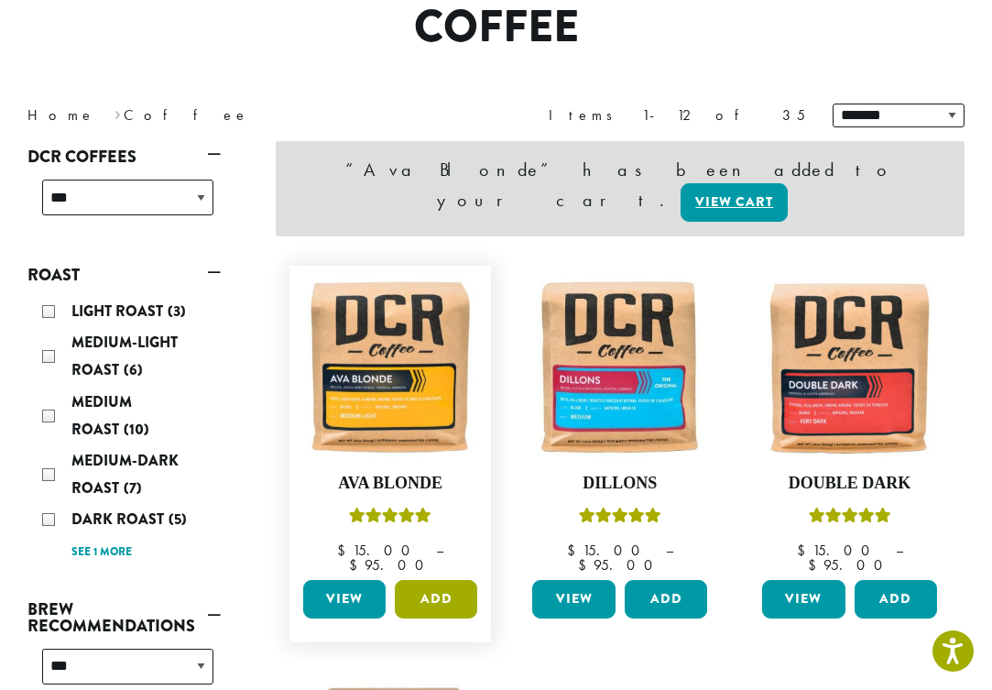
scroll to position [170, 0]
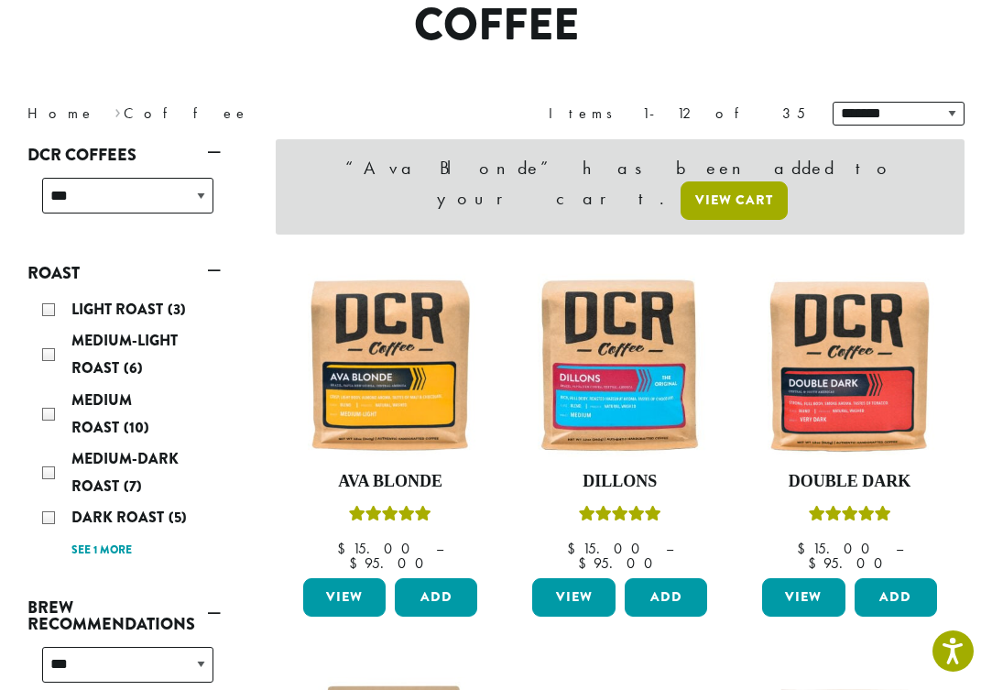
click at [764, 181] on link "View cart" at bounding box center [733, 200] width 107 height 38
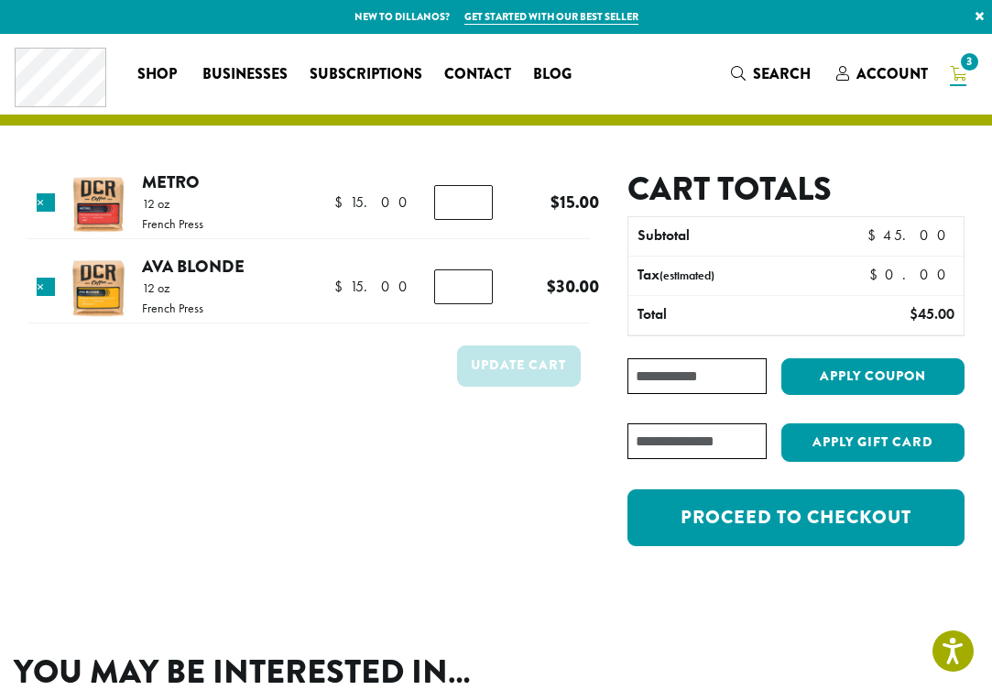
type input "*"
click at [472, 294] on input "*" at bounding box center [463, 286] width 59 height 35
click at [505, 362] on button "Update cart" at bounding box center [519, 365] width 124 height 41
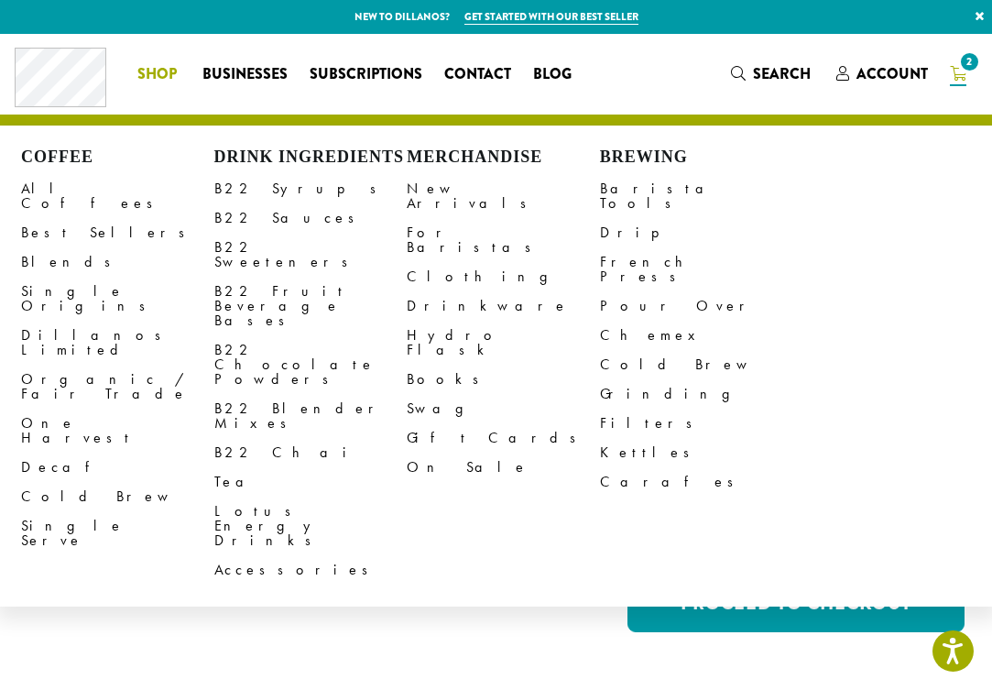
click at [157, 77] on span "Shop" at bounding box center [156, 74] width 39 height 23
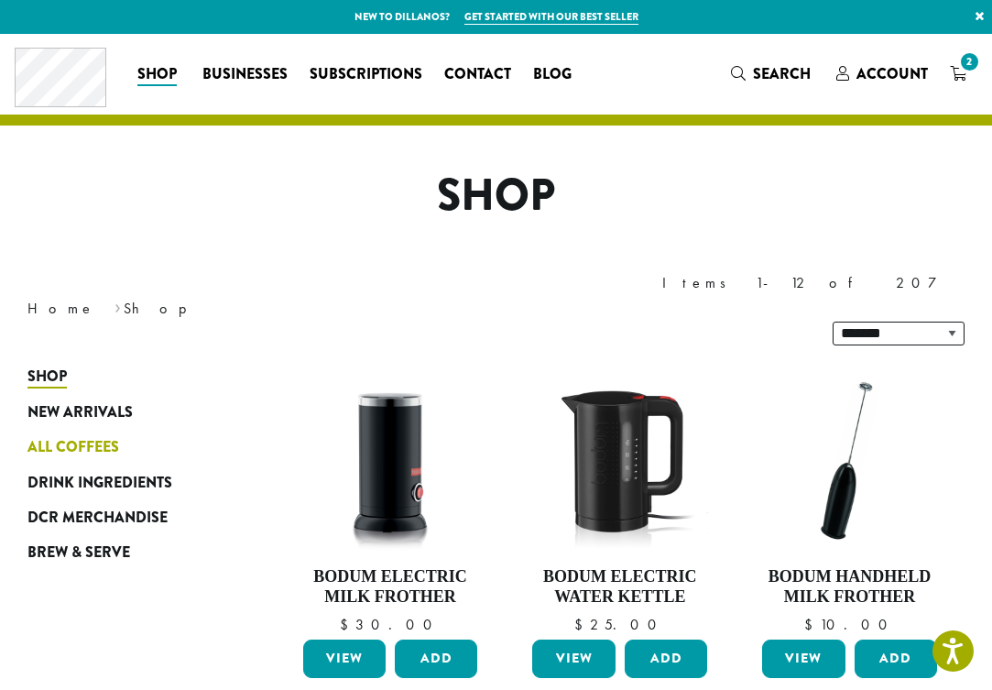
click at [88, 436] on span "All Coffees" at bounding box center [73, 447] width 92 height 23
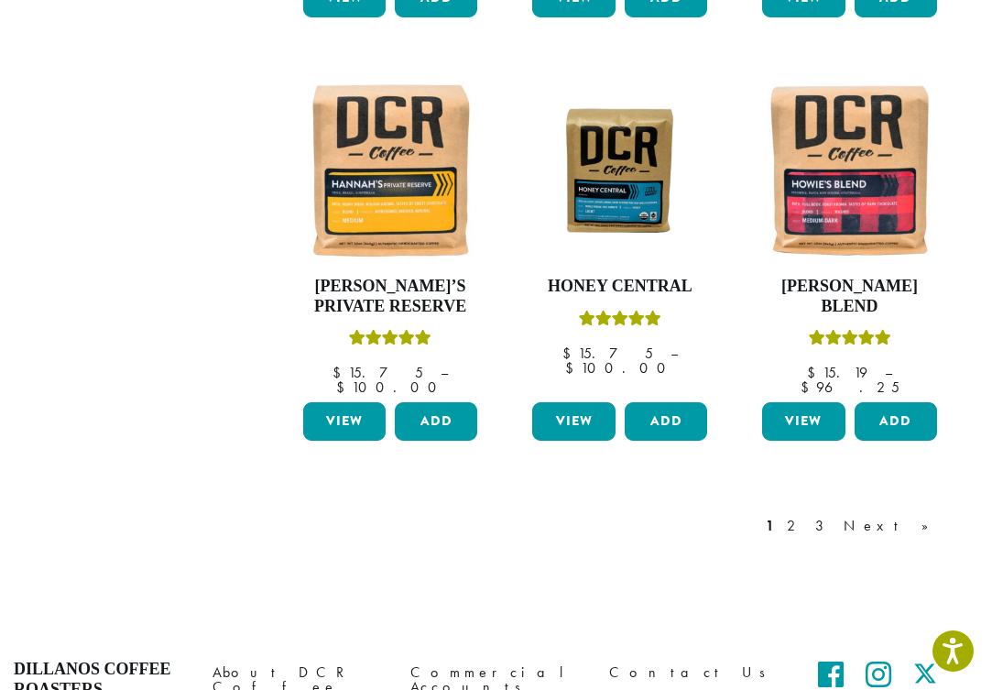
scroll to position [1492, 0]
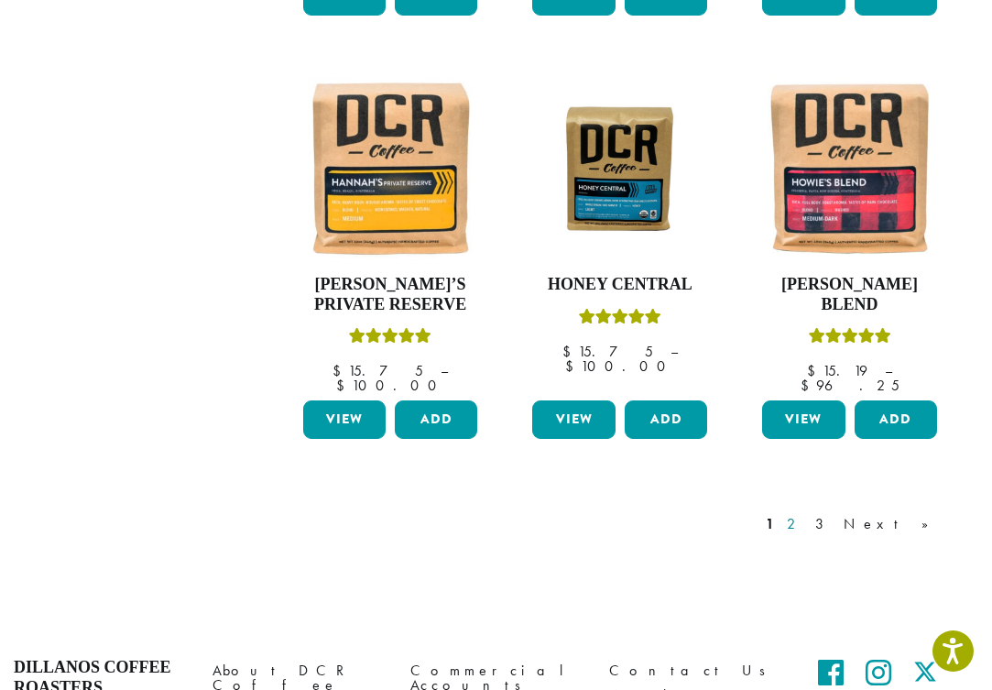
click at [806, 513] on link "2" at bounding box center [794, 524] width 23 height 22
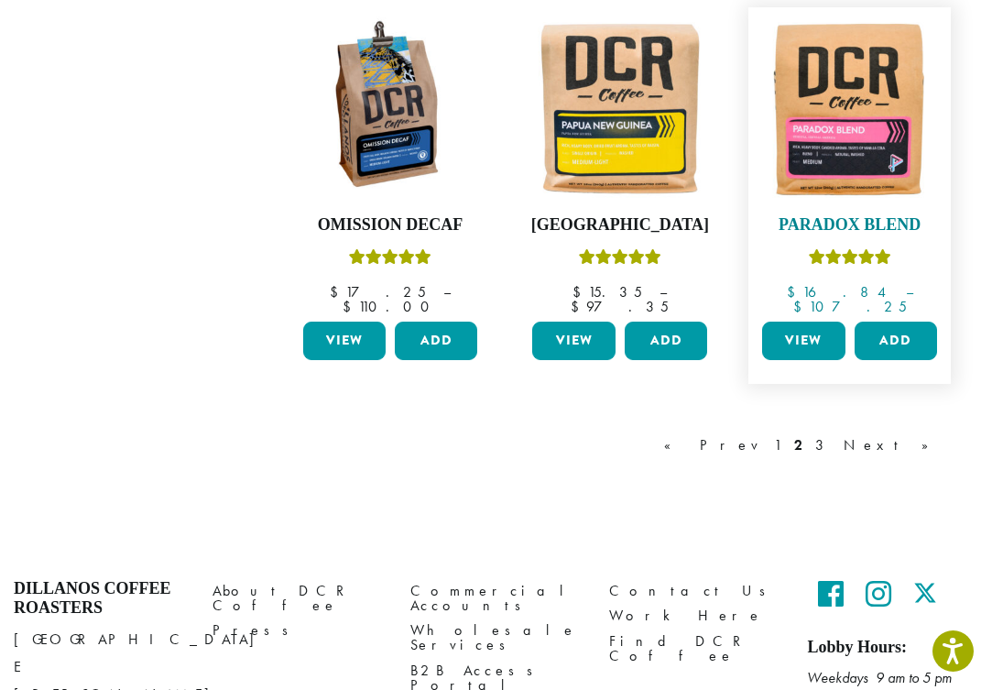
scroll to position [1514, 0]
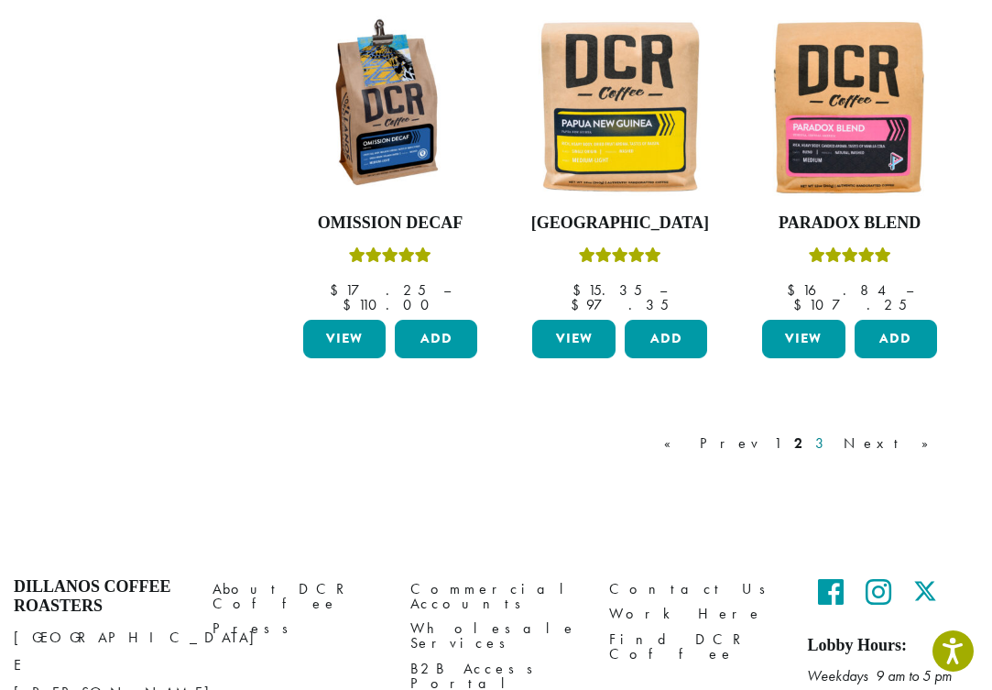
click at [834, 432] on link "3" at bounding box center [822, 443] width 23 height 22
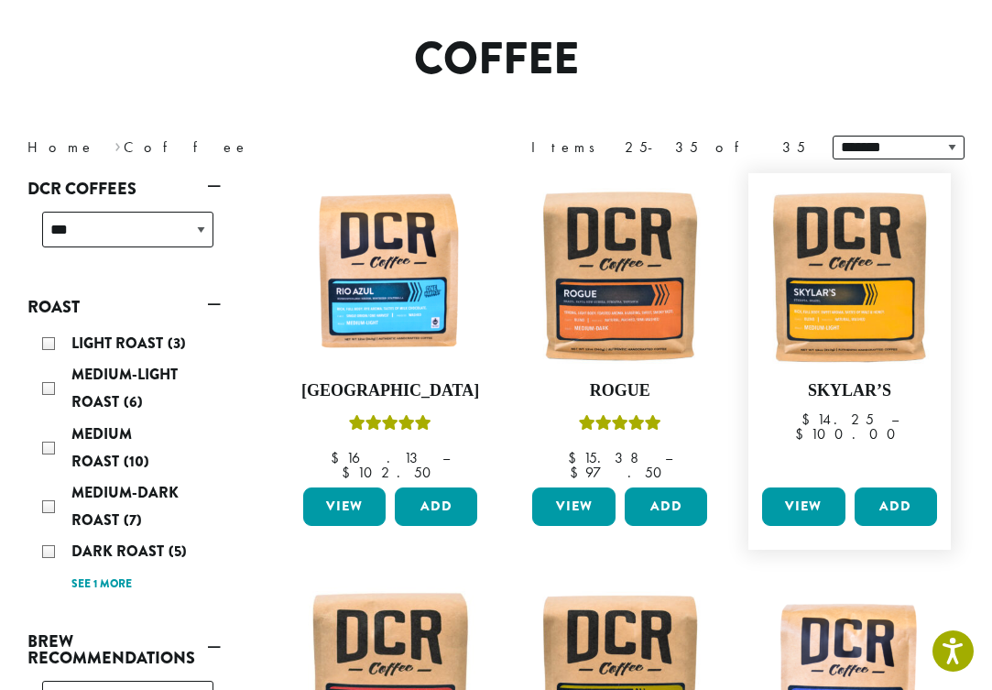
scroll to position [142, 0]
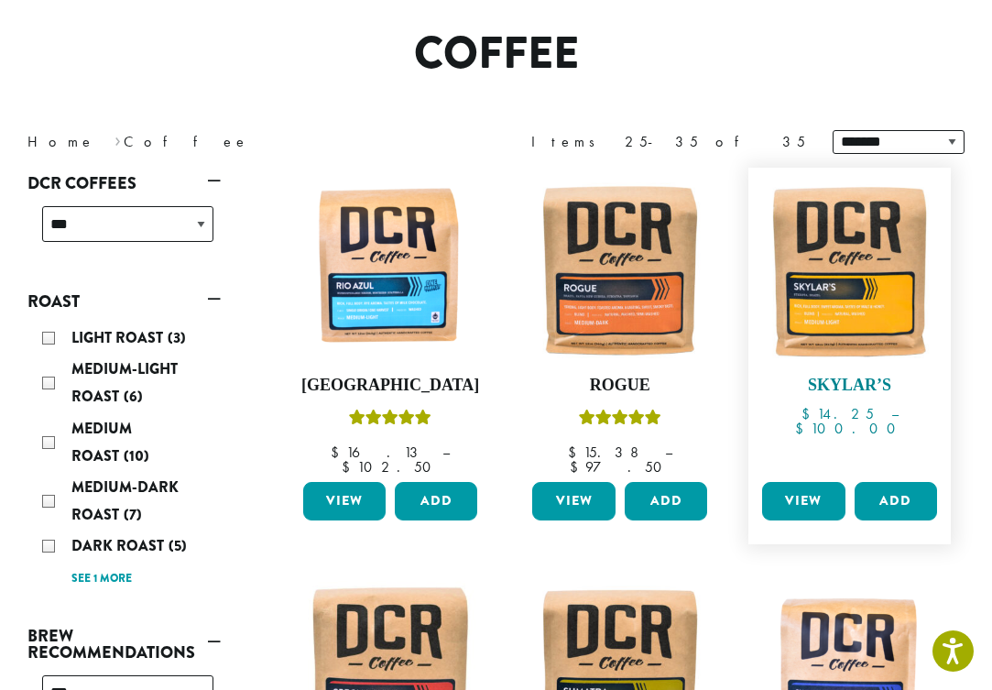
click at [865, 286] on img at bounding box center [849, 269] width 184 height 184
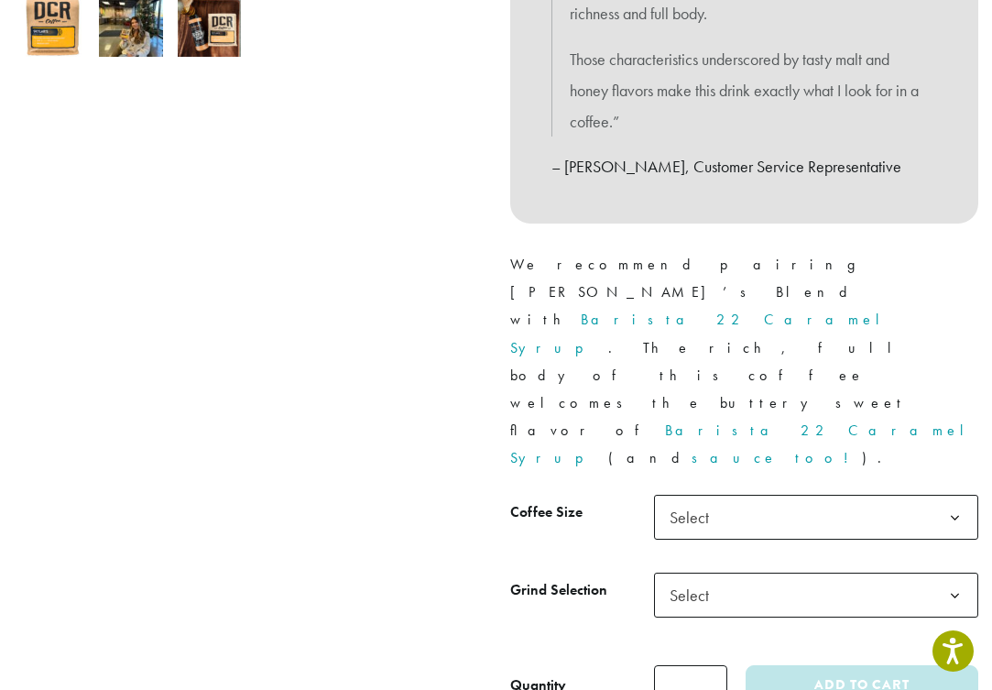
scroll to position [720, 0]
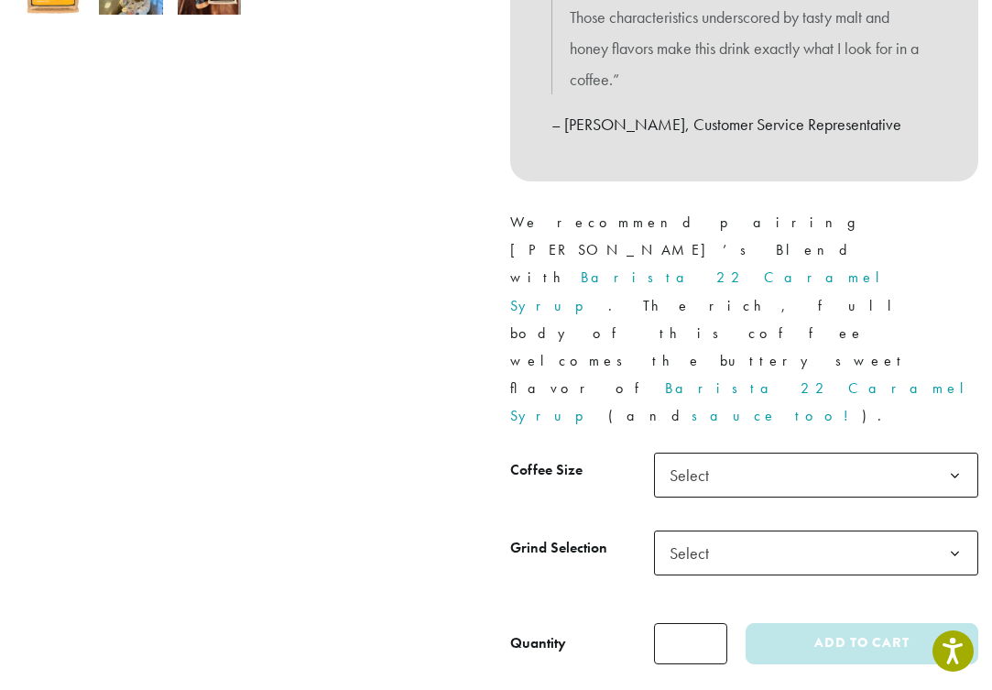
click at [956, 453] on b at bounding box center [954, 475] width 45 height 45
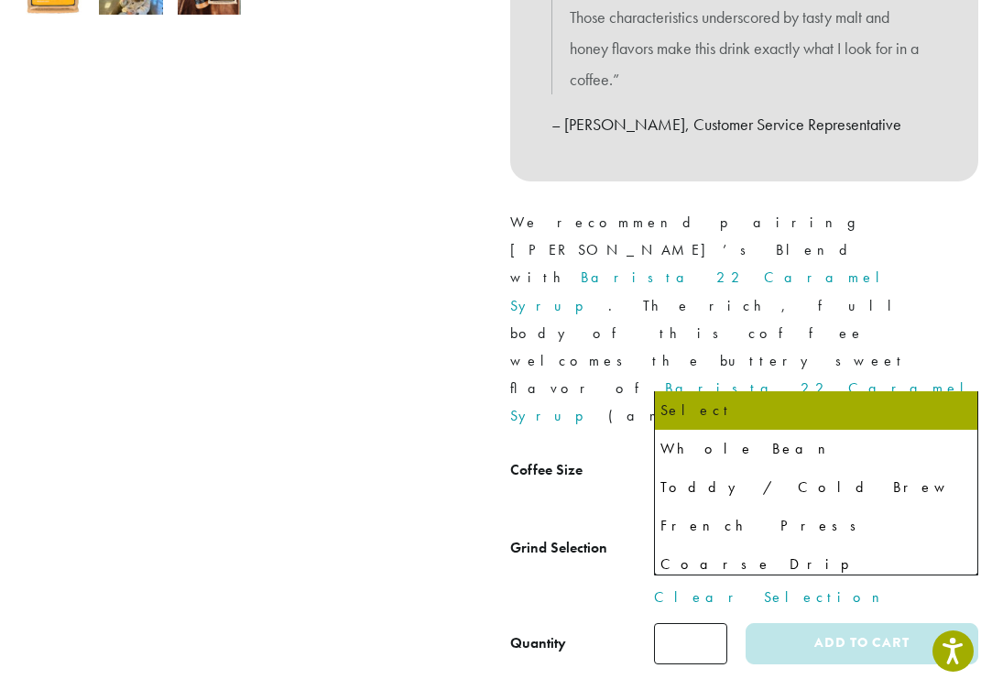
click at [892, 530] on span "Select" at bounding box center [816, 552] width 325 height 45
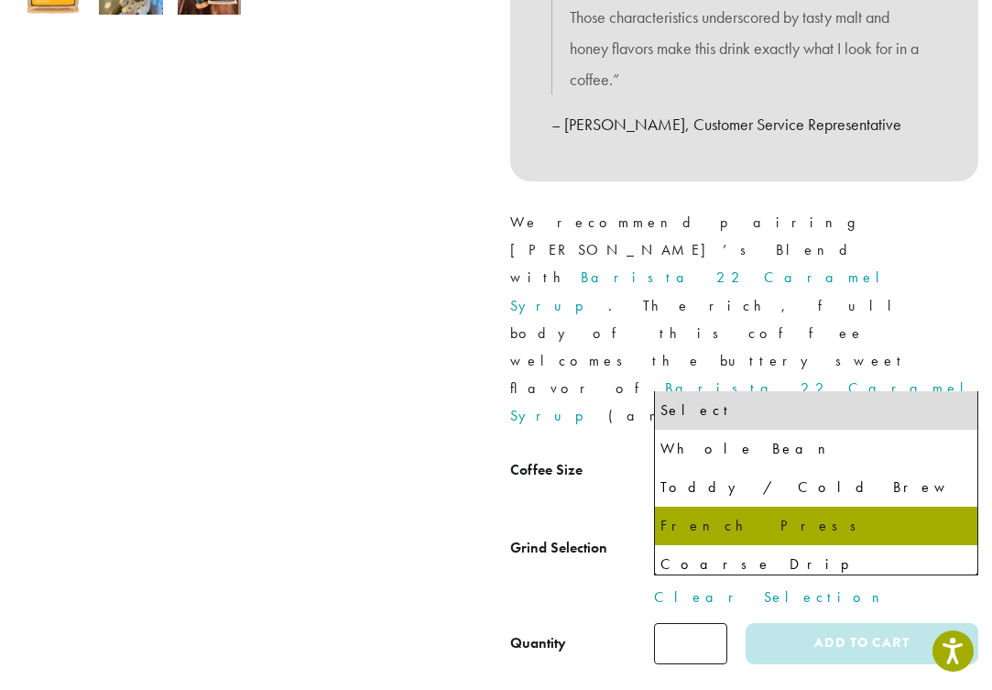
select select "*********"
select select "**********"
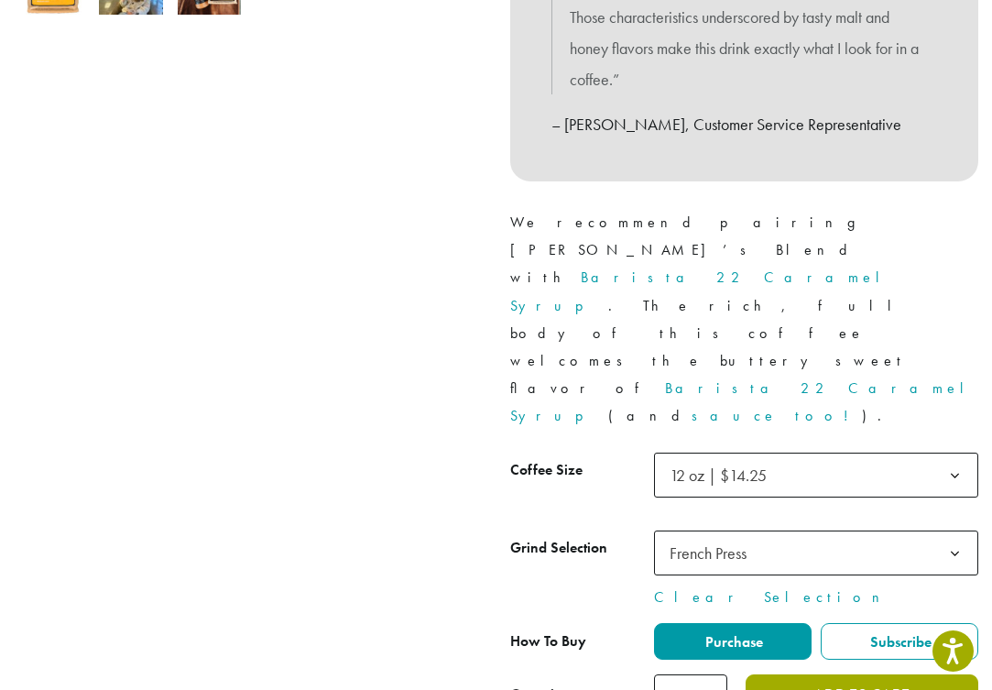
click at [874, 674] on button "Add to cart" at bounding box center [861, 694] width 233 height 41
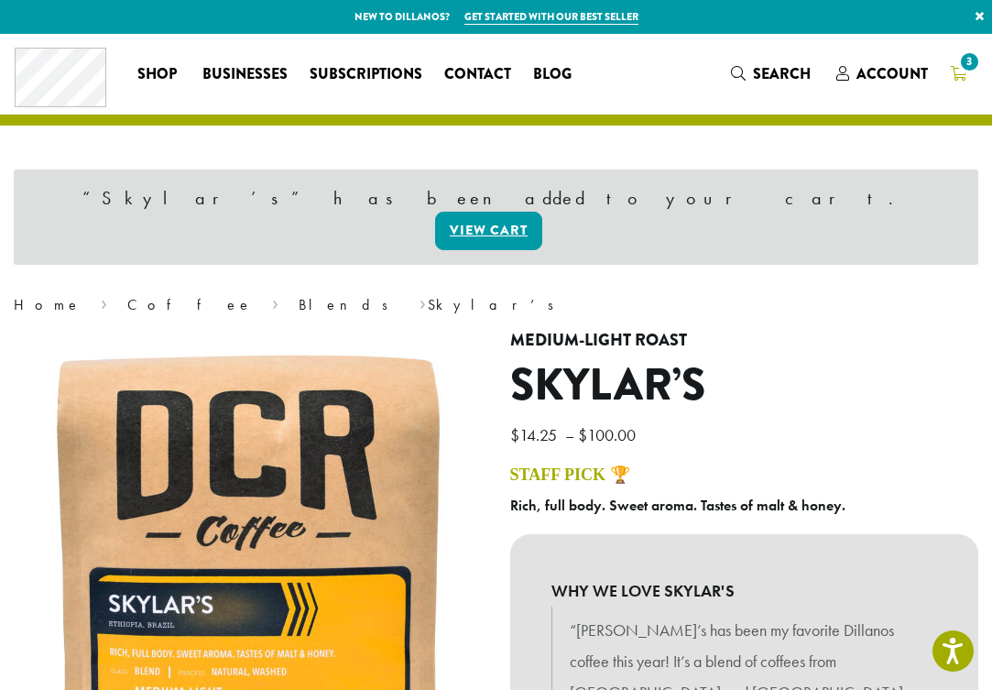
click at [961, 70] on span "3" at bounding box center [969, 61] width 25 height 25
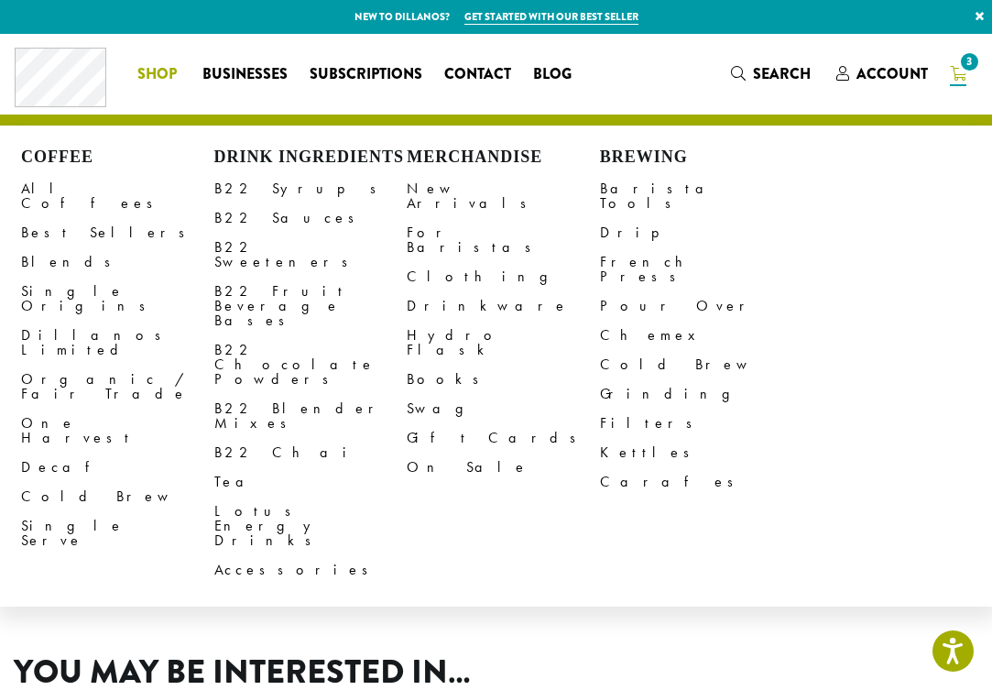
click at [169, 63] on span "Shop" at bounding box center [156, 74] width 39 height 23
click at [167, 72] on span "Shop" at bounding box center [156, 74] width 39 height 23
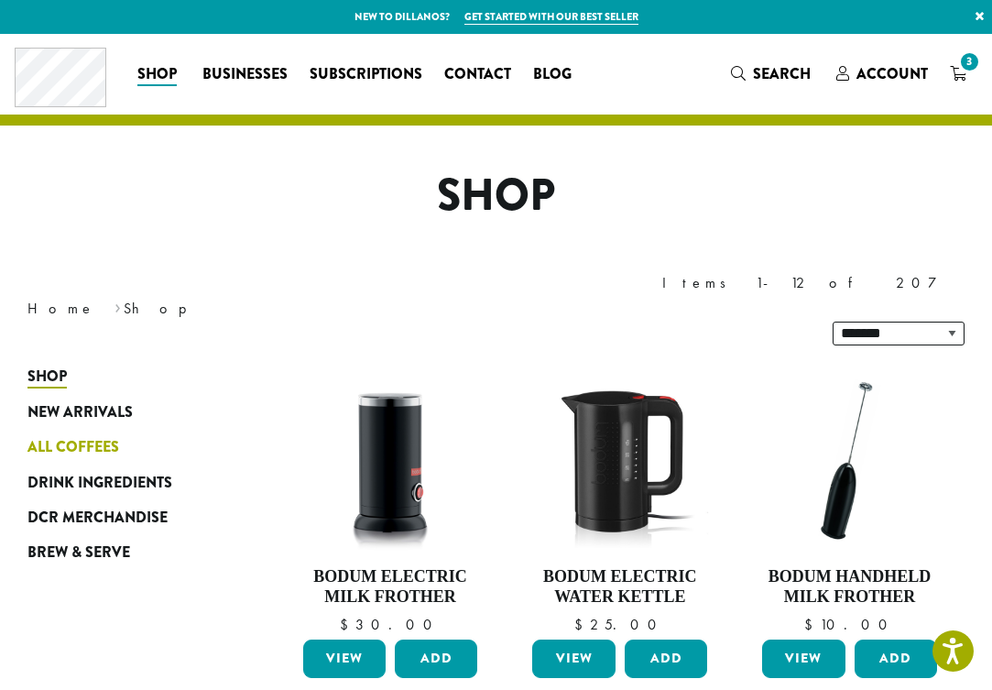
click at [80, 436] on span "All Coffees" at bounding box center [73, 447] width 92 height 23
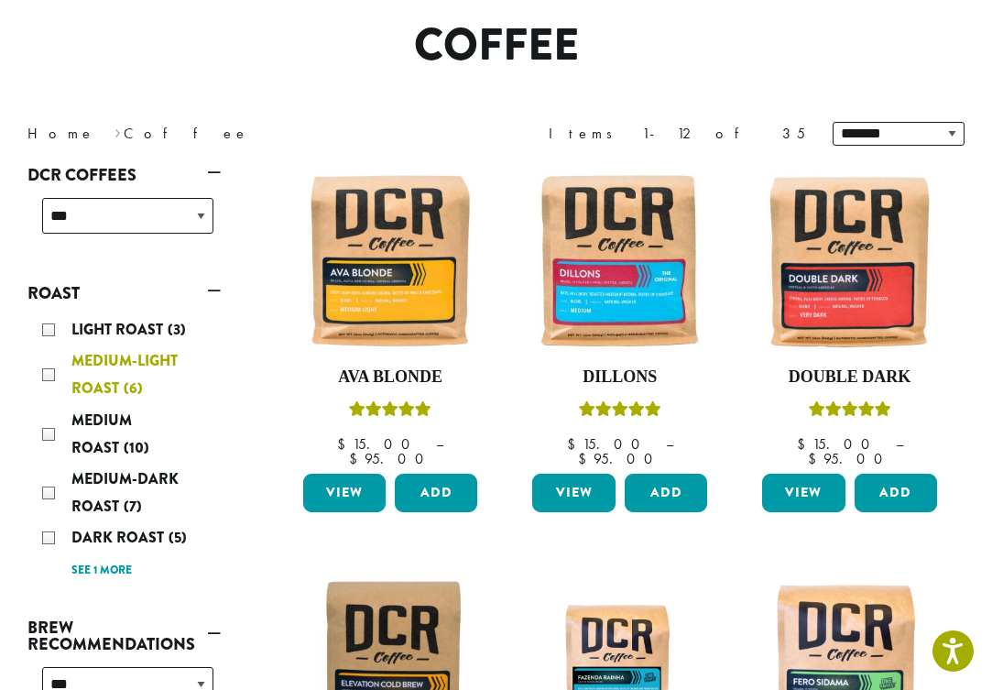
scroll to position [152, 0]
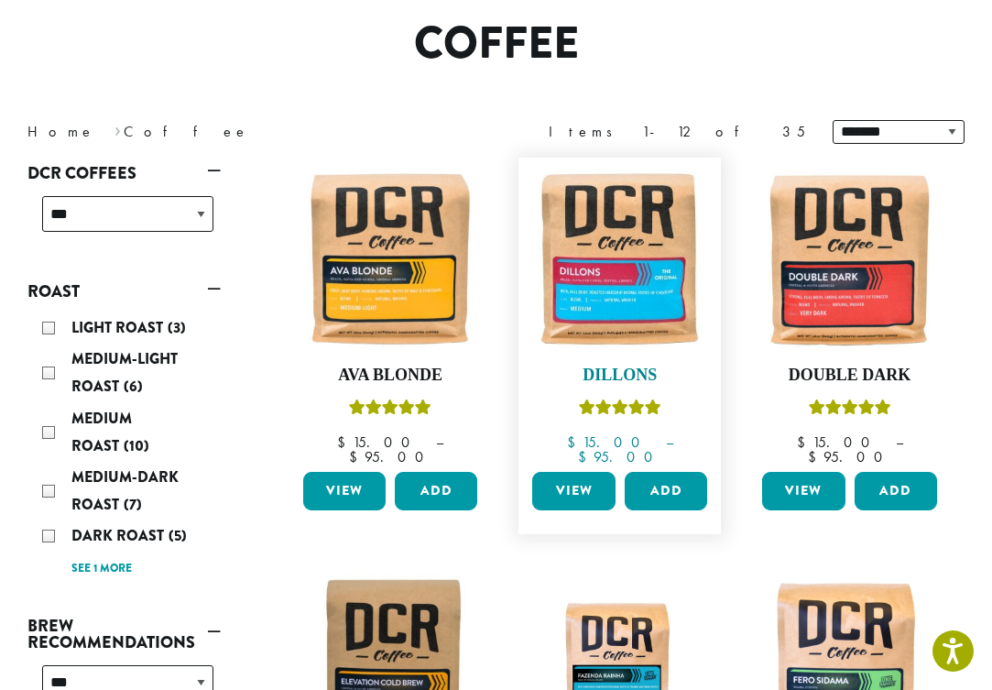
click at [614, 299] on img at bounding box center [619, 259] width 184 height 184
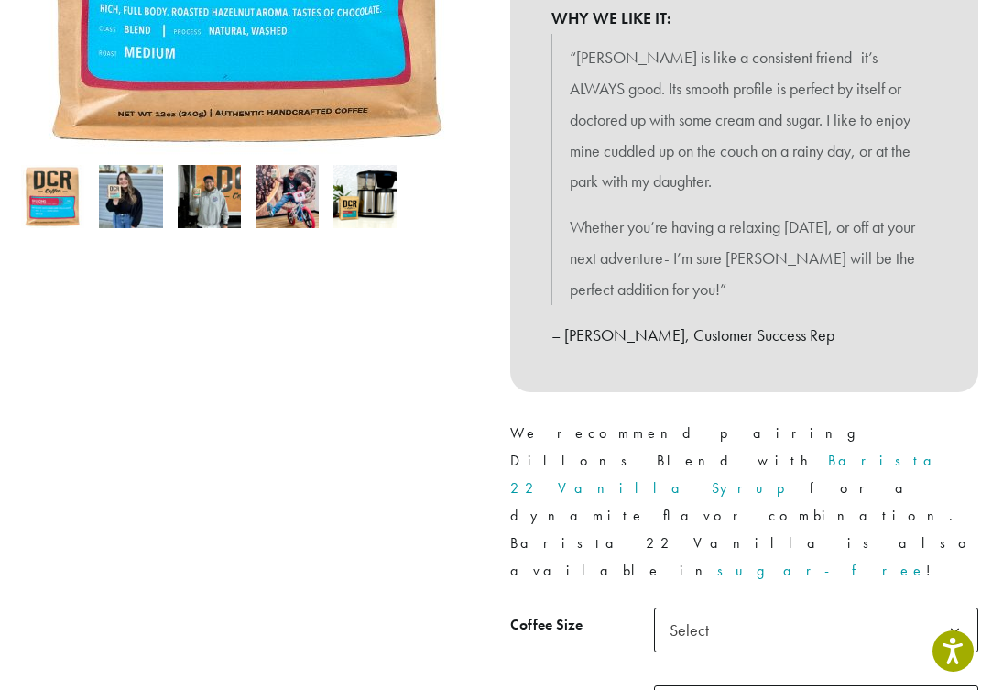
scroll to position [516, 0]
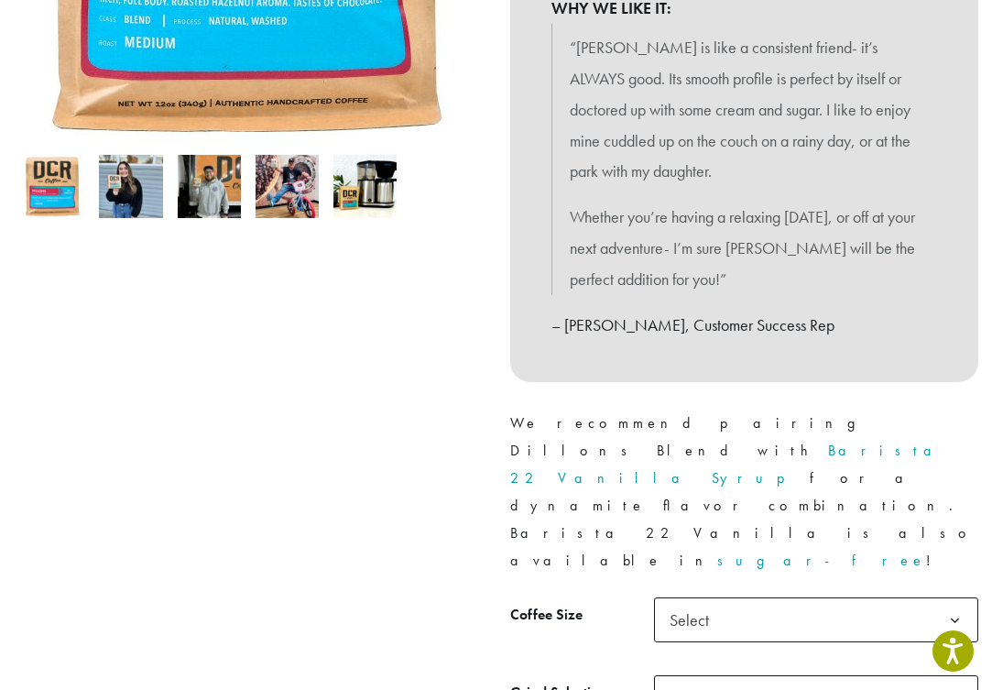
click at [950, 598] on b at bounding box center [954, 620] width 45 height 45
click at [308, 403] on div at bounding box center [248, 249] width 496 height 1119
click at [415, 295] on div at bounding box center [248, 249] width 496 height 1119
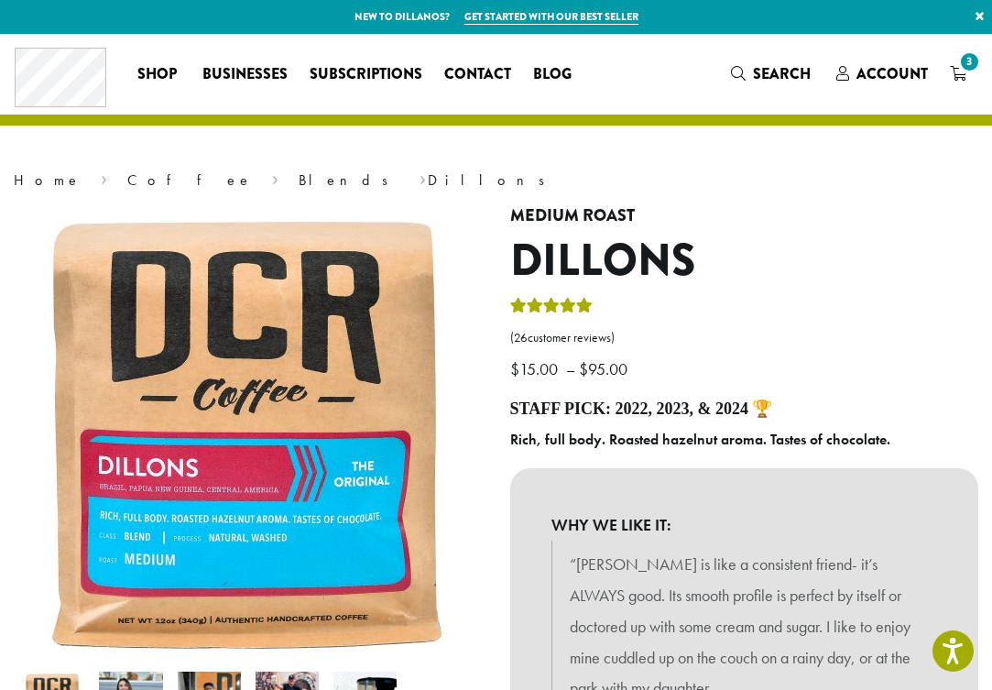
scroll to position [0, 0]
click at [955, 71] on icon "3" at bounding box center [958, 73] width 16 height 15
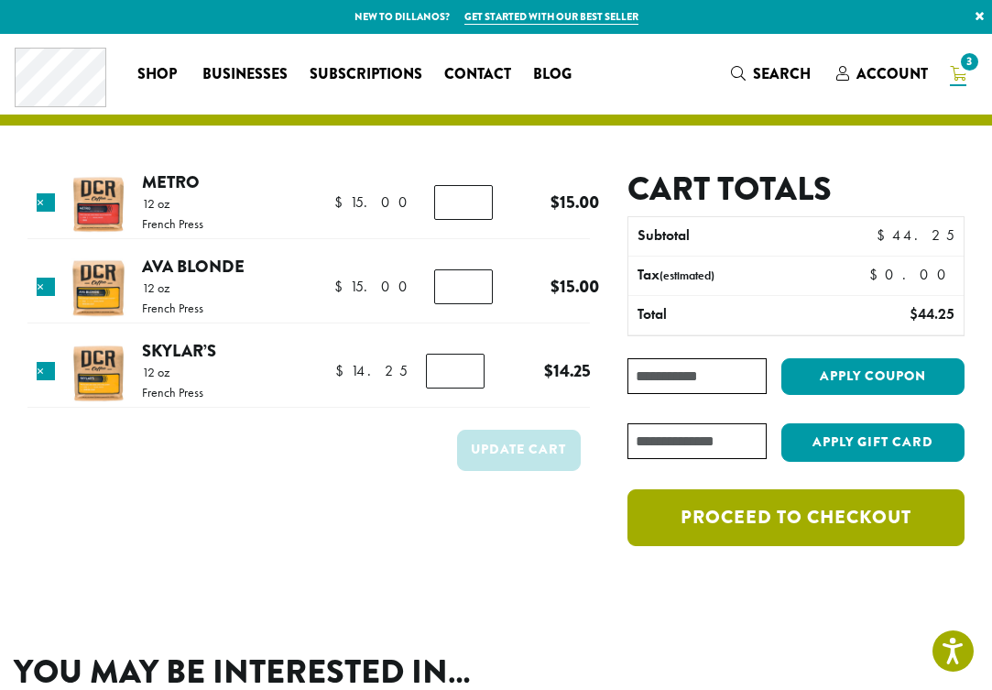
click at [778, 520] on link "Proceed to checkout" at bounding box center [795, 517] width 337 height 57
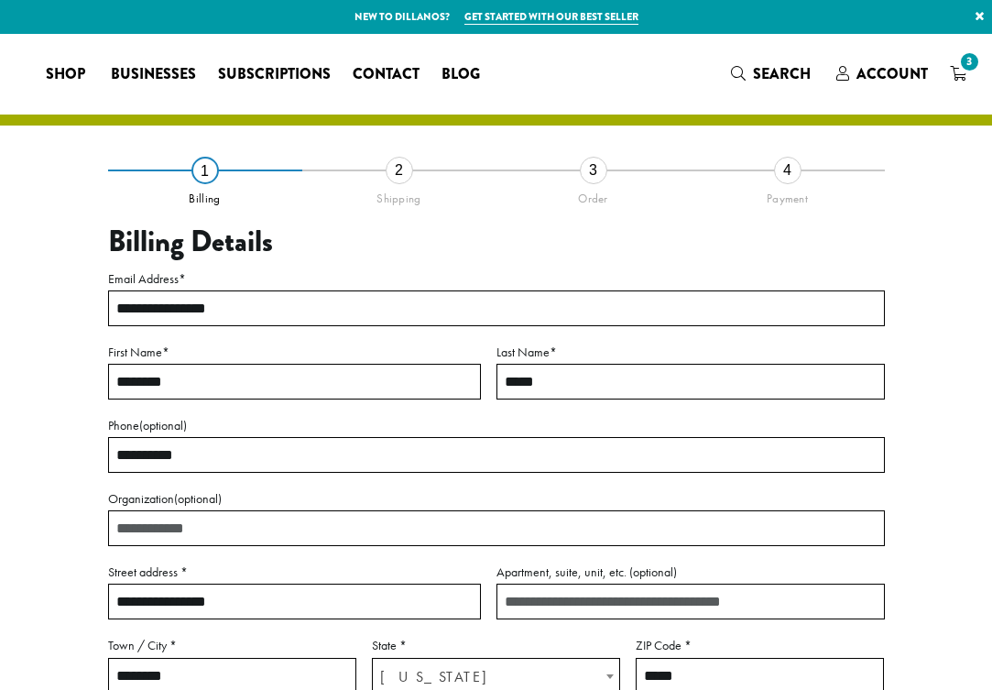
select select "**"
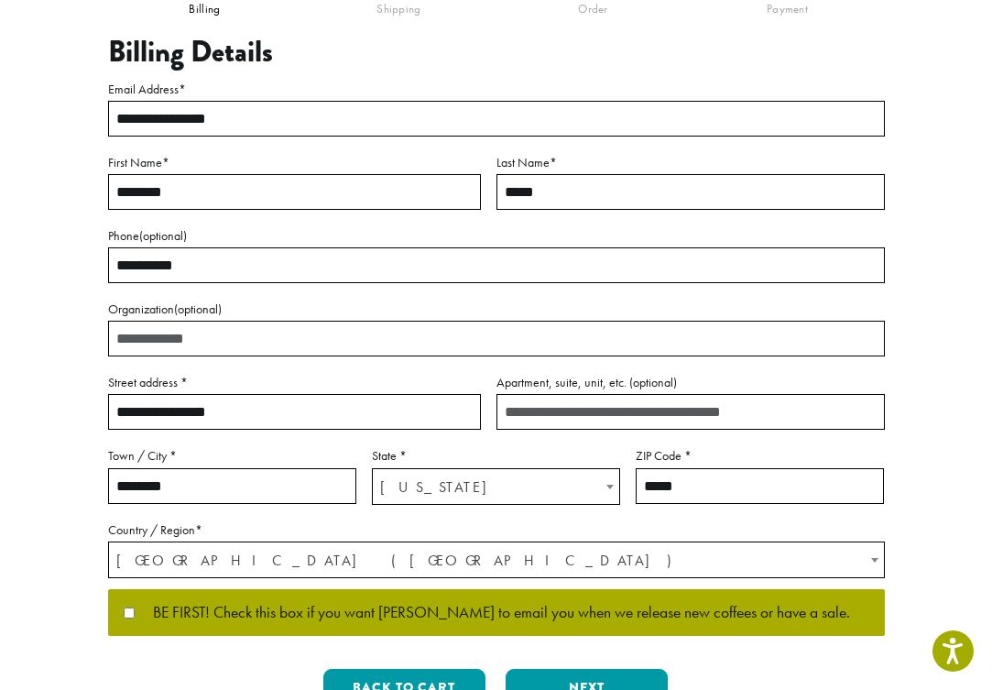
scroll to position [197, 0]
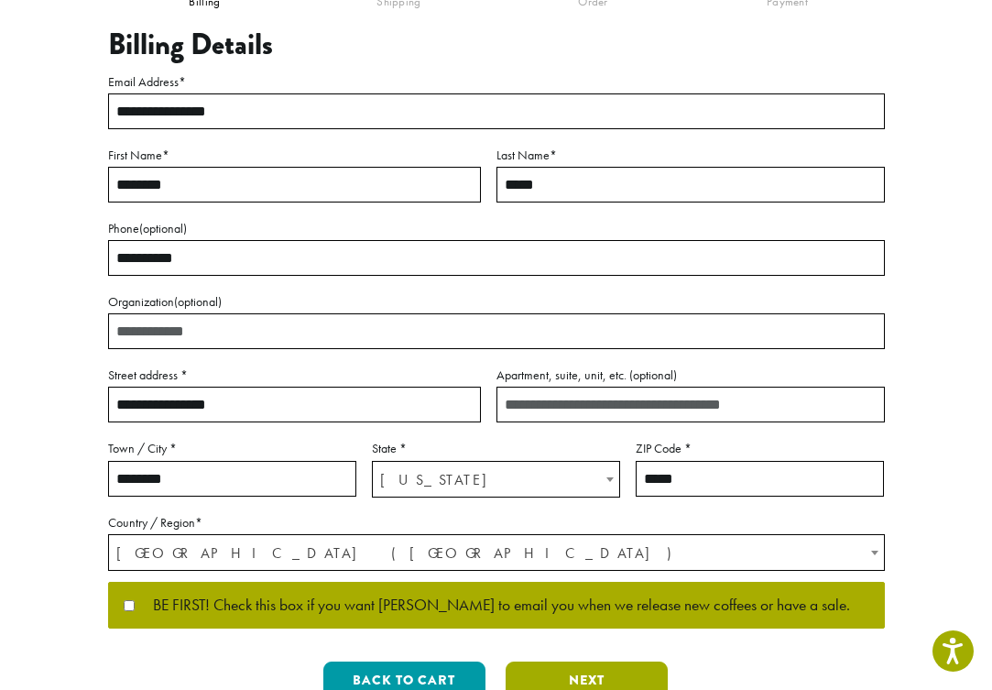
click at [618, 678] on button "Next" at bounding box center [586, 680] width 162 height 38
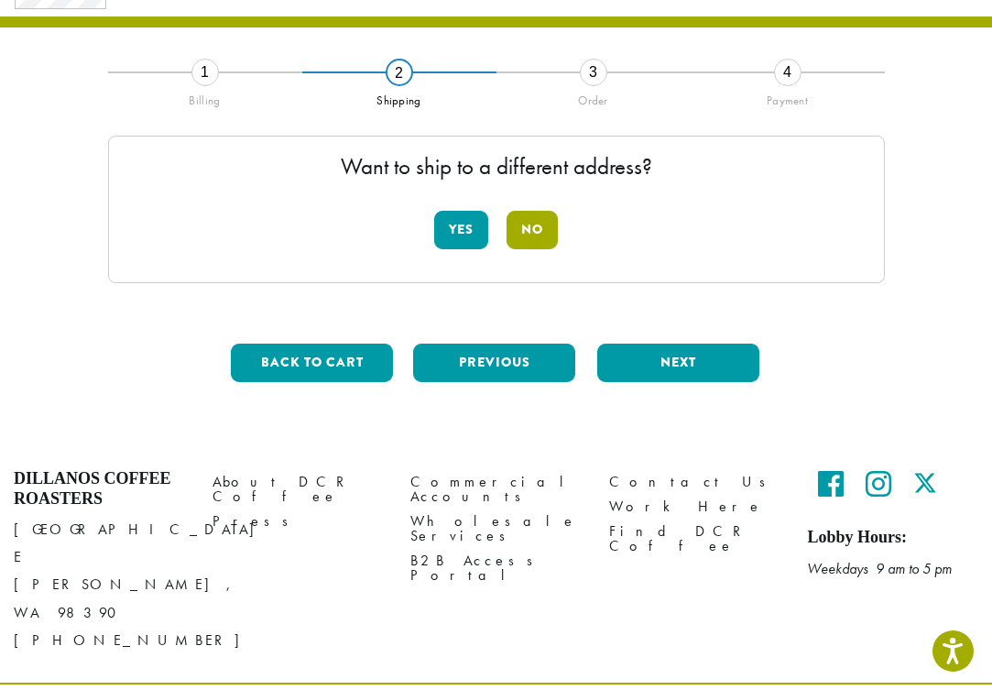
click at [537, 234] on button "No" at bounding box center [531, 230] width 51 height 38
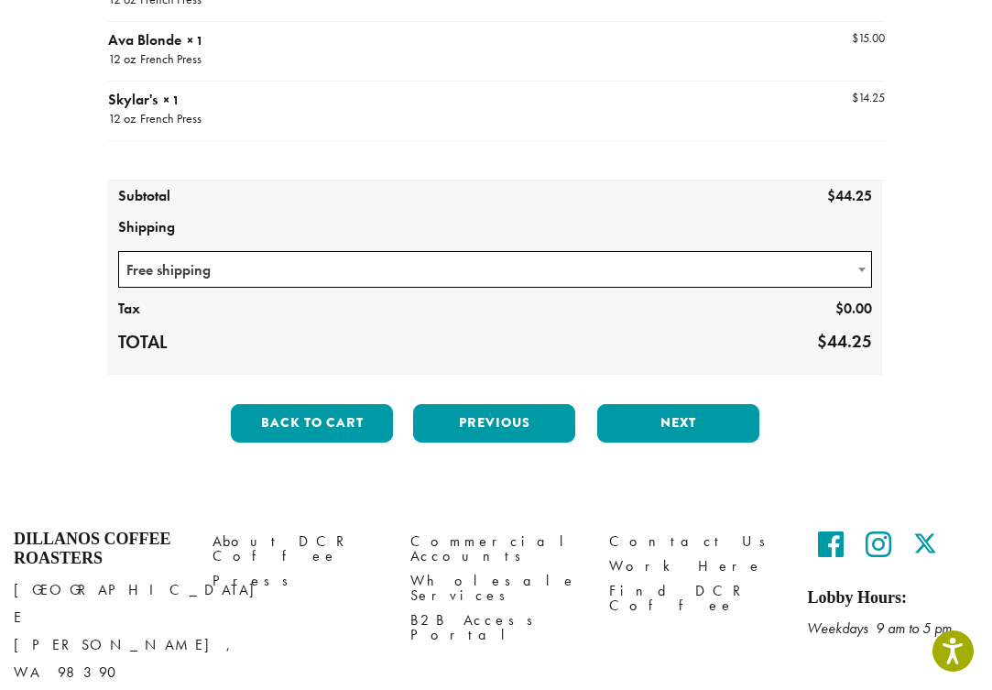
scroll to position [313, 0]
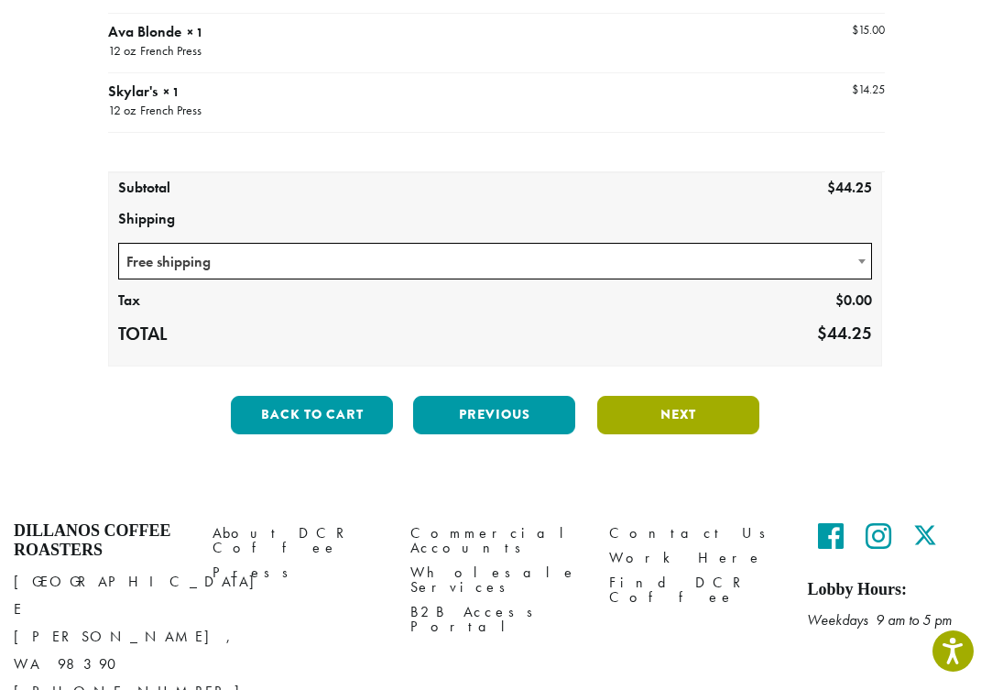
click at [676, 407] on button "Next" at bounding box center [678, 415] width 162 height 38
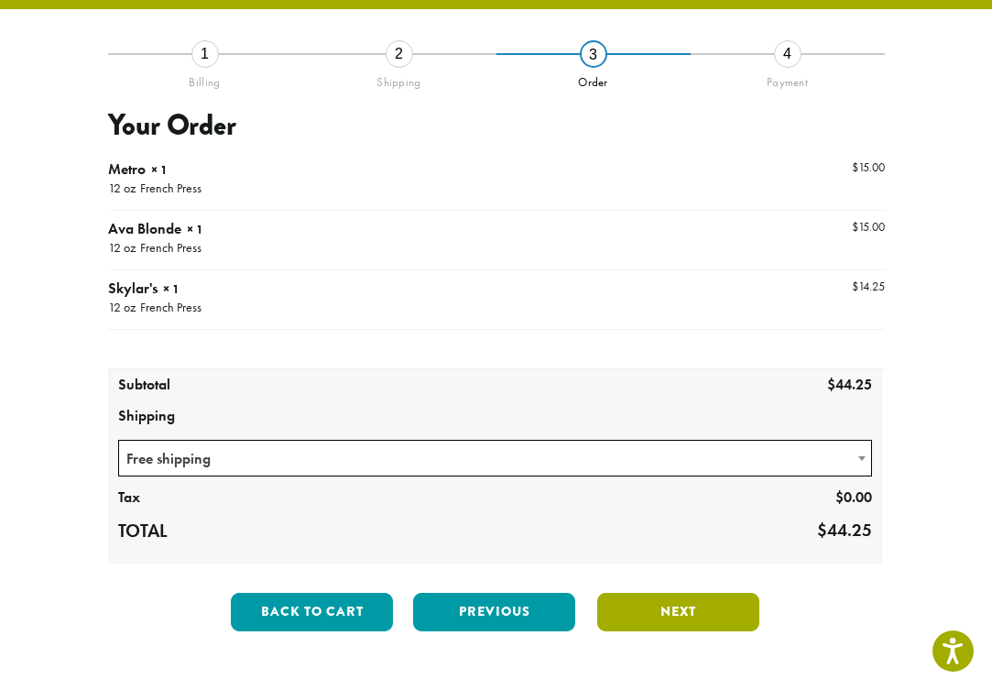
scroll to position [104, 0]
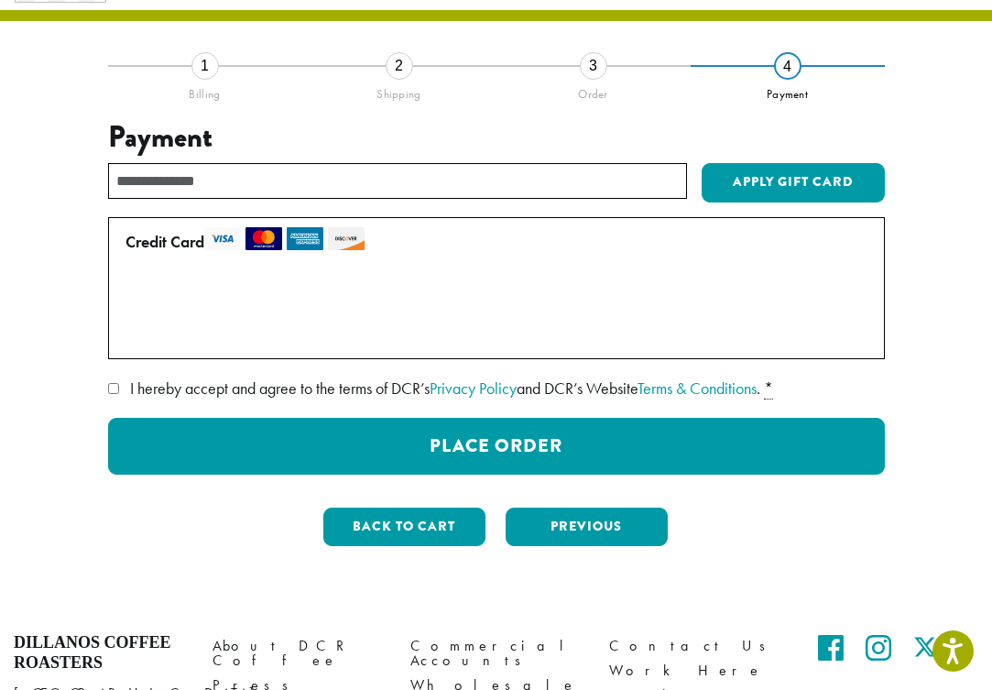
click at [125, 386] on label "I hereby accept and agree to the terms of DCR’s Privacy Policy and DCR’s Websit…" at bounding box center [496, 388] width 777 height 29
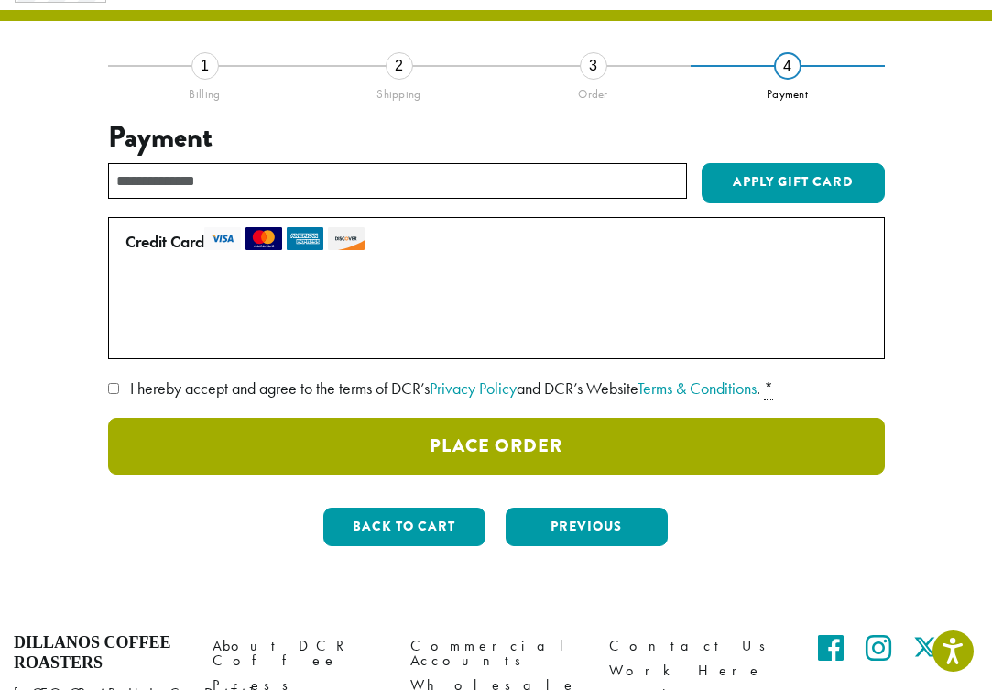
click at [624, 443] on button "Place Order" at bounding box center [496, 446] width 777 height 57
